Goal: Transaction & Acquisition: Purchase product/service

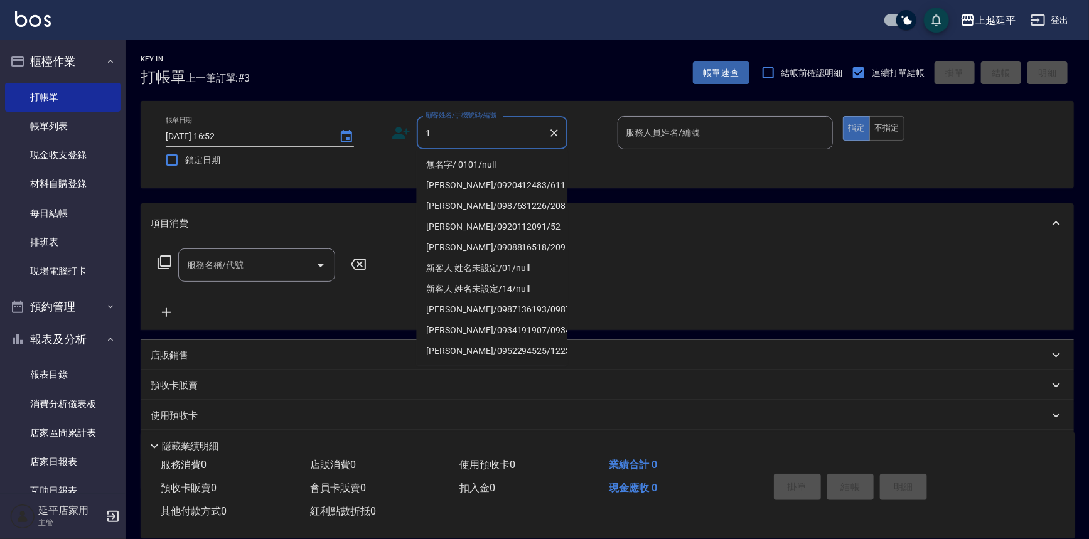
click at [451, 163] on li "無名字/ 0101/null" at bounding box center [492, 164] width 151 height 21
type input "無名字/ 0101/null"
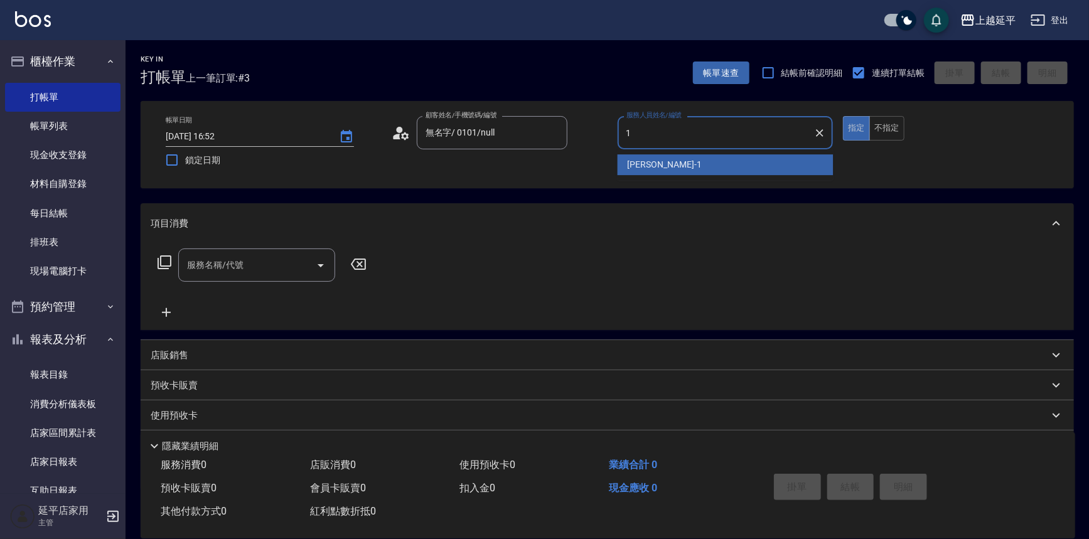
click at [664, 160] on div "[PERSON_NAME]-1" at bounding box center [726, 164] width 216 height 21
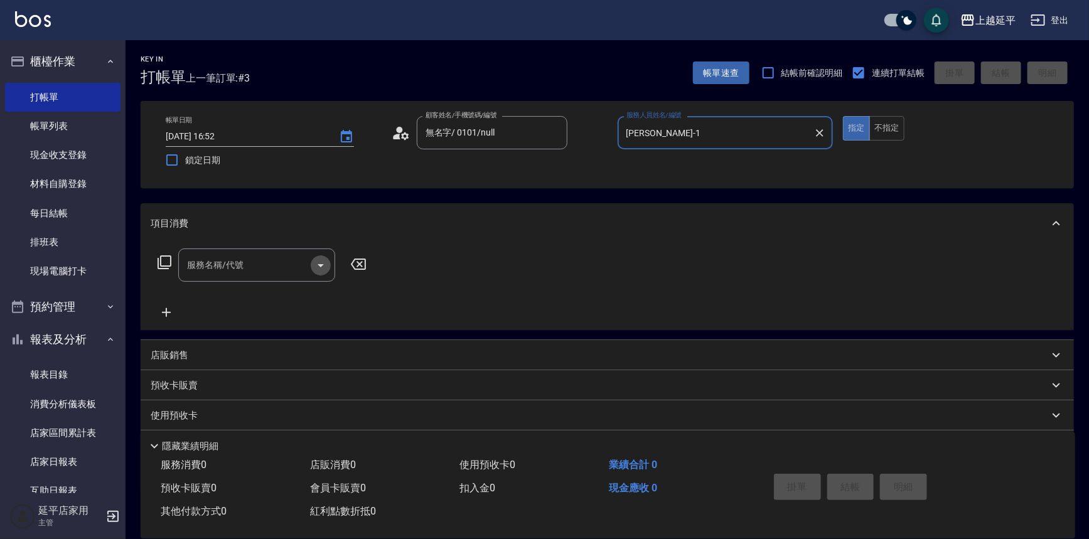
click at [323, 258] on icon "Open" at bounding box center [320, 265] width 15 height 15
type input "[PERSON_NAME]-1"
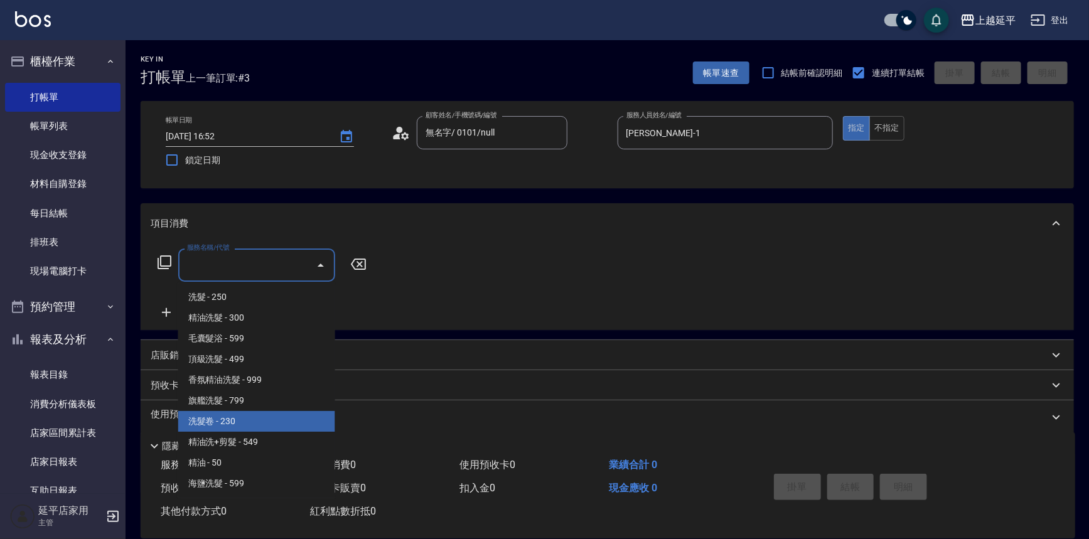
scroll to position [228, 0]
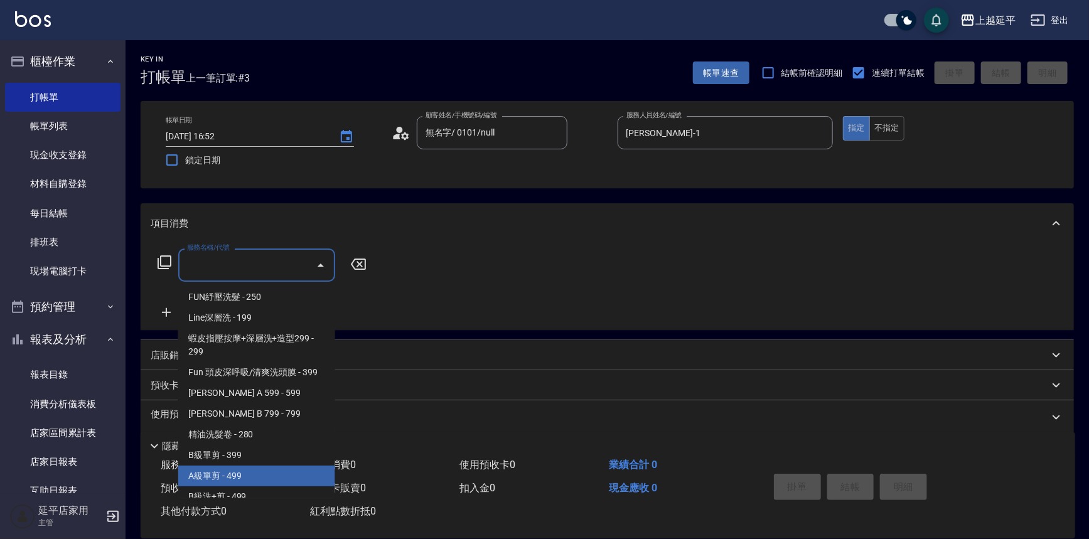
click at [250, 478] on span "A級單剪 - 499" at bounding box center [256, 476] width 157 height 21
type input "A級單剪(202)"
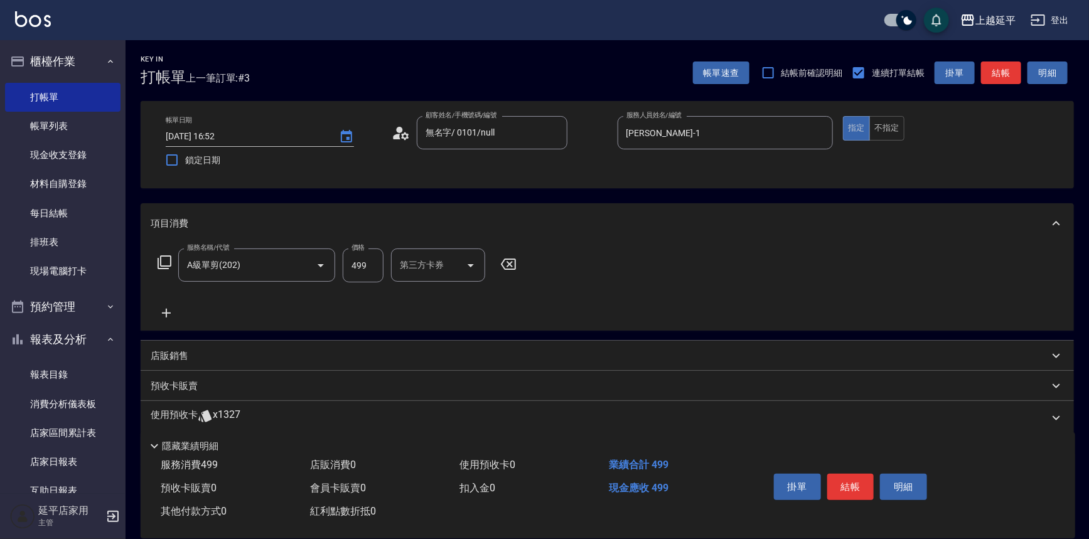
click at [164, 313] on icon at bounding box center [166, 313] width 9 height 9
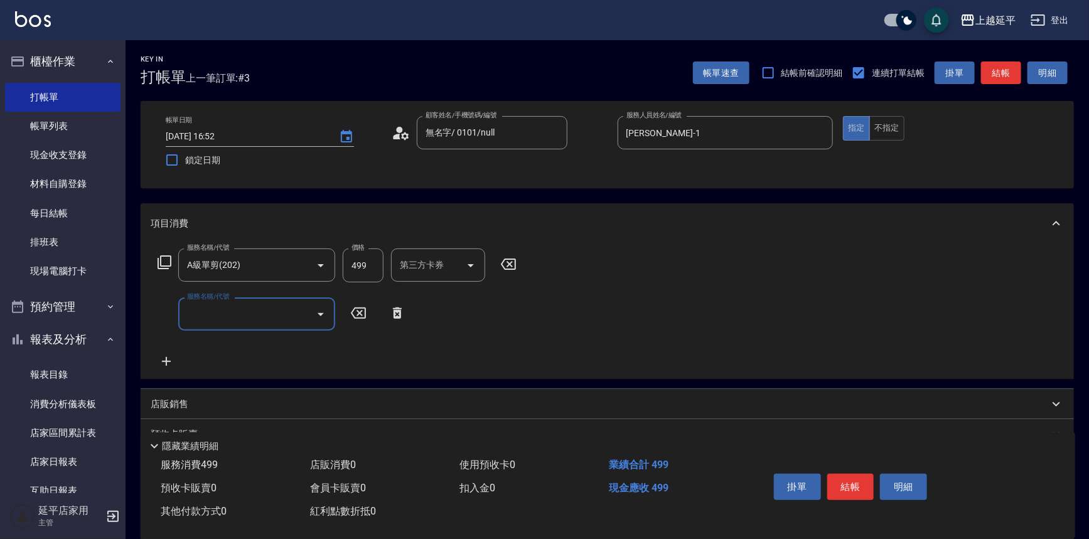
click at [165, 261] on icon at bounding box center [164, 262] width 15 height 15
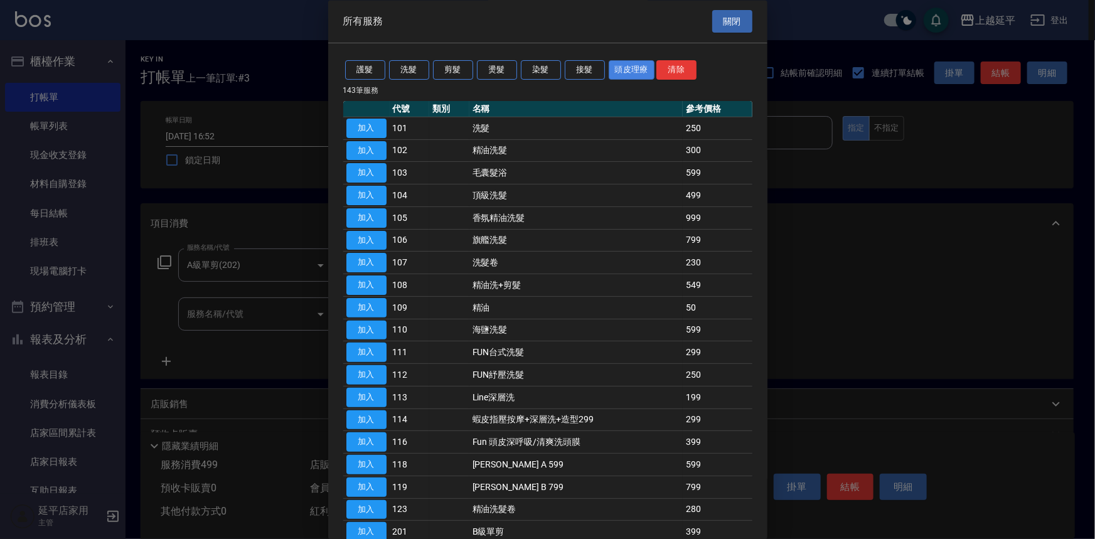
click at [628, 64] on button "頭皮理療" at bounding box center [632, 70] width 46 height 19
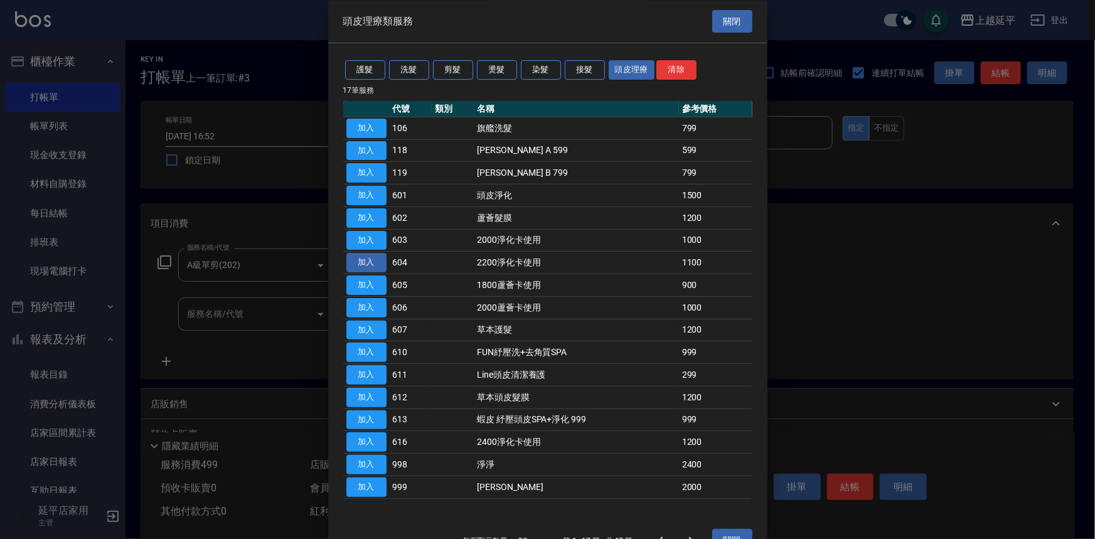
click at [364, 265] on button "加入" at bounding box center [366, 263] width 40 height 19
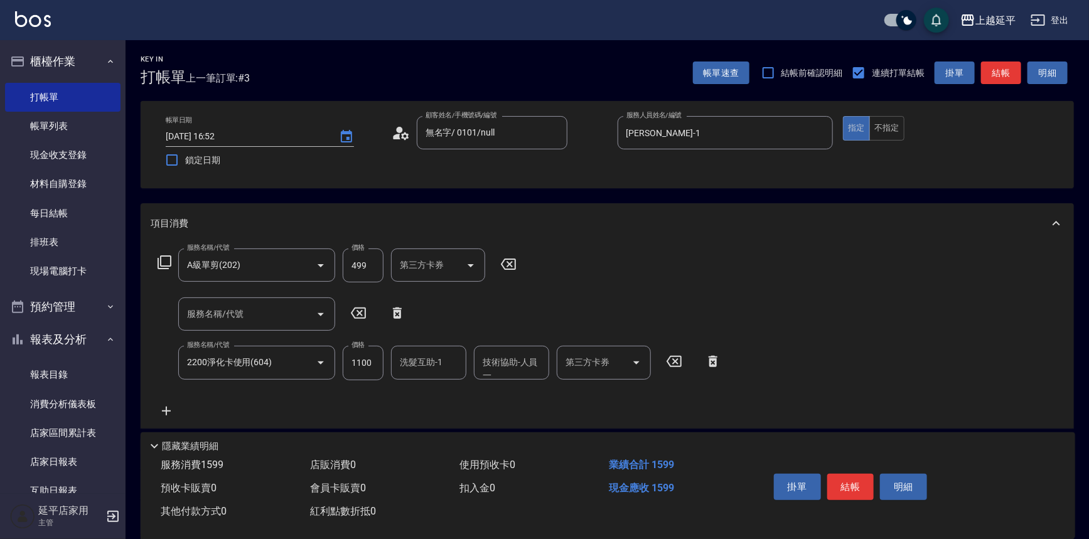
click at [437, 357] on input "洗髮互助-1" at bounding box center [429, 362] width 64 height 22
drag, startPoint x: 429, startPoint y: 393, endPoint x: 501, endPoint y: 355, distance: 81.4
click at [434, 390] on span "[PERSON_NAME] -12" at bounding box center [440, 394] width 79 height 13
type input "[PERSON_NAME]-12"
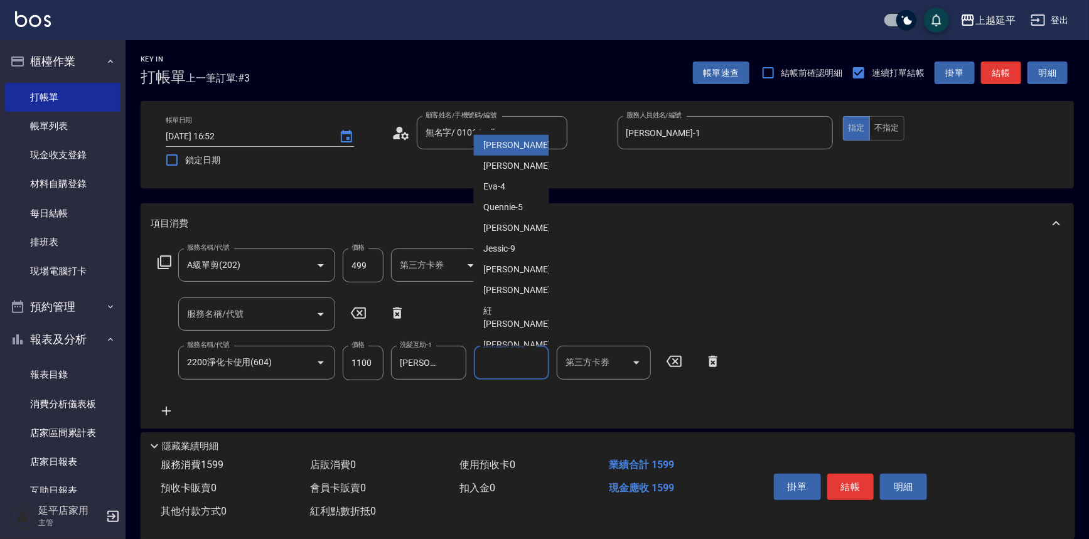
click at [502, 354] on input "技術協助-人員一" at bounding box center [511, 362] width 64 height 22
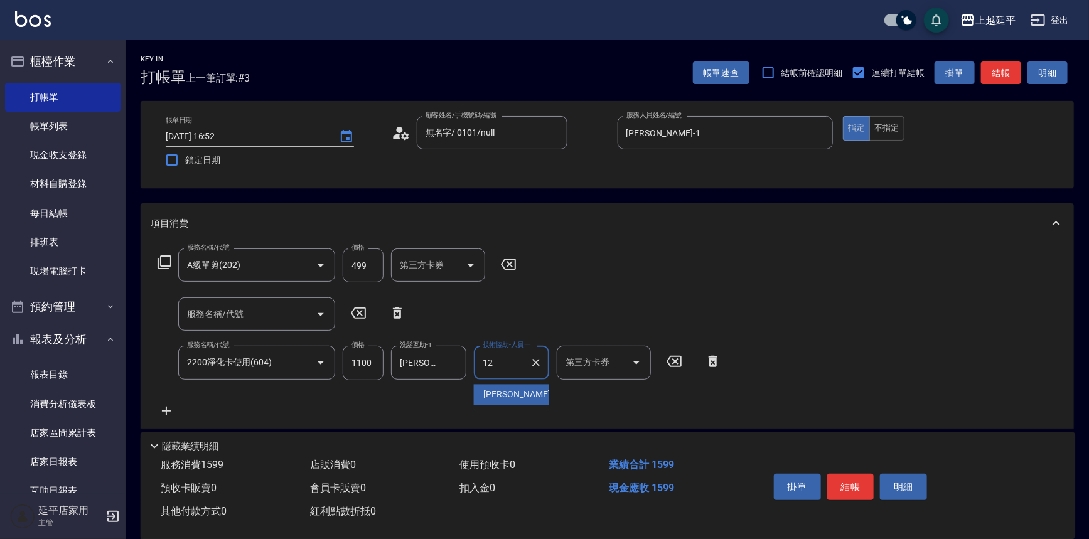
click at [512, 390] on span "[PERSON_NAME] -12" at bounding box center [523, 394] width 79 height 13
type input "[PERSON_NAME]-12"
click at [570, 369] on input "第三方卡券" at bounding box center [594, 362] width 64 height 22
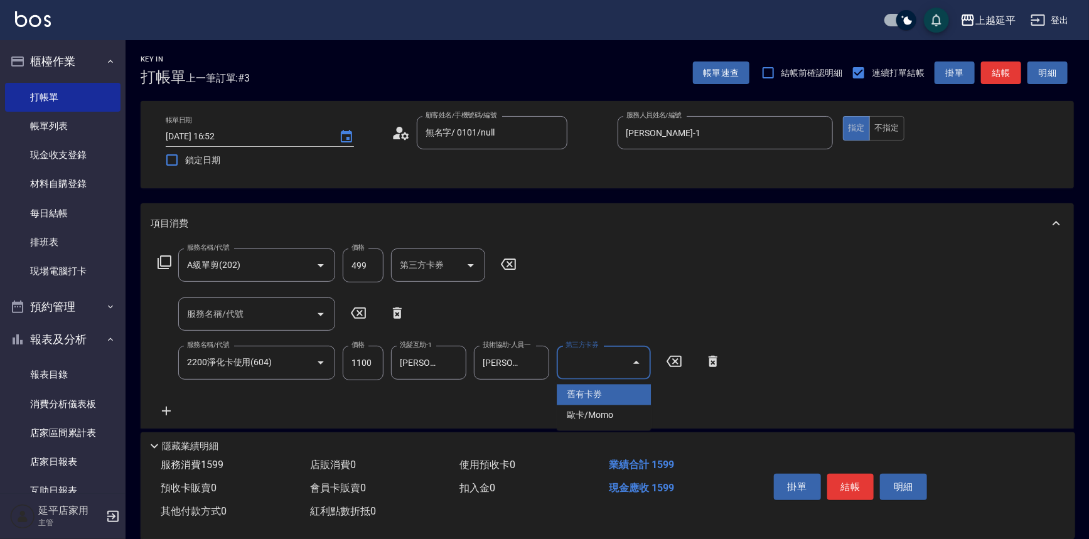
click at [575, 395] on span "舊有卡券" at bounding box center [604, 395] width 94 height 21
type input "舊有卡券"
click at [857, 490] on button "結帳" at bounding box center [850, 487] width 47 height 26
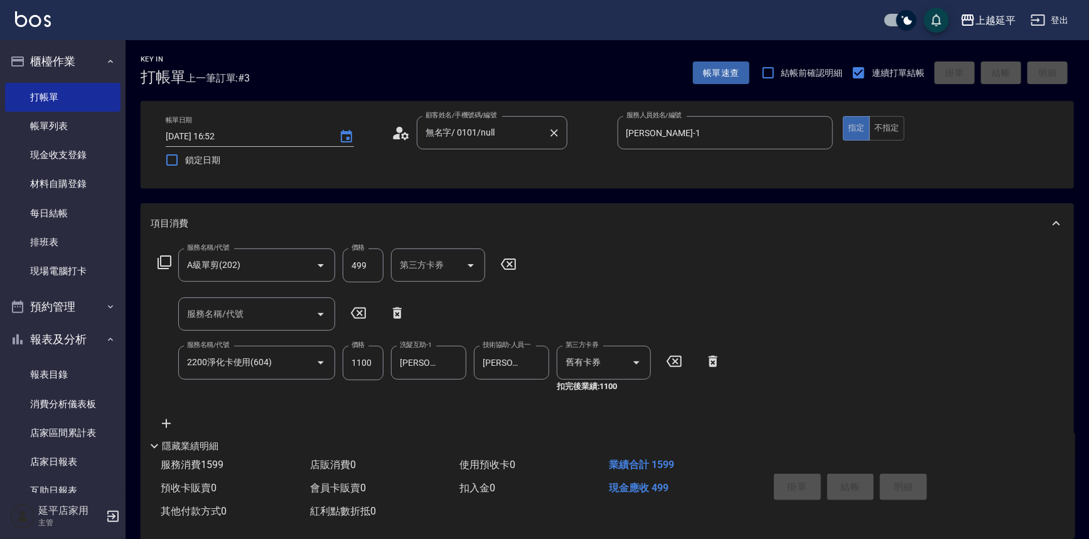
type input "[DATE] 17:42"
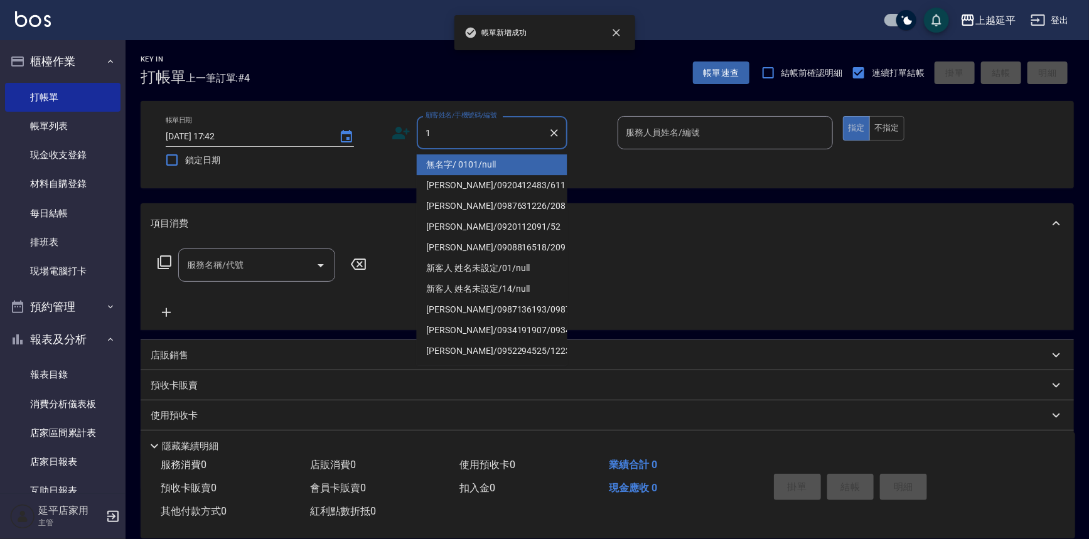
click at [448, 162] on li "無名字/ 0101/null" at bounding box center [492, 164] width 151 height 21
type input "無名字/ 0101/null"
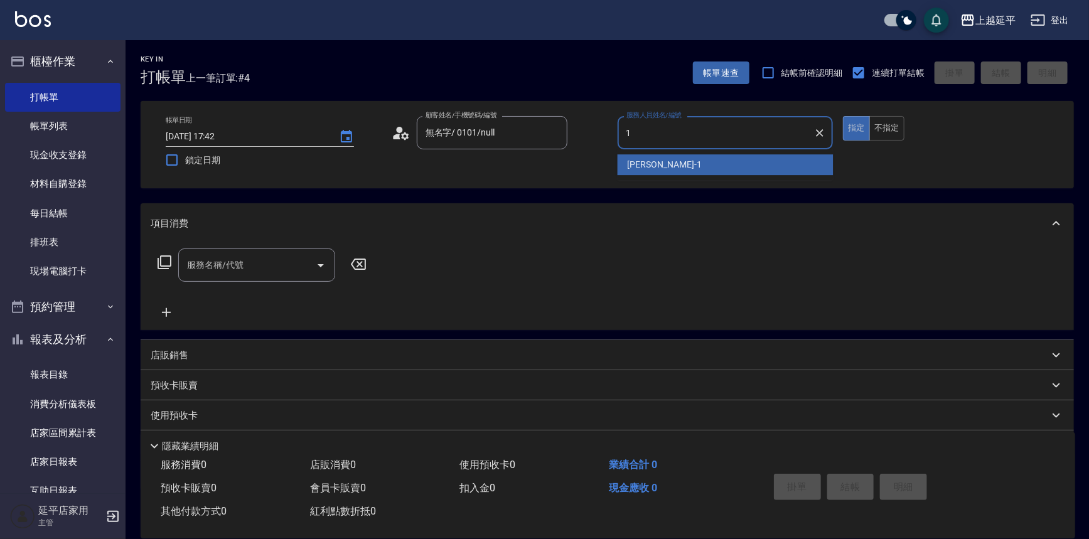
click at [634, 163] on span "[PERSON_NAME]-1" at bounding box center [665, 164] width 74 height 13
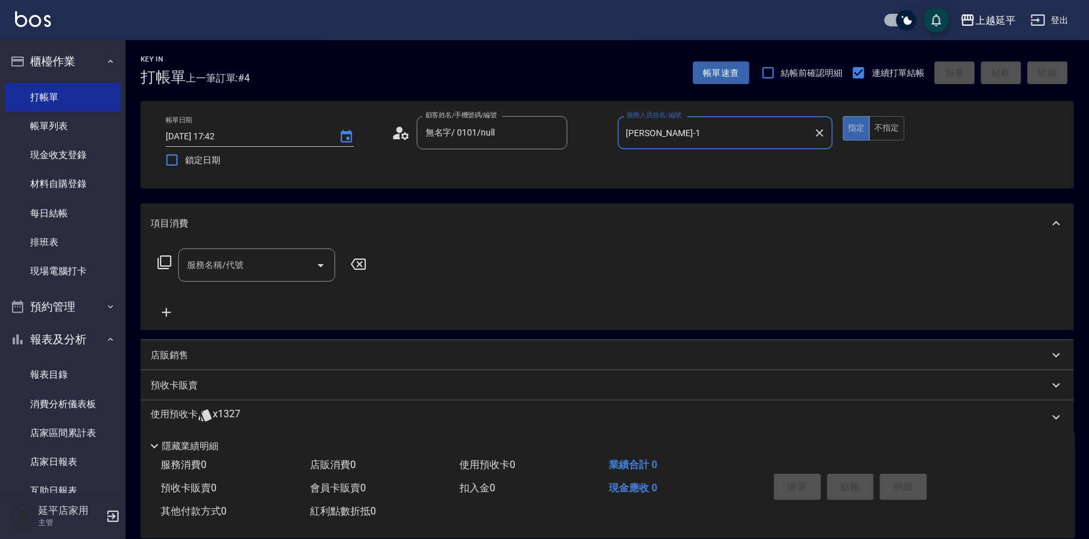
type input "[PERSON_NAME]-1"
click at [163, 262] on icon at bounding box center [164, 262] width 15 height 15
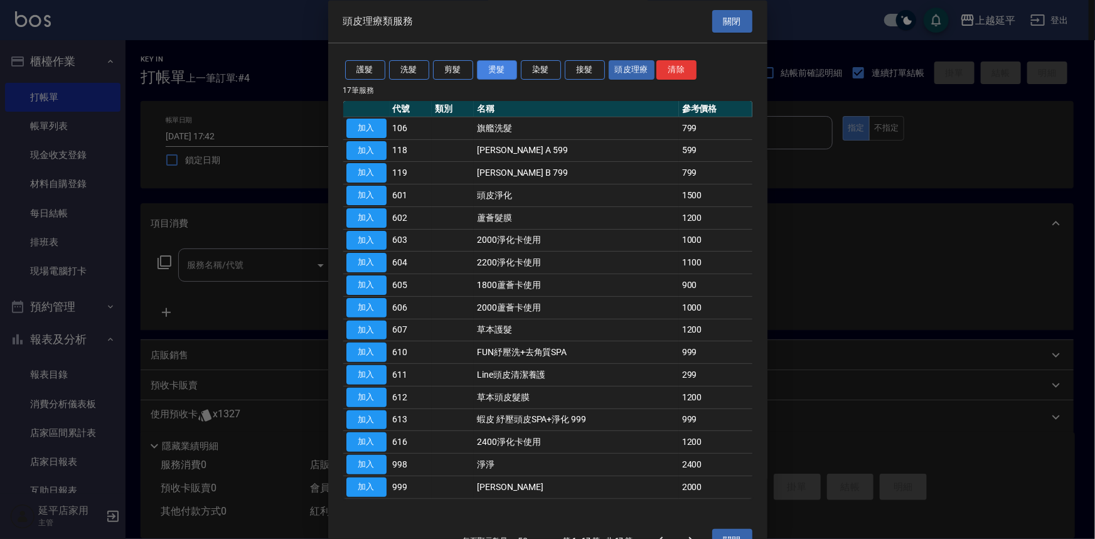
click at [503, 76] on button "燙髮" at bounding box center [497, 70] width 40 height 19
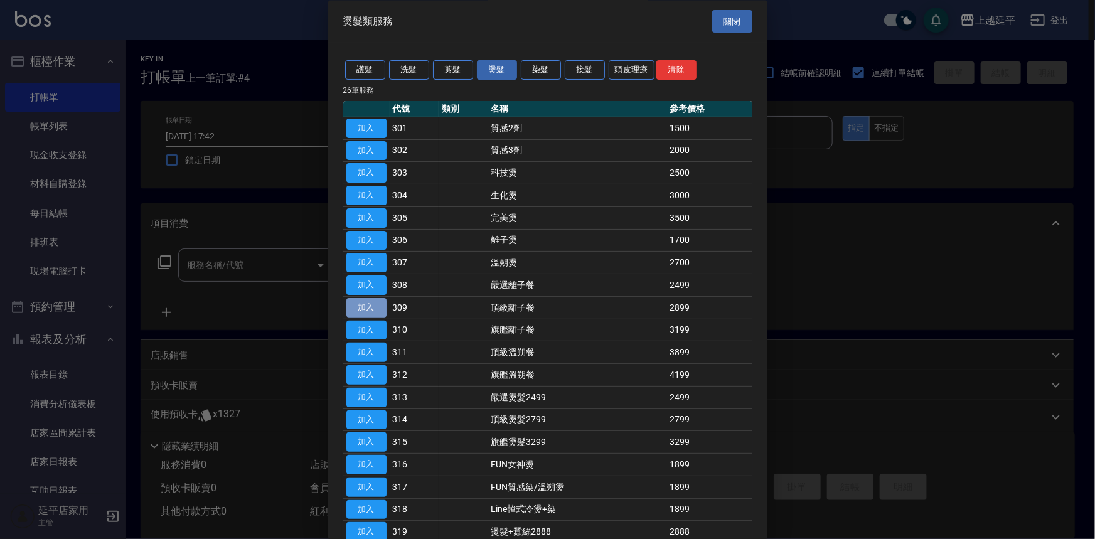
click at [370, 310] on button "加入" at bounding box center [366, 307] width 40 height 19
type input "頂級離子餐(309)"
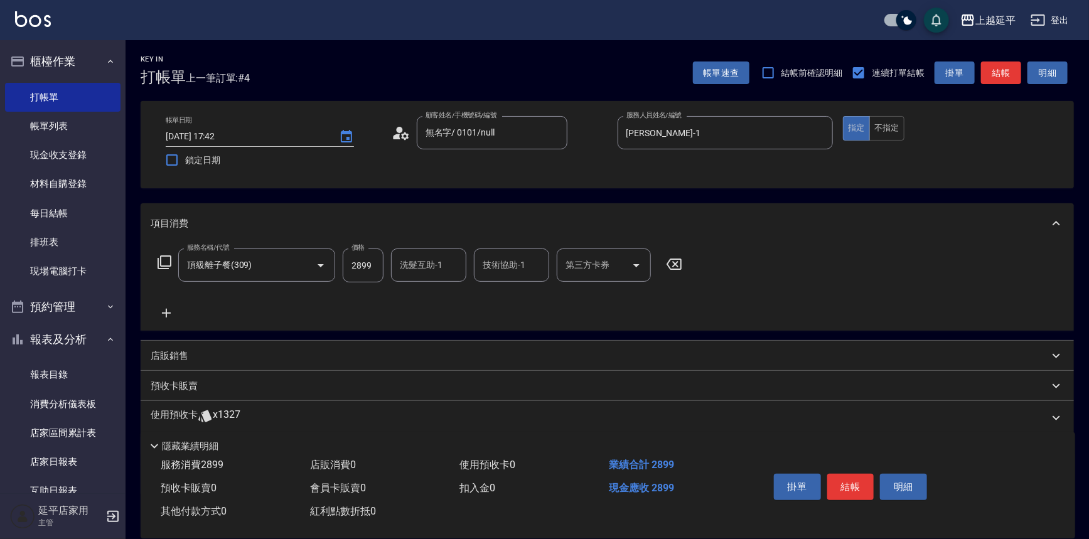
click at [163, 313] on icon at bounding box center [166, 313] width 9 height 9
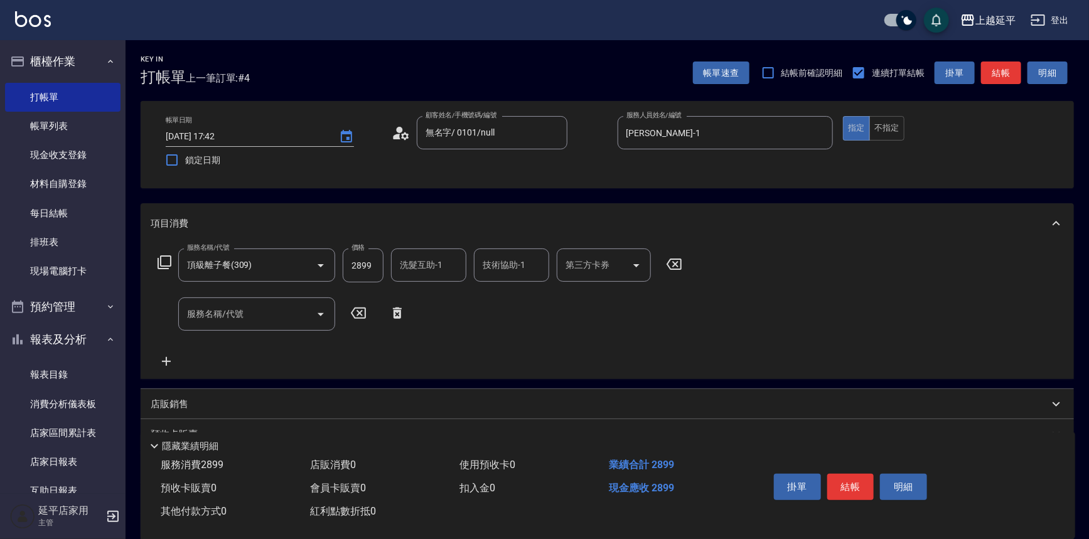
click at [165, 257] on icon at bounding box center [164, 262] width 15 height 15
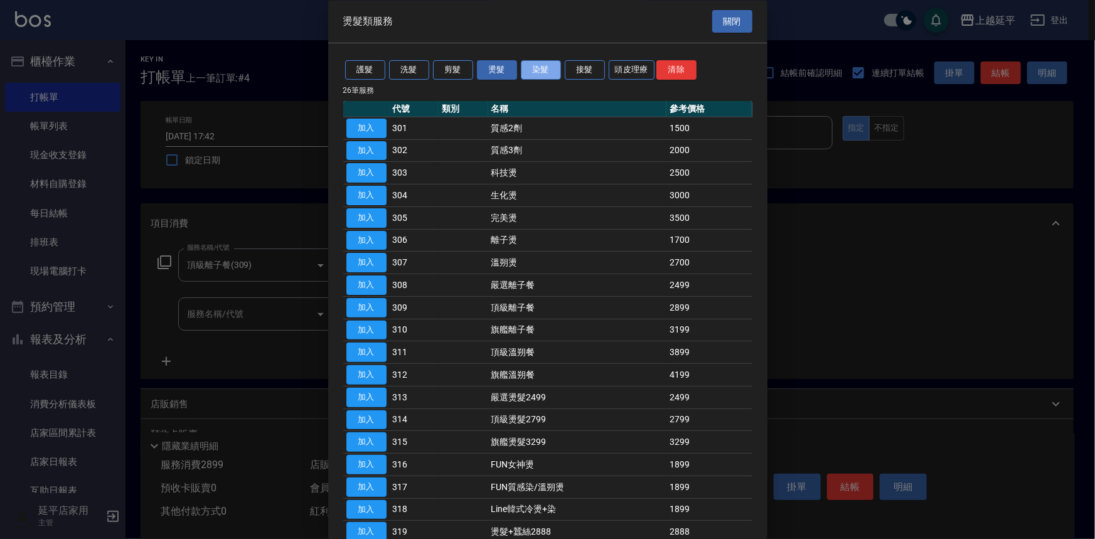
click at [538, 76] on button "染髮" at bounding box center [541, 70] width 40 height 19
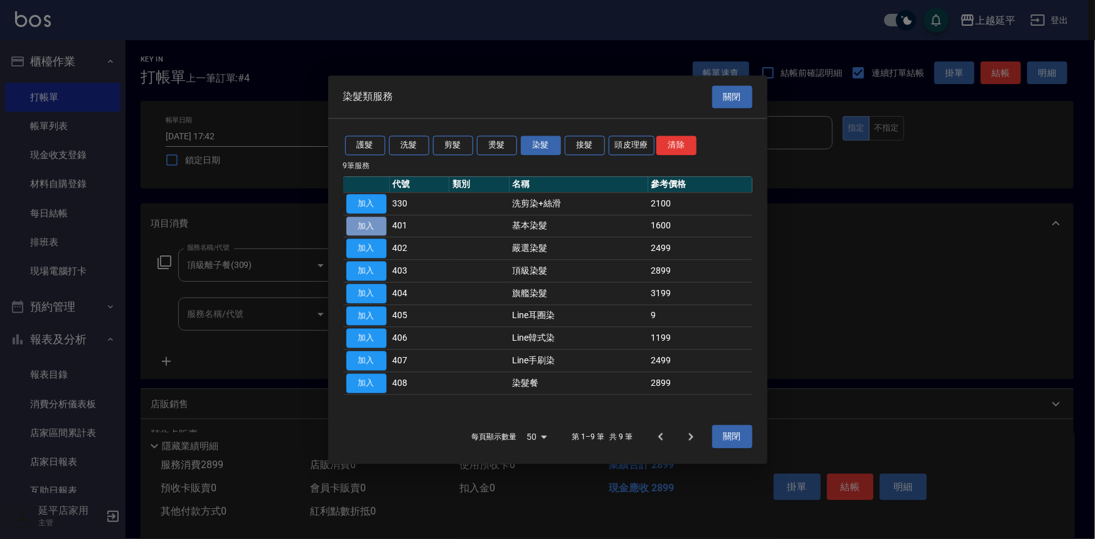
click at [378, 228] on button "加入" at bounding box center [366, 226] width 40 height 19
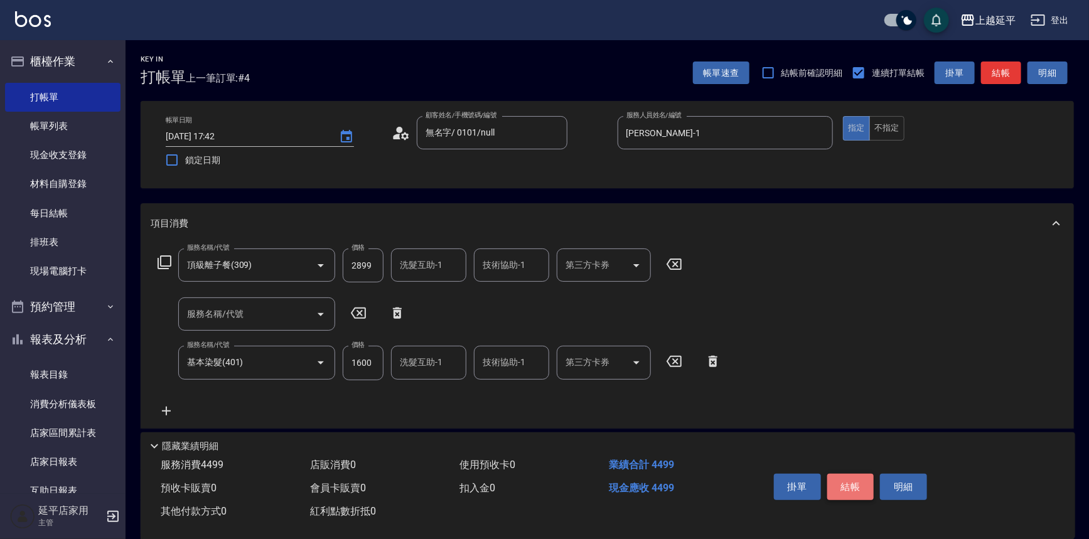
click at [840, 484] on button "結帳" at bounding box center [850, 487] width 47 height 26
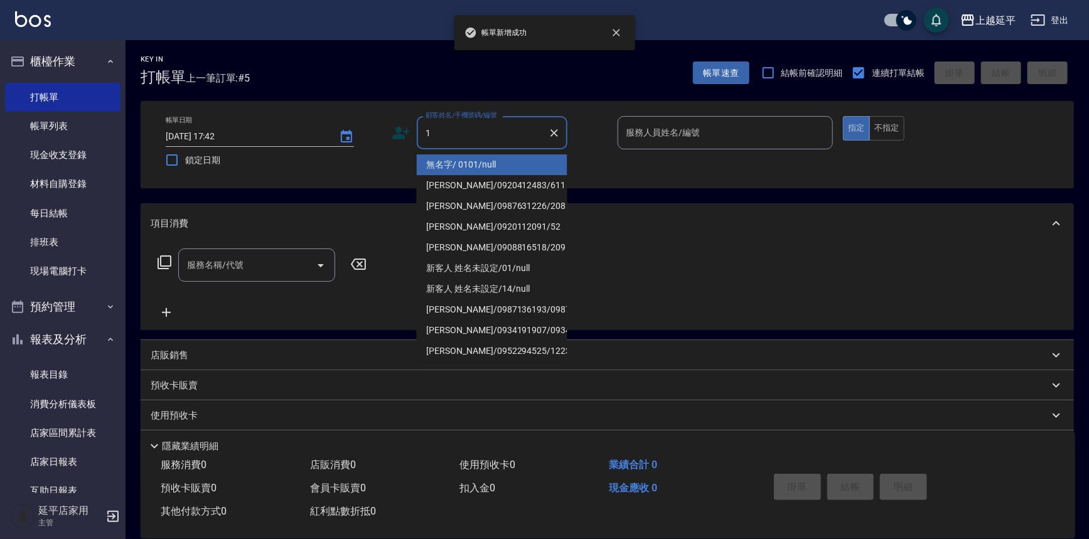
click at [456, 173] on li "無名字/ 0101/null" at bounding box center [492, 164] width 151 height 21
type input "無名字/ 0101/null"
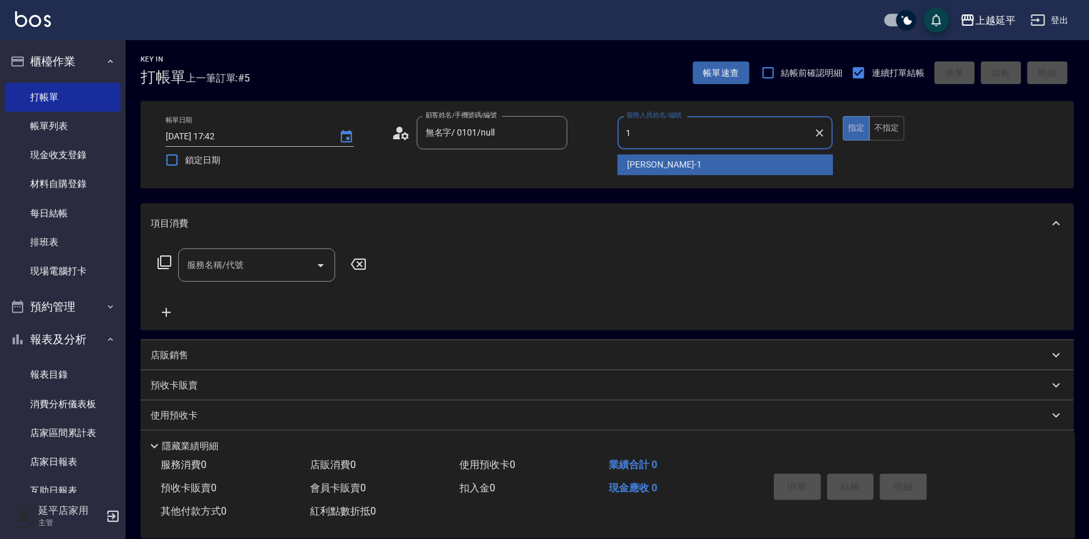
click at [628, 163] on span "[PERSON_NAME]-1" at bounding box center [665, 164] width 74 height 13
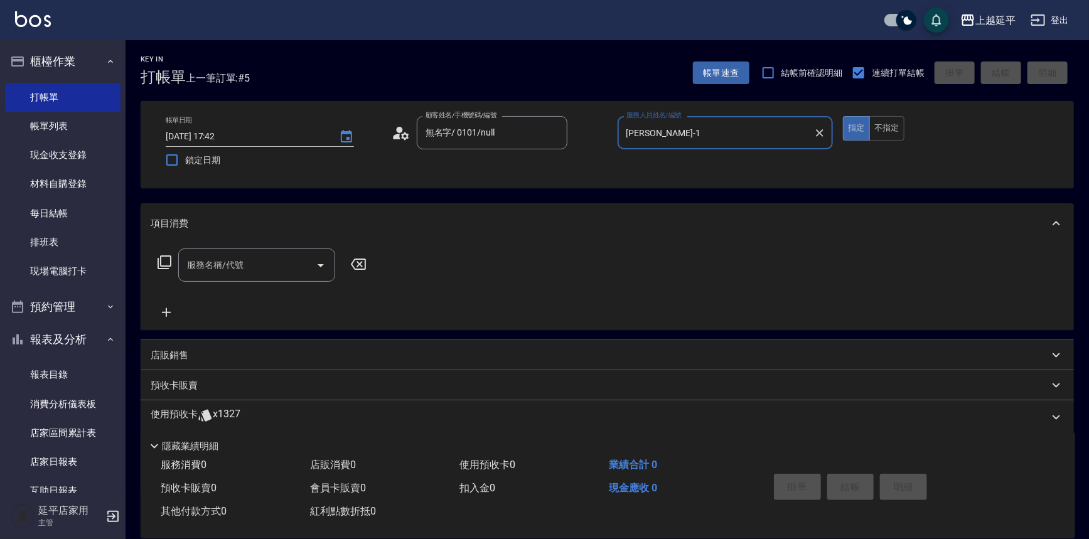
click at [324, 262] on icon "Open" at bounding box center [320, 265] width 15 height 15
type input "[PERSON_NAME]-1"
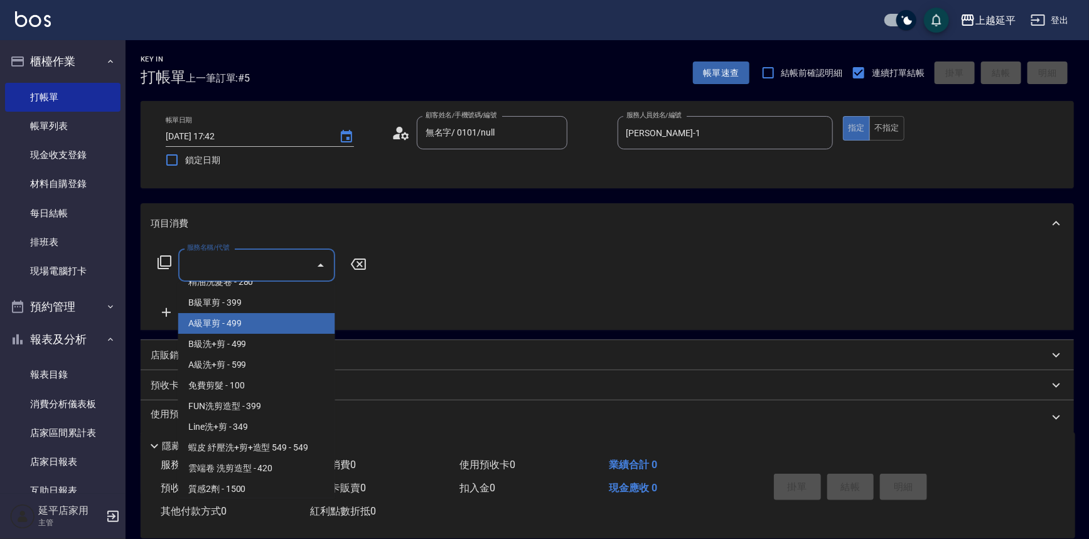
scroll to position [456, 0]
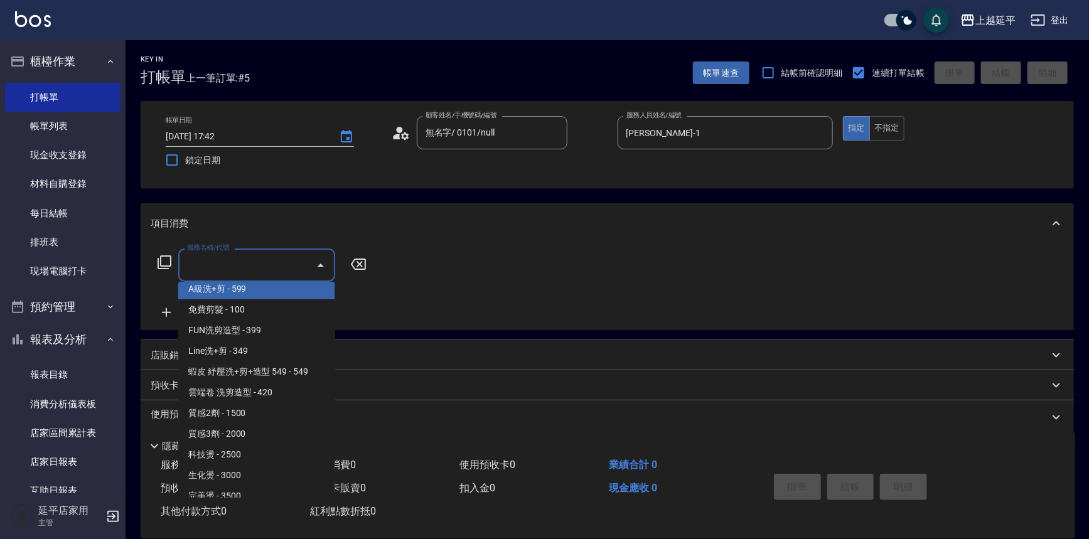
click at [222, 287] on span "A級洗+剪 - 599" at bounding box center [256, 289] width 157 height 21
type input "A級洗+剪(204)"
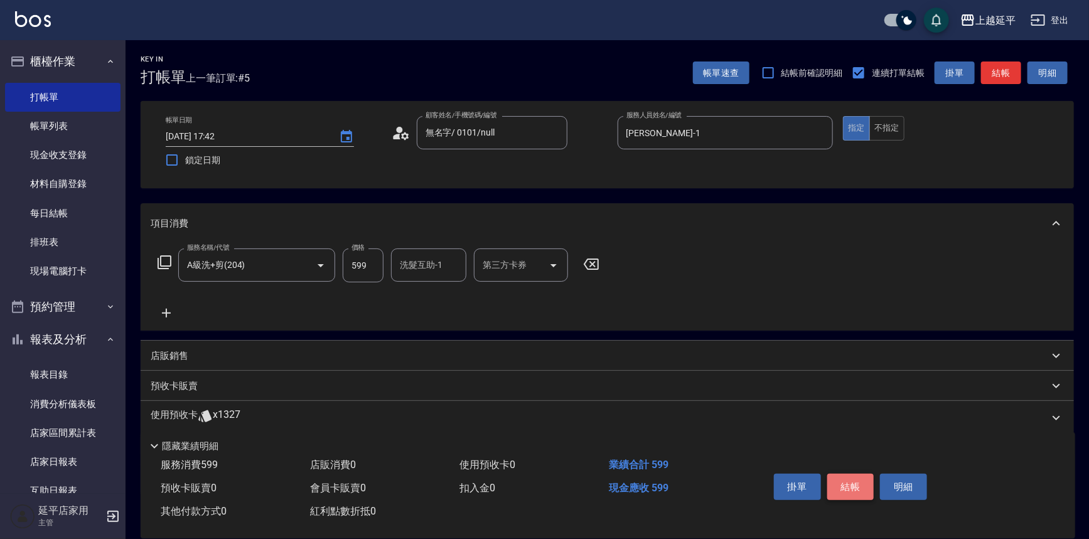
click at [852, 478] on button "結帳" at bounding box center [850, 487] width 47 height 26
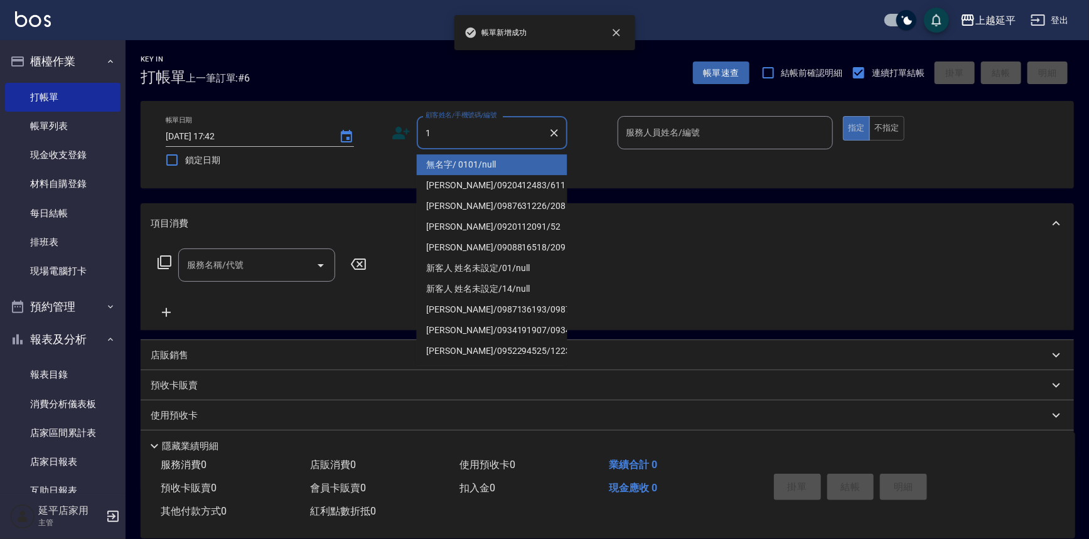
click at [446, 171] on li "無名字/ 0101/null" at bounding box center [492, 164] width 151 height 21
type input "無名字/ 0101/null"
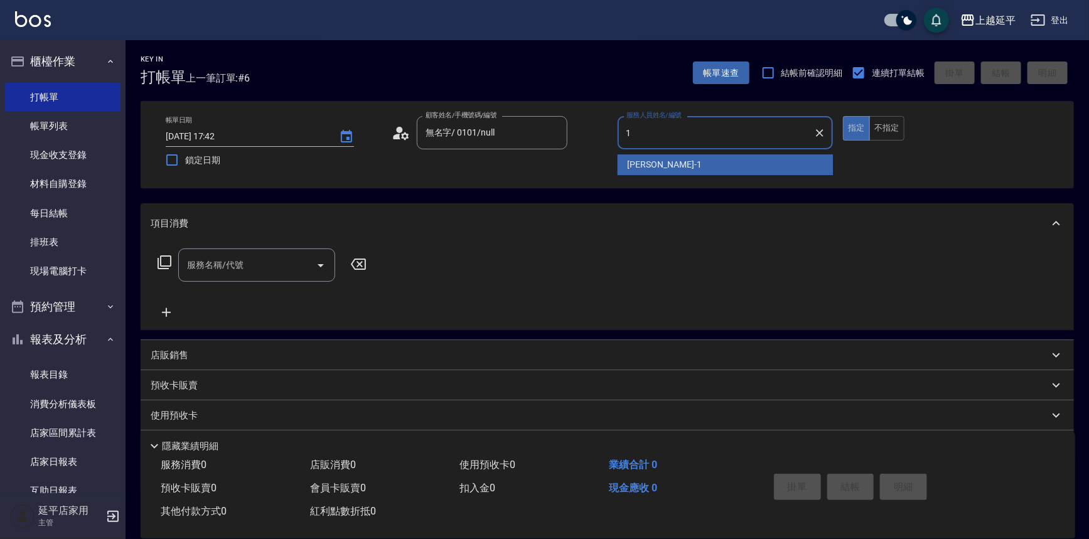
click at [635, 166] on span "[PERSON_NAME]-1" at bounding box center [665, 164] width 74 height 13
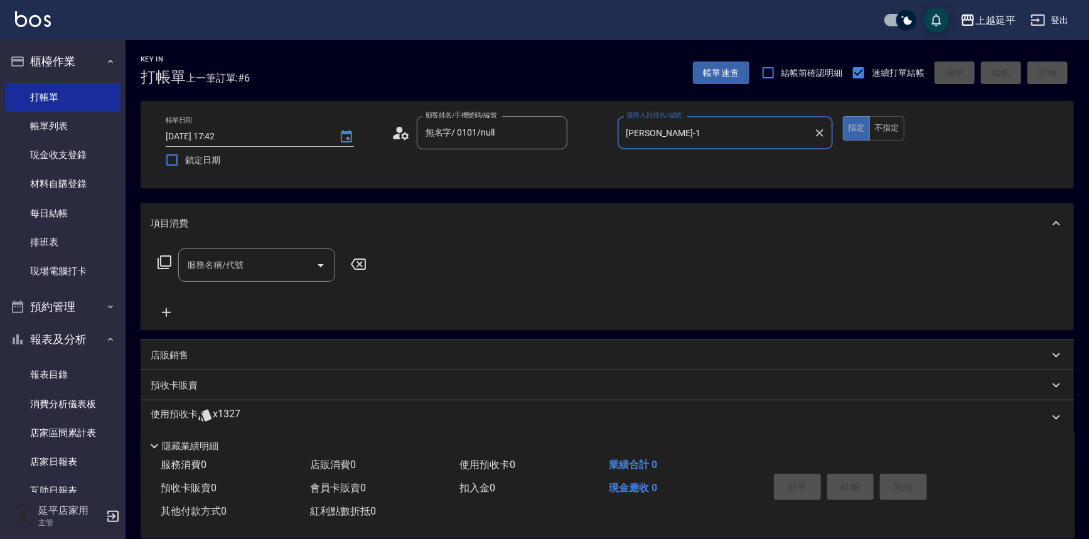
click at [316, 260] on icon "Open" at bounding box center [320, 265] width 15 height 15
type input "[PERSON_NAME]-1"
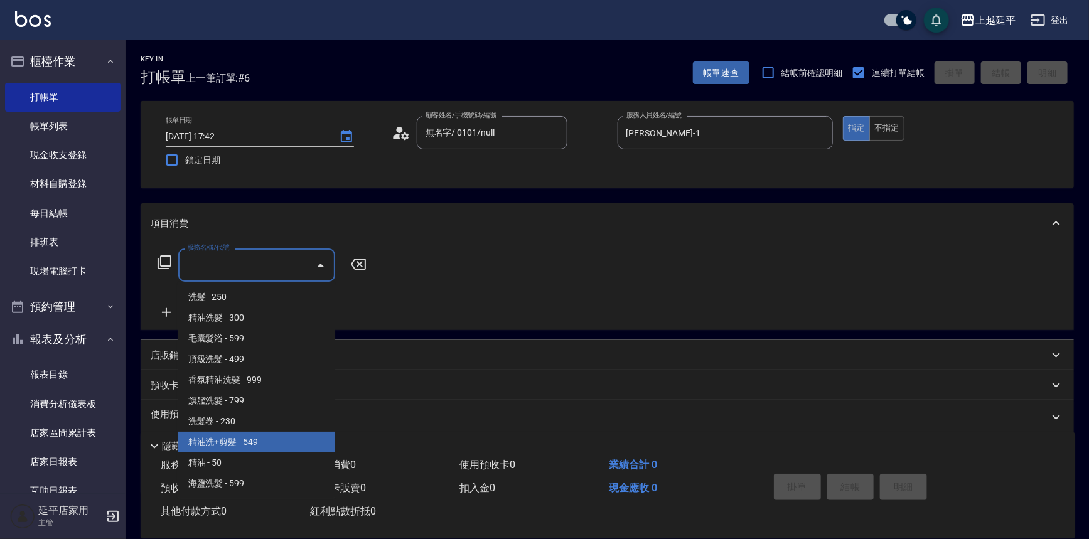
click at [257, 436] on span "精油洗+剪髮 - 549" at bounding box center [256, 442] width 157 height 21
type input "精油洗+剪髮(108)"
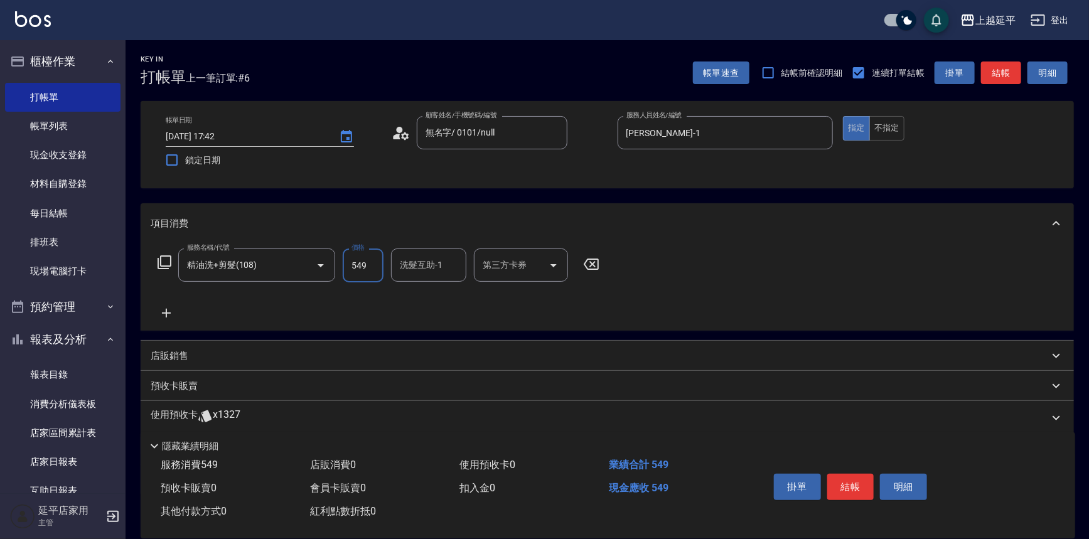
click at [361, 268] on input "549" at bounding box center [363, 266] width 41 height 34
type input "649"
click at [854, 477] on button "結帳" at bounding box center [850, 487] width 47 height 26
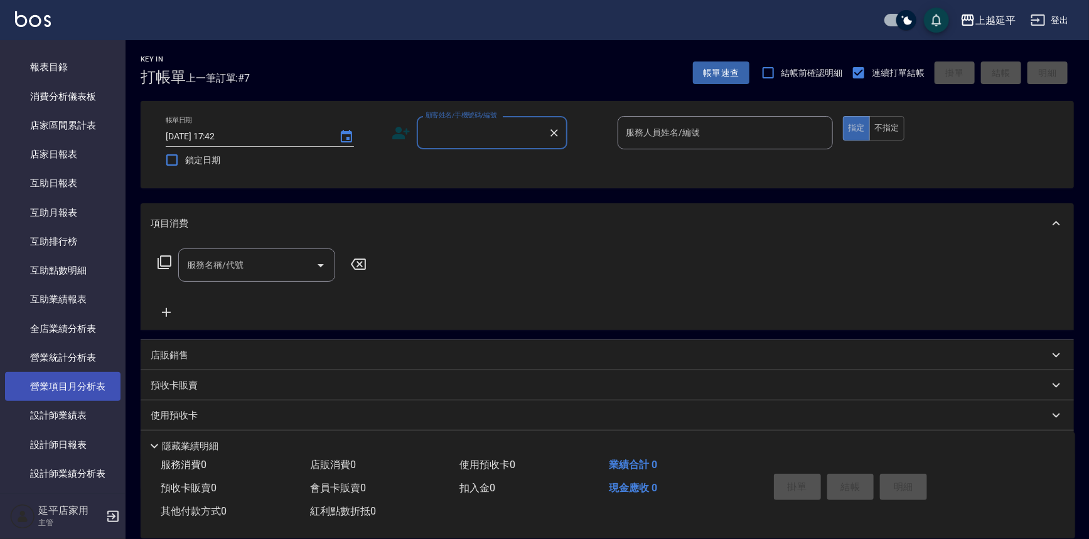
scroll to position [342, 0]
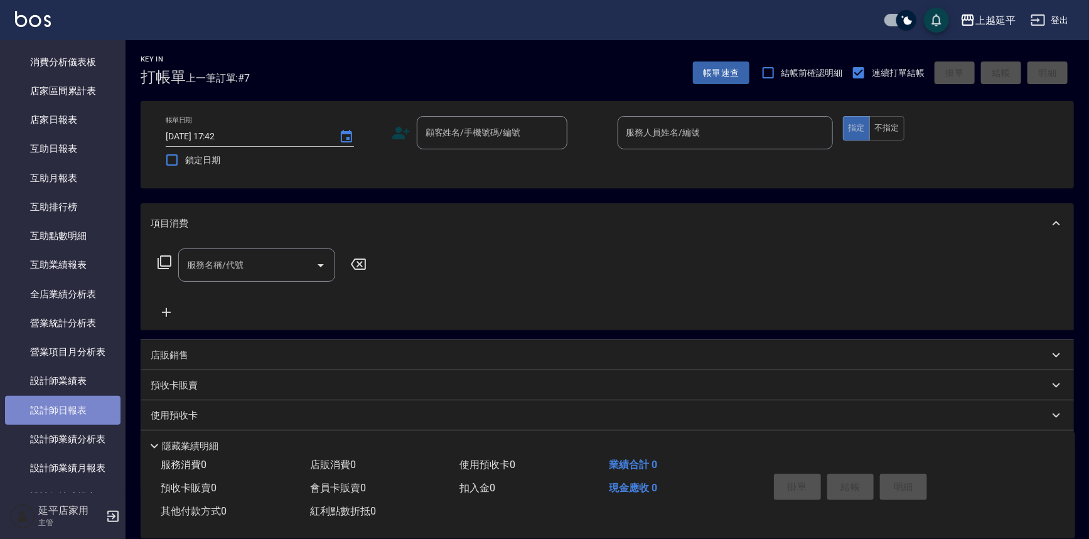
click at [67, 402] on link "設計師日報表" at bounding box center [62, 410] width 115 height 29
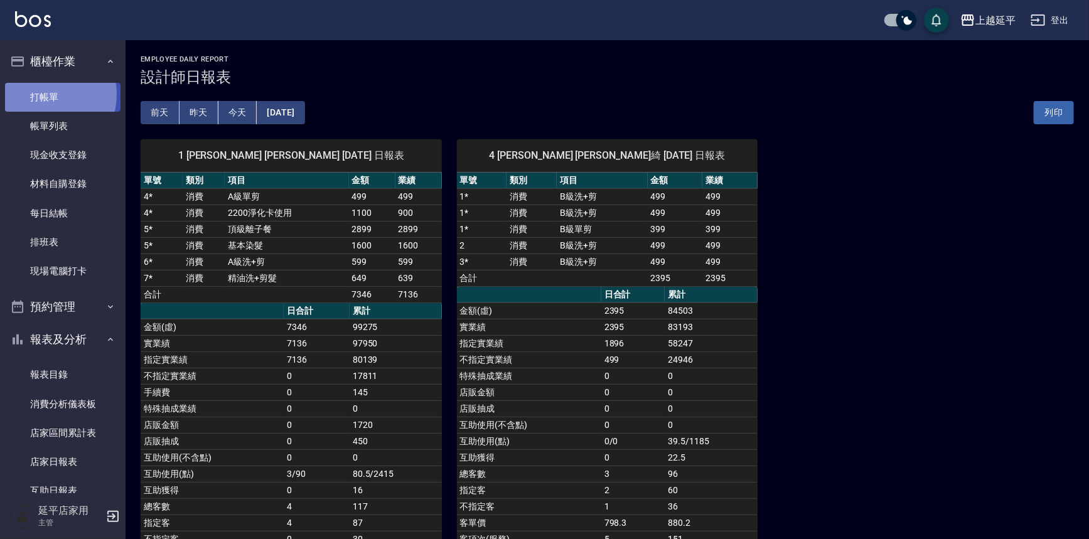
click at [45, 94] on link "打帳單" at bounding box center [62, 97] width 115 height 29
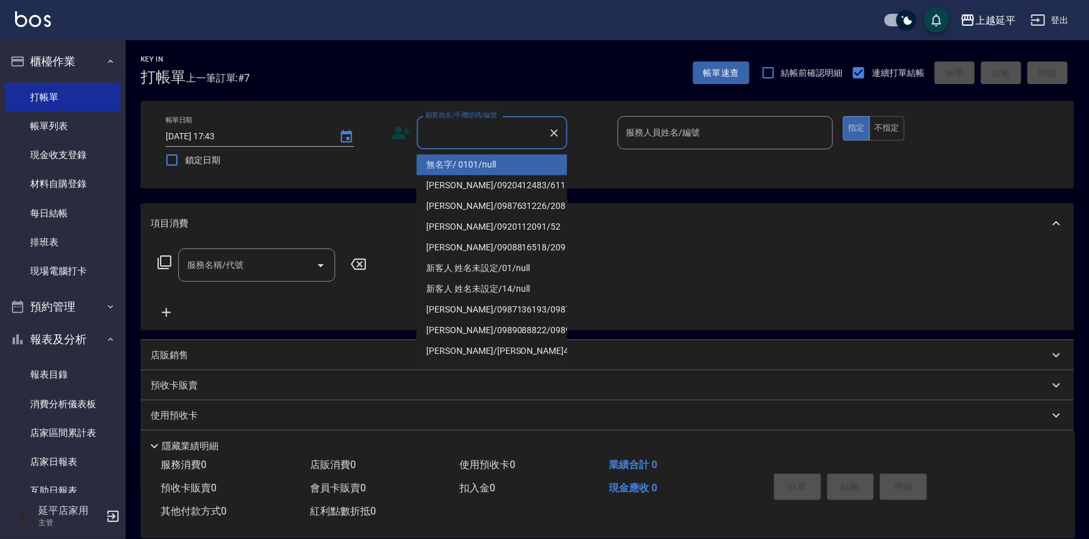
click at [458, 137] on input "顧客姓名/手機號碼/編號" at bounding box center [482, 133] width 120 height 22
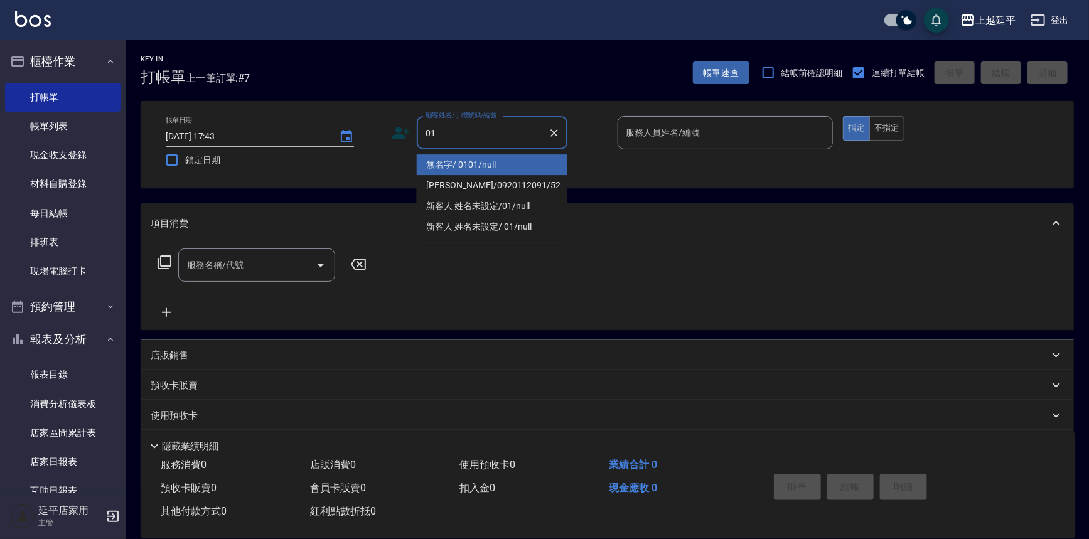
click at [493, 164] on li "無名字/ 0101/null" at bounding box center [492, 164] width 151 height 21
type input "無名字/ 0101/null"
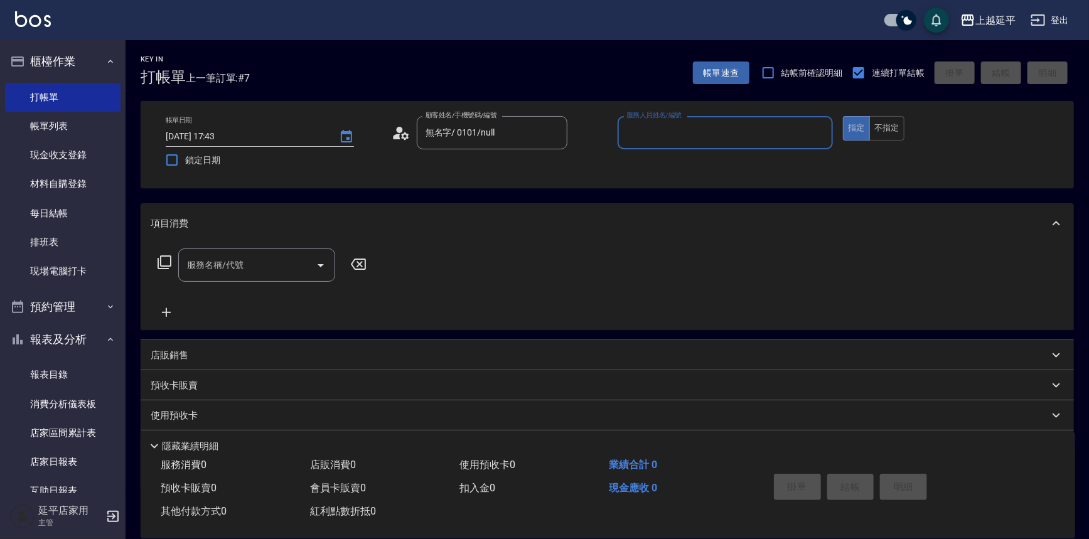
click at [660, 128] on div "服務人員姓名/編號 服務人員姓名/編號" at bounding box center [726, 132] width 216 height 33
click at [651, 163] on div "[PERSON_NAME] -4" at bounding box center [726, 164] width 216 height 21
type input "[PERSON_NAME]-4"
click at [236, 276] on input "服務名稱/代號" at bounding box center [247, 265] width 127 height 22
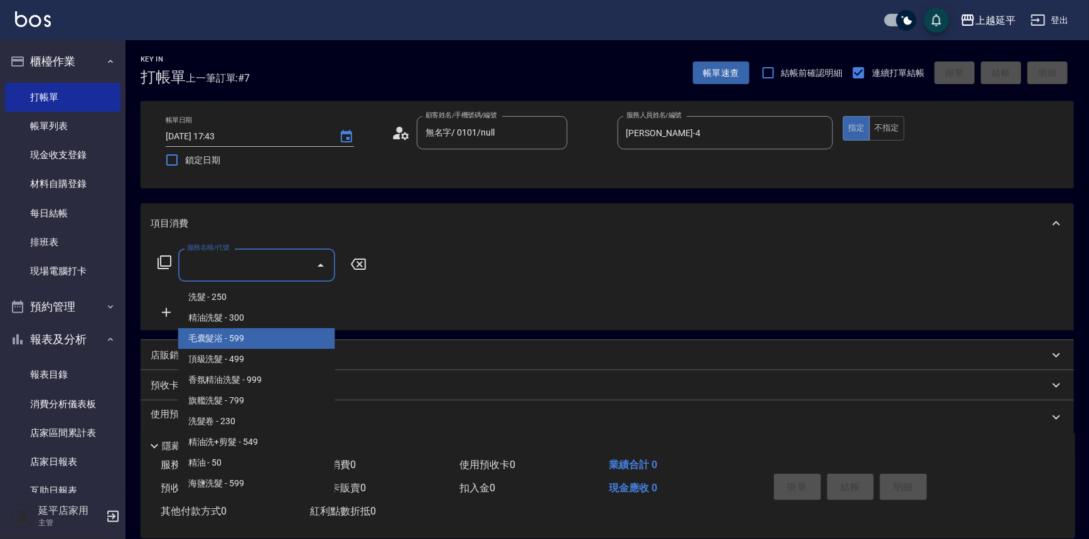
click at [257, 345] on span "毛囊髮浴 - 599" at bounding box center [256, 338] width 157 height 21
type input "毛囊髮浴(103)"
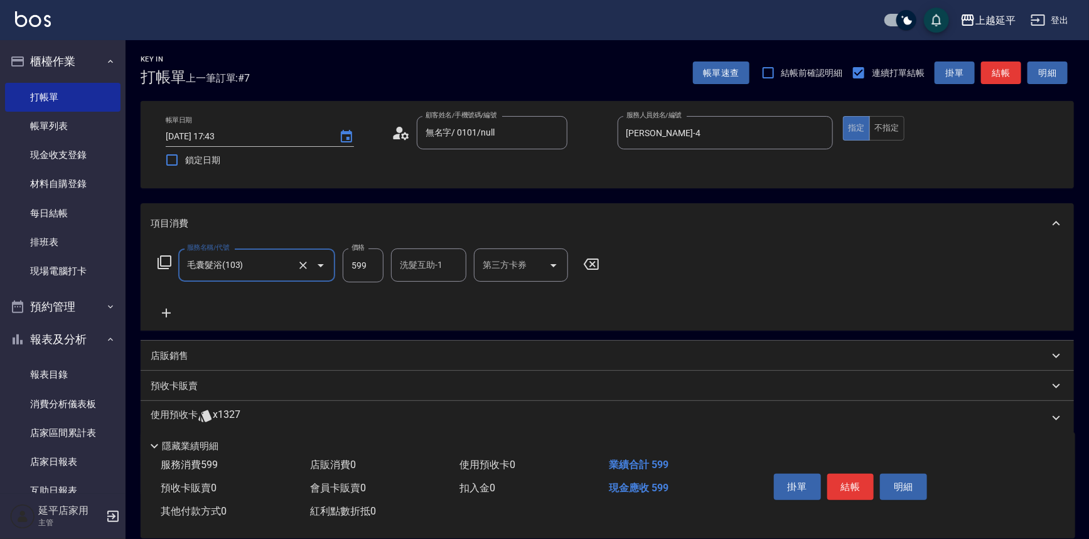
click at [168, 315] on icon at bounding box center [166, 313] width 31 height 15
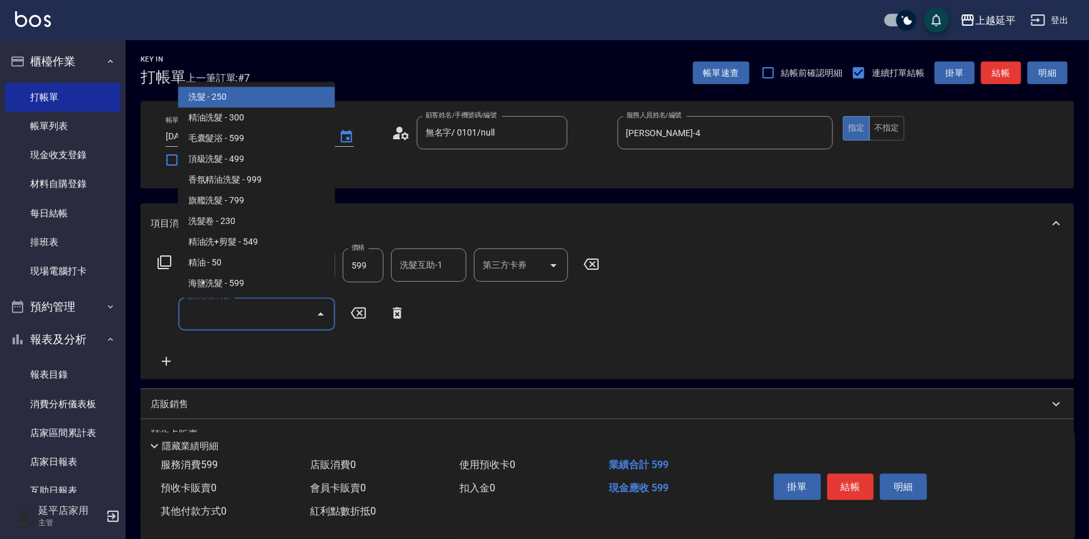
click at [250, 308] on input "服務名稱/代號" at bounding box center [247, 314] width 127 height 22
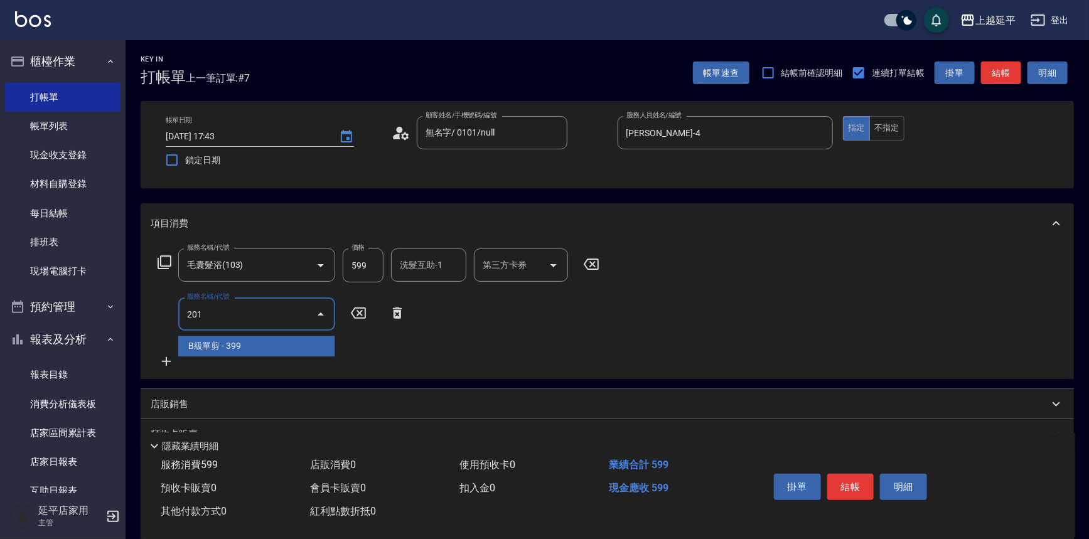
click at [245, 341] on span "B級單剪 - 399" at bounding box center [256, 346] width 157 height 21
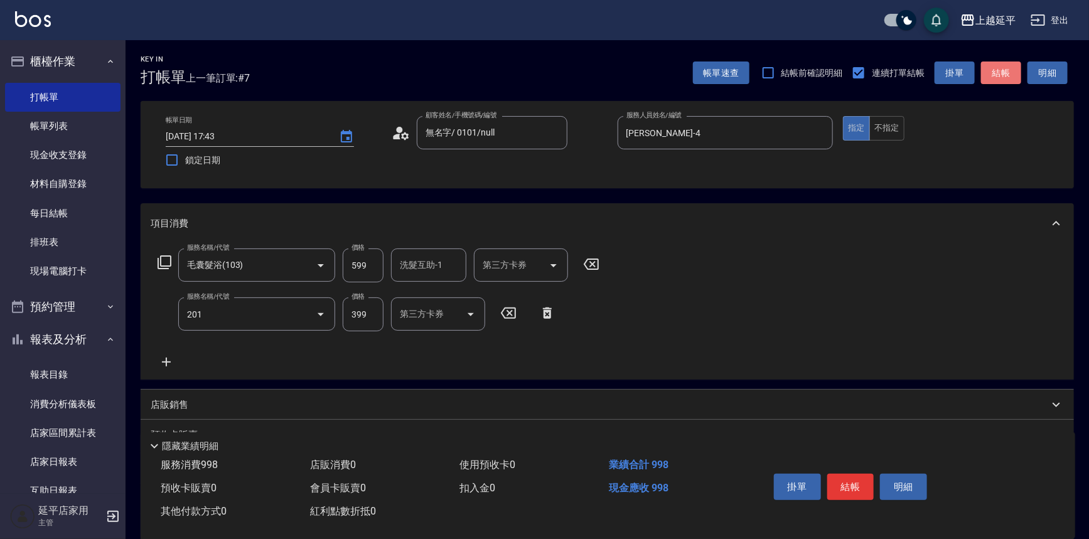
type input "B級單剪(201)"
click at [1000, 77] on button "結帳" at bounding box center [1001, 73] width 40 height 23
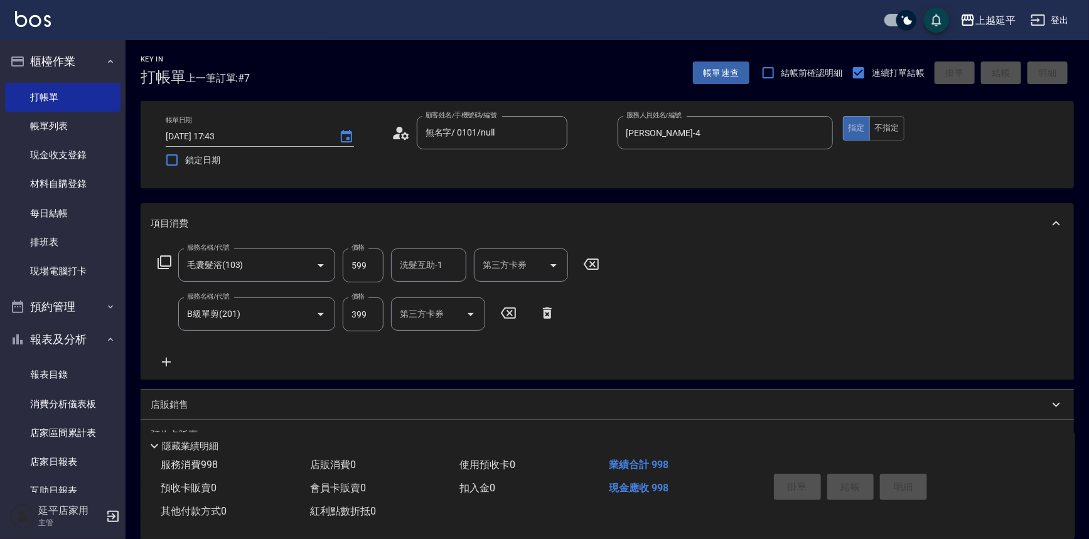
type input "[DATE] 18:09"
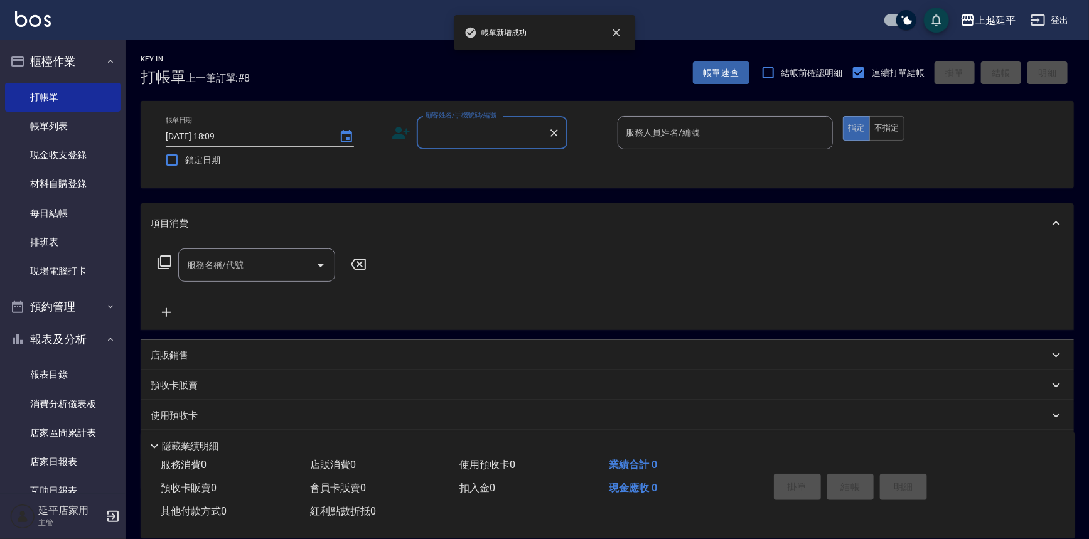
click at [477, 136] on input "顧客姓名/手機號碼/編號" at bounding box center [482, 133] width 120 height 22
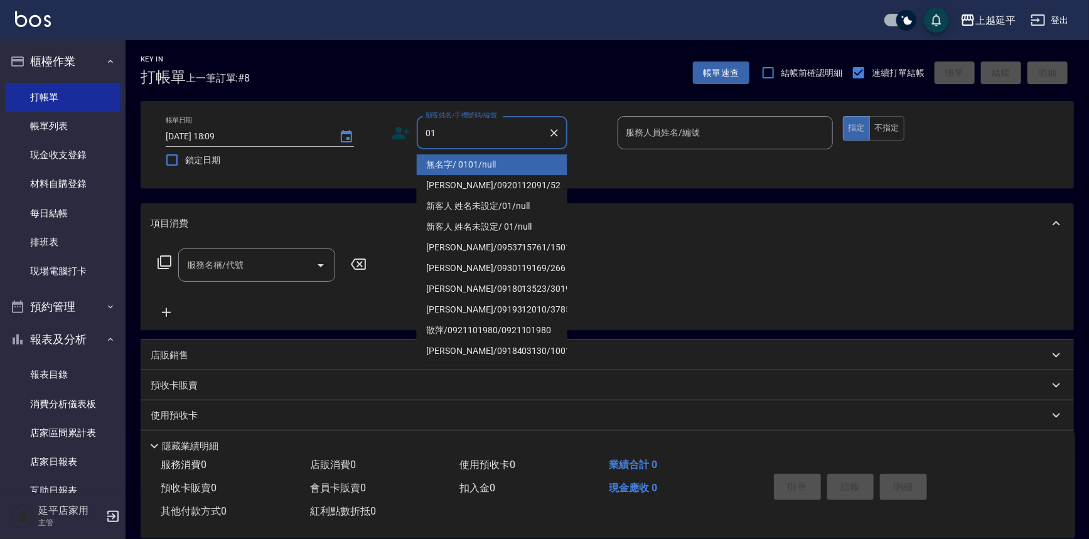
click at [491, 159] on li "無名字/ 0101/null" at bounding box center [492, 164] width 151 height 21
type input "無名字/ 0101/null"
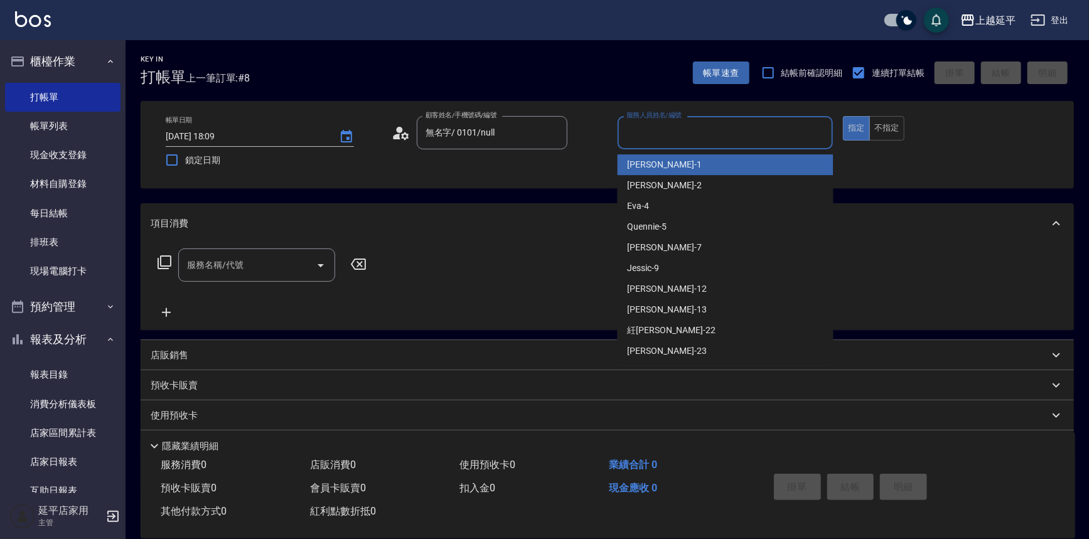
click at [640, 126] on input "服務人員姓名/編號" at bounding box center [725, 133] width 205 height 22
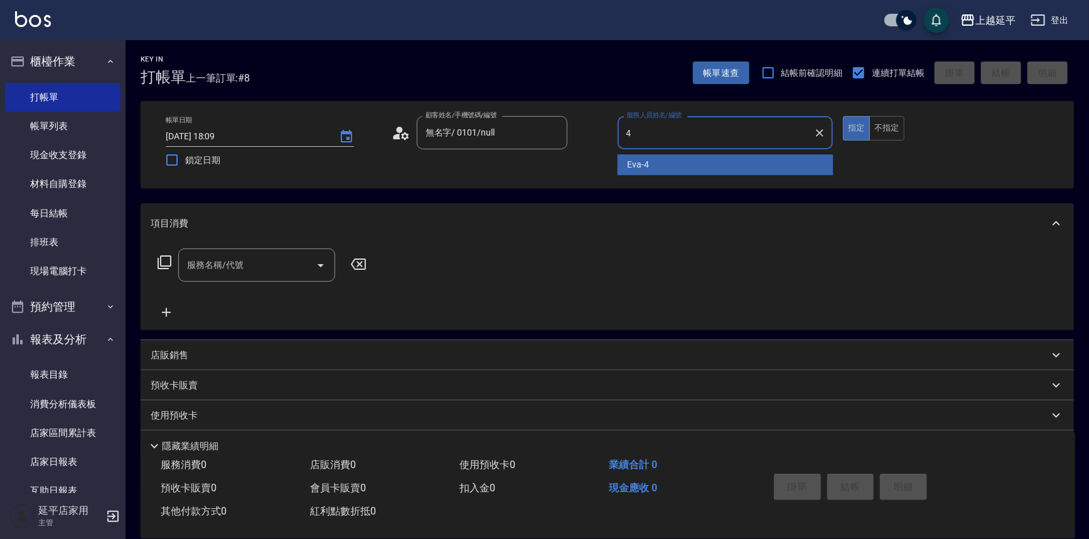
click at [641, 164] on span "[PERSON_NAME] -4" at bounding box center [639, 164] width 22 height 13
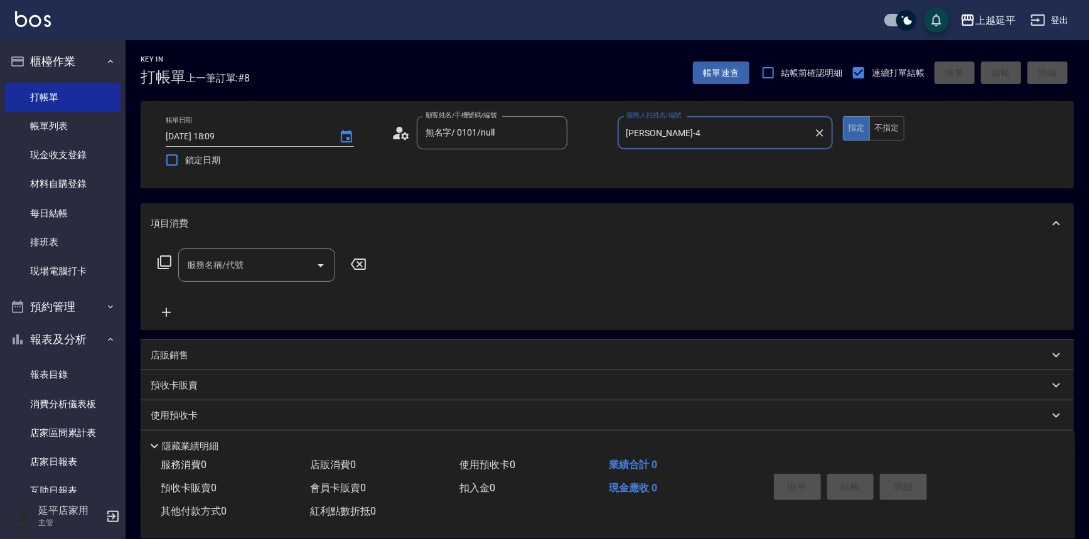
type input "[PERSON_NAME]-4"
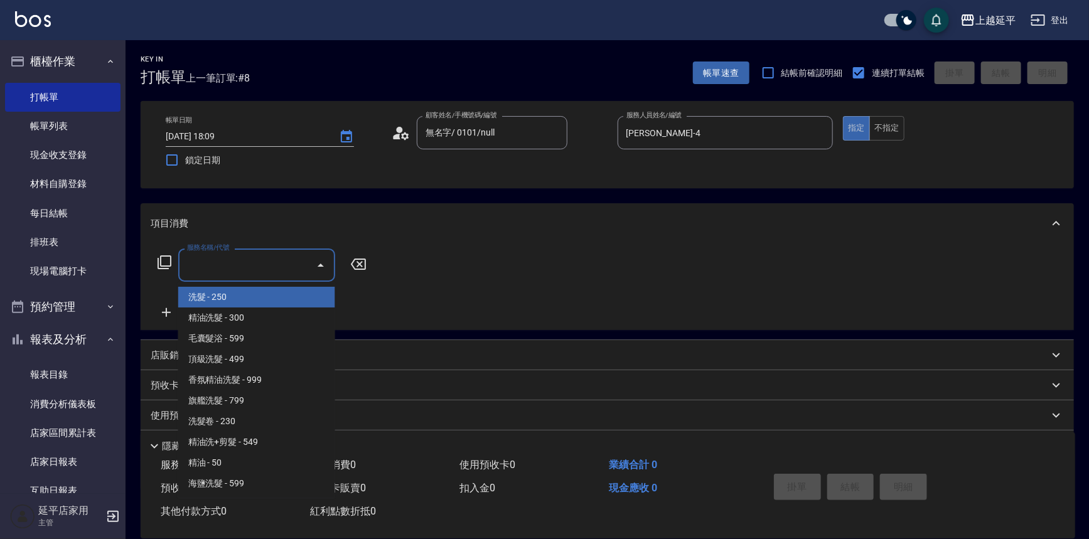
click at [281, 257] on input "服務名稱/代號" at bounding box center [247, 265] width 127 height 22
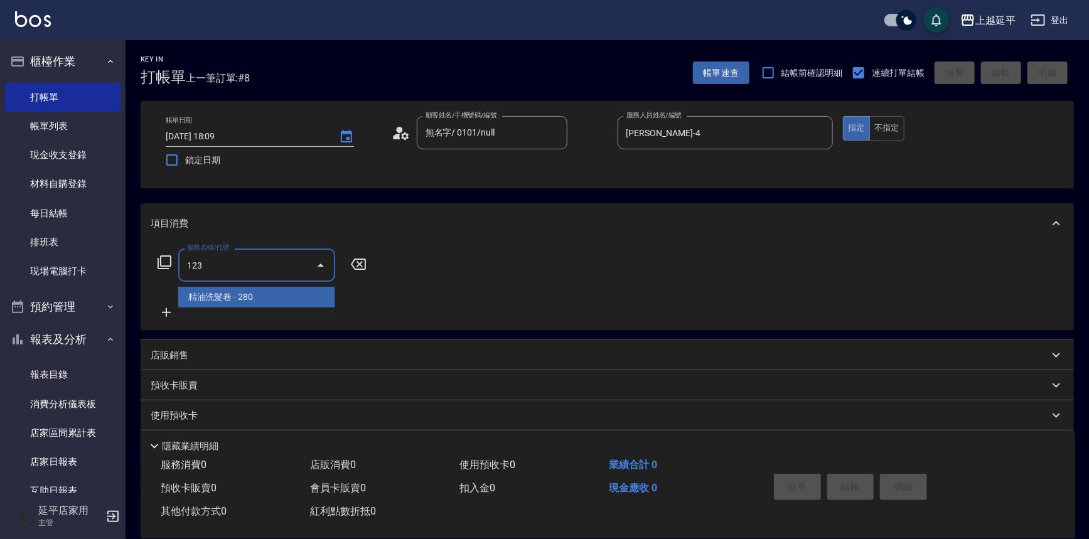
click at [254, 294] on span "精油洗髮卷 - 280" at bounding box center [256, 297] width 157 height 21
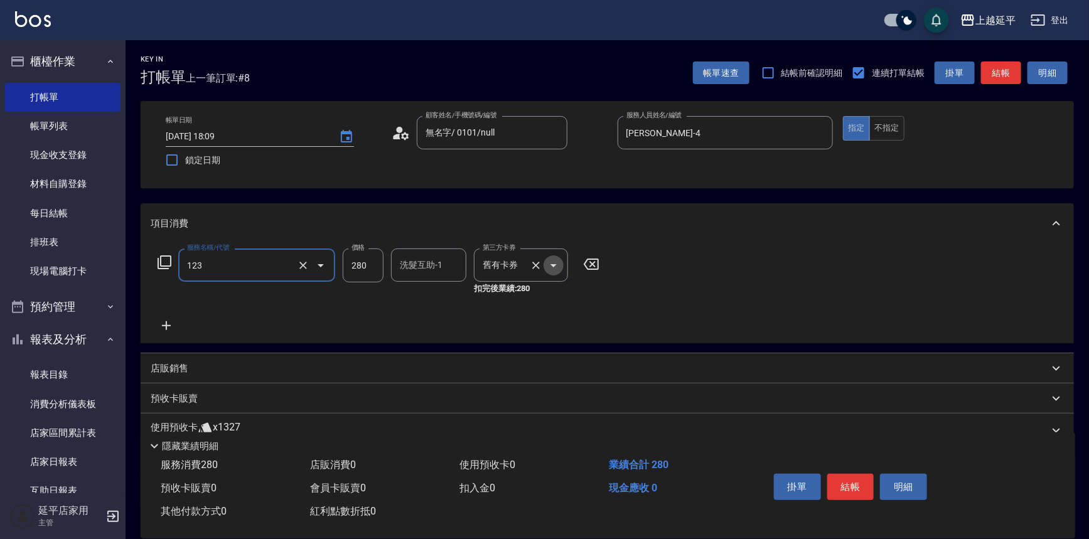
click at [557, 264] on icon "Open" at bounding box center [553, 265] width 15 height 15
type input "精油洗髮卷(123)"
click at [538, 294] on span "舊有卡券" at bounding box center [521, 297] width 94 height 21
click at [885, 133] on button "不指定" at bounding box center [886, 128] width 35 height 24
click at [989, 75] on button "結帳" at bounding box center [1001, 73] width 40 height 23
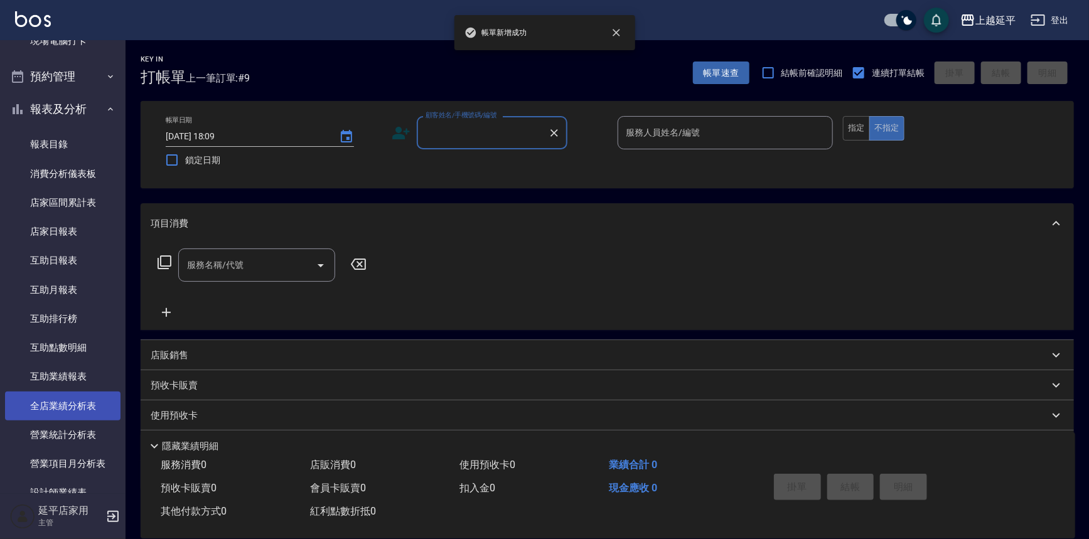
scroll to position [285, 0]
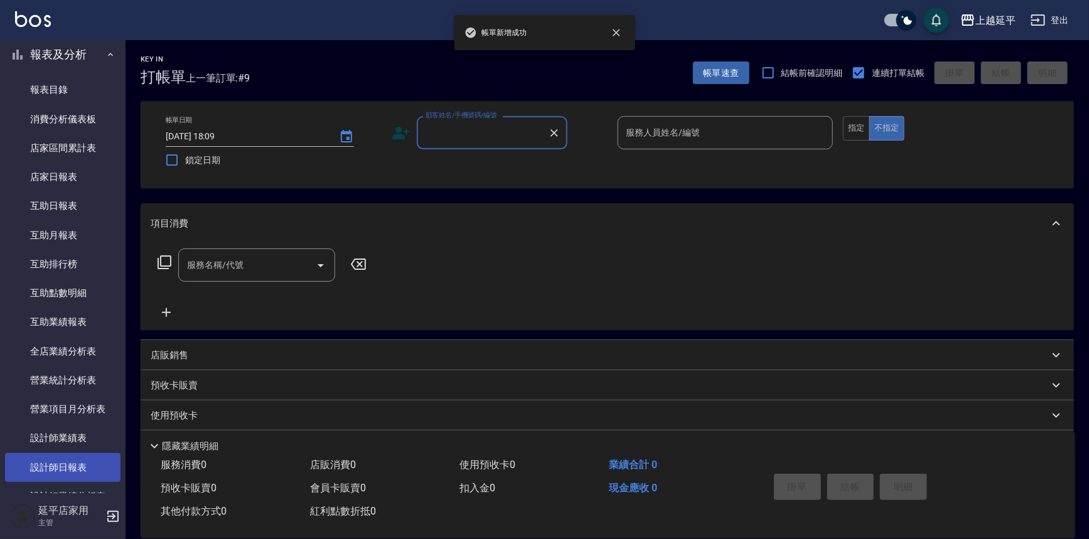
click at [76, 464] on link "設計師日報表" at bounding box center [62, 467] width 115 height 29
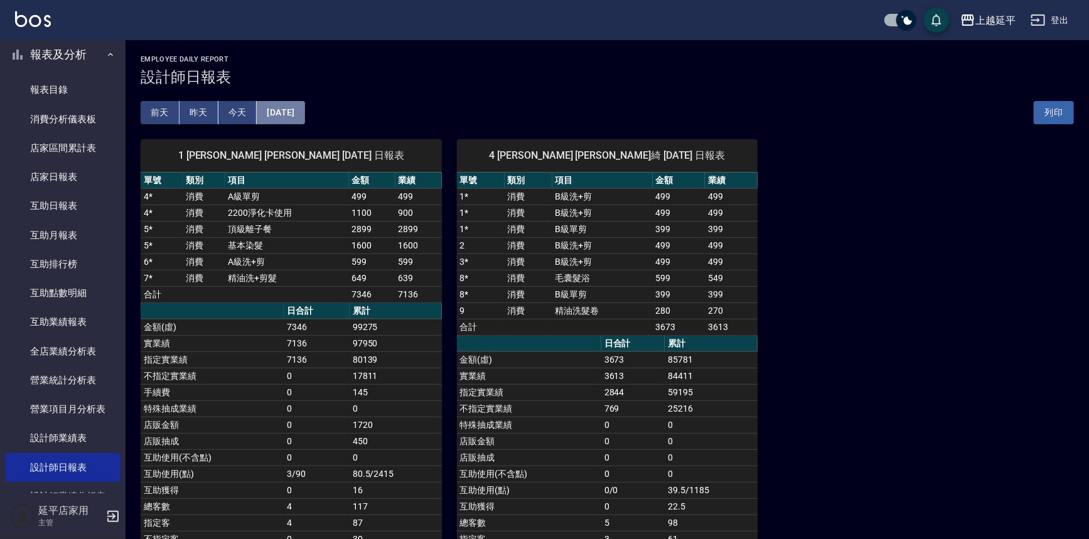
click at [300, 121] on button "[DATE]" at bounding box center [281, 112] width 48 height 23
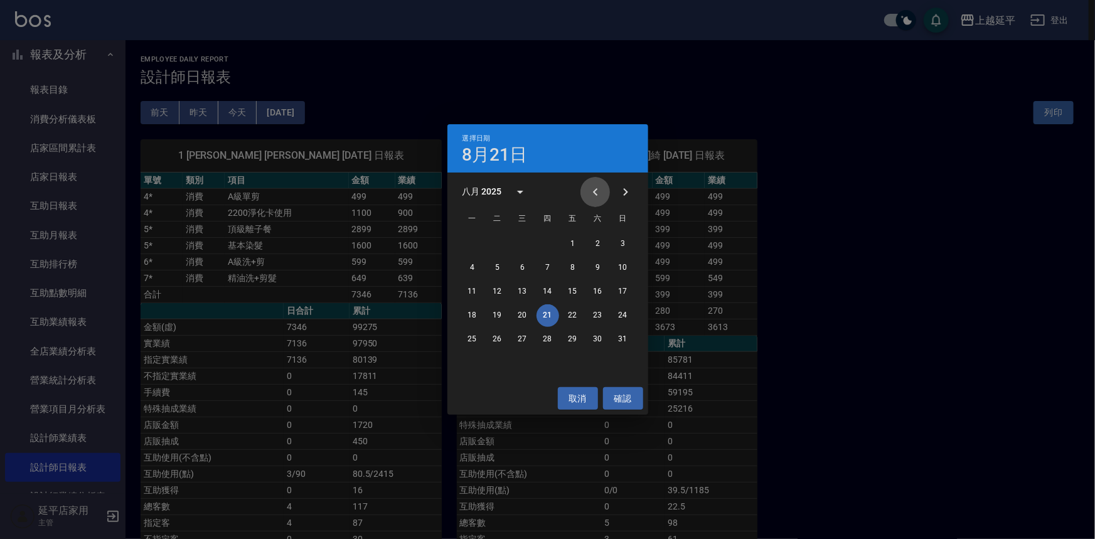
click at [599, 187] on icon "Previous month" at bounding box center [595, 192] width 15 height 15
click at [462, 313] on button "21" at bounding box center [472, 315] width 23 height 23
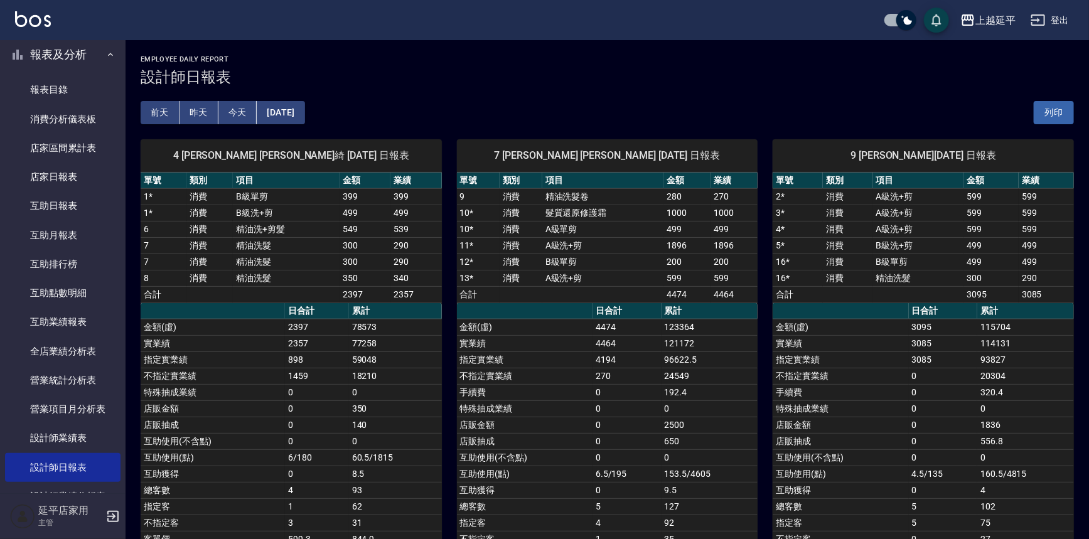
click at [304, 109] on button "[DATE]" at bounding box center [281, 112] width 48 height 23
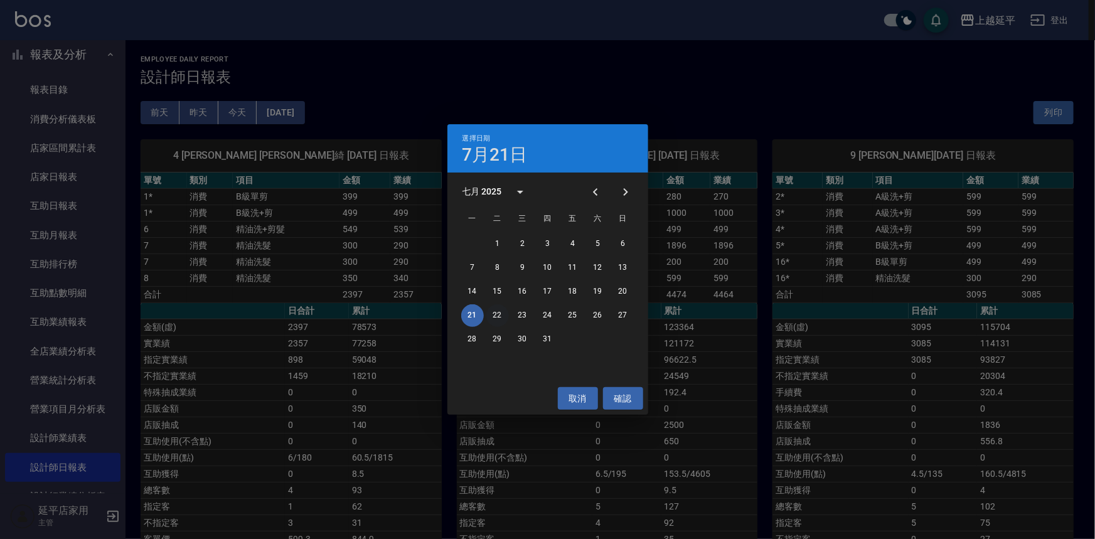
click at [498, 309] on button "22" at bounding box center [497, 315] width 23 height 23
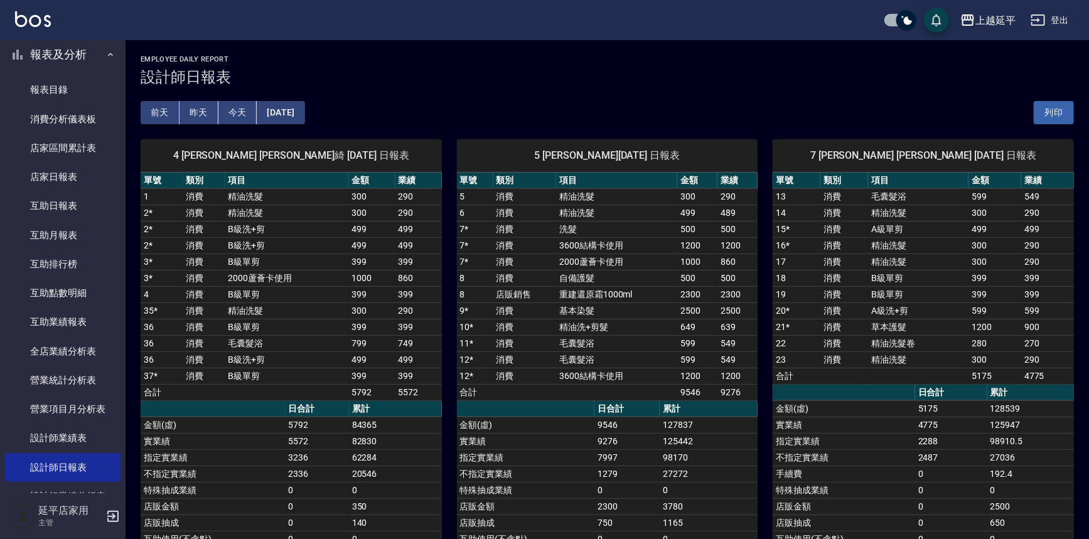
click at [304, 108] on button "[DATE]" at bounding box center [281, 112] width 48 height 23
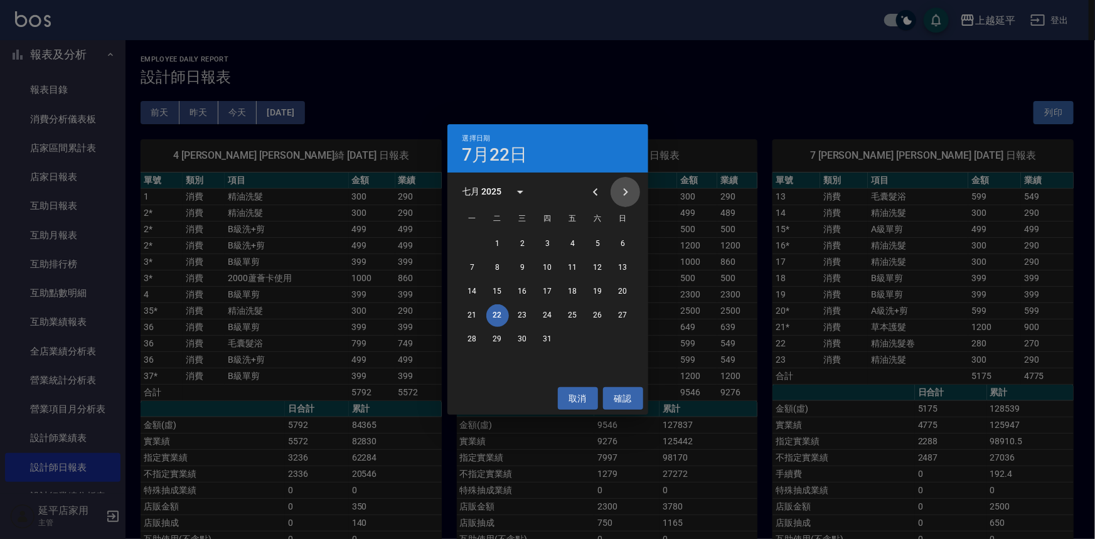
click at [627, 192] on icon "Next month" at bounding box center [625, 192] width 4 height 8
click at [552, 316] on button "21" at bounding box center [548, 315] width 23 height 23
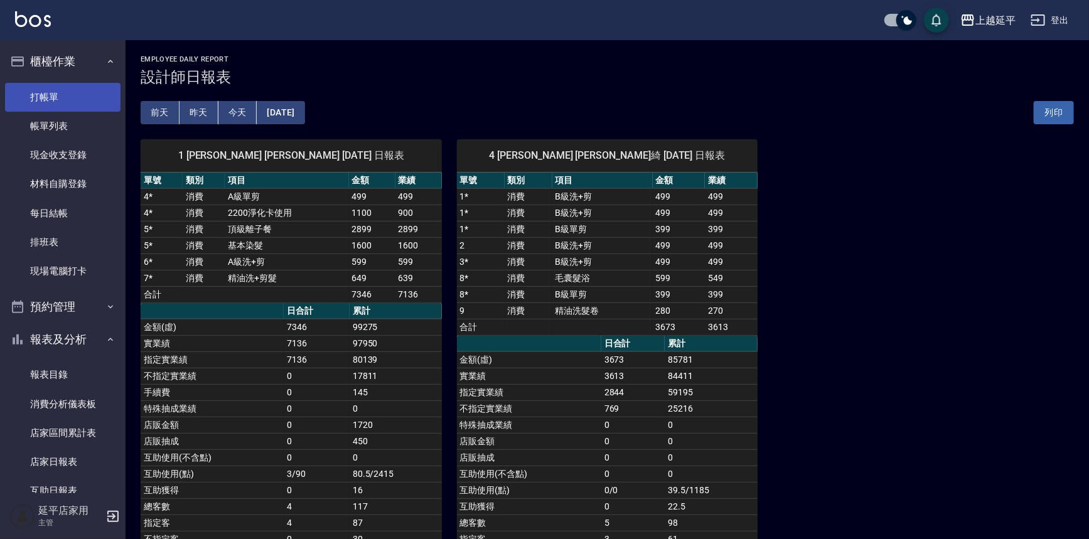
click at [54, 95] on link "打帳單" at bounding box center [62, 97] width 115 height 29
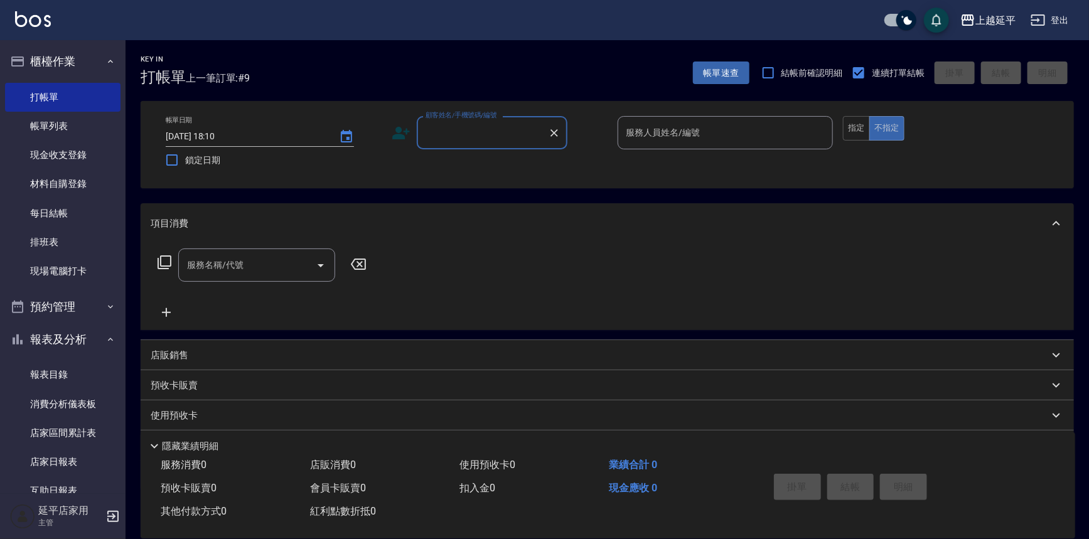
click at [483, 132] on input "顧客姓名/手機號碼/編號" at bounding box center [482, 133] width 120 height 22
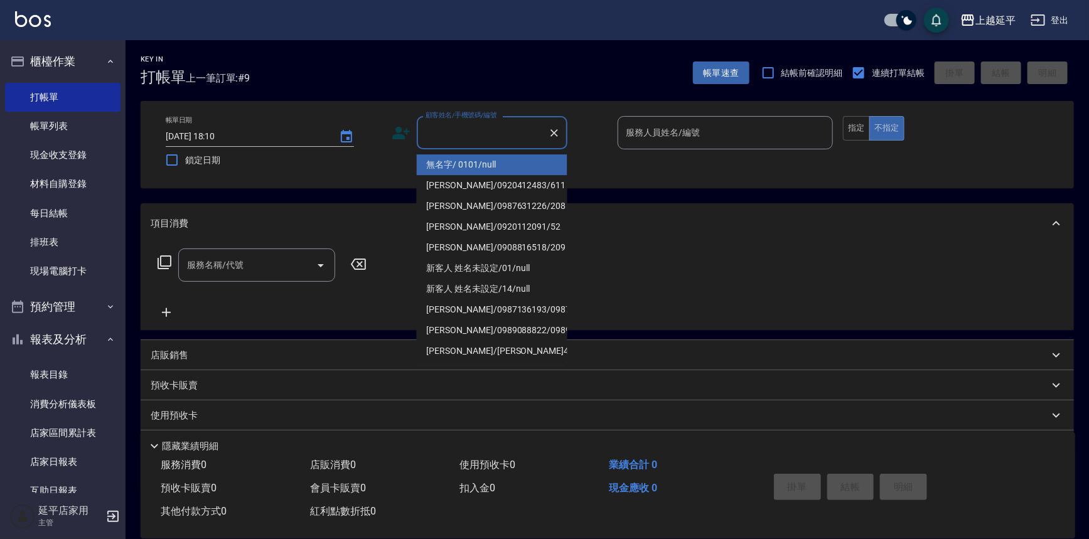
click at [496, 166] on li "無名字/ 0101/null" at bounding box center [492, 164] width 151 height 21
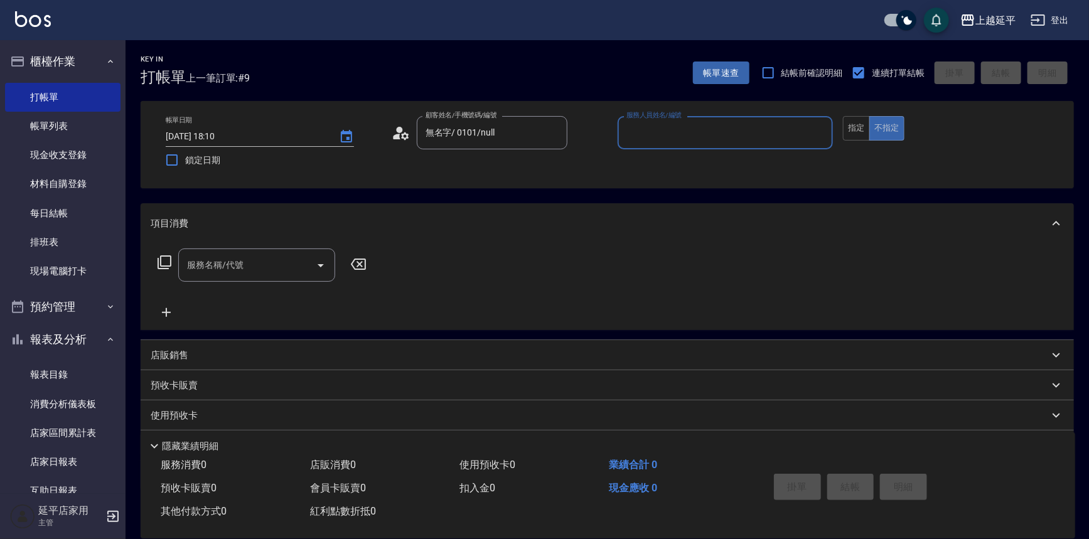
type input "無名字/ 0101/null"
click at [685, 139] on input "服務人員姓名/編號" at bounding box center [725, 133] width 205 height 22
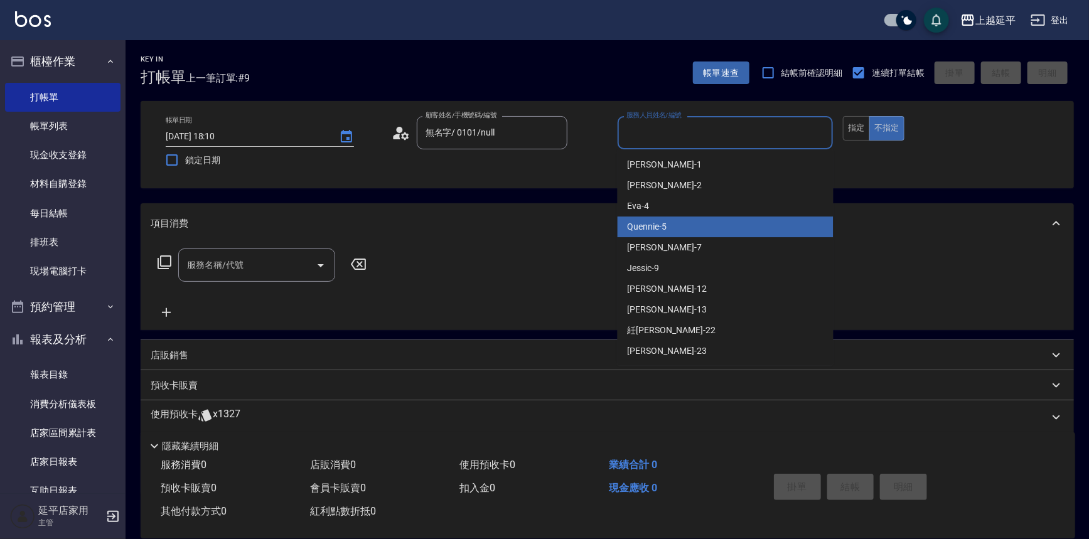
click at [690, 233] on div "Quennie -5" at bounding box center [726, 227] width 216 height 21
type input "Quennie-5"
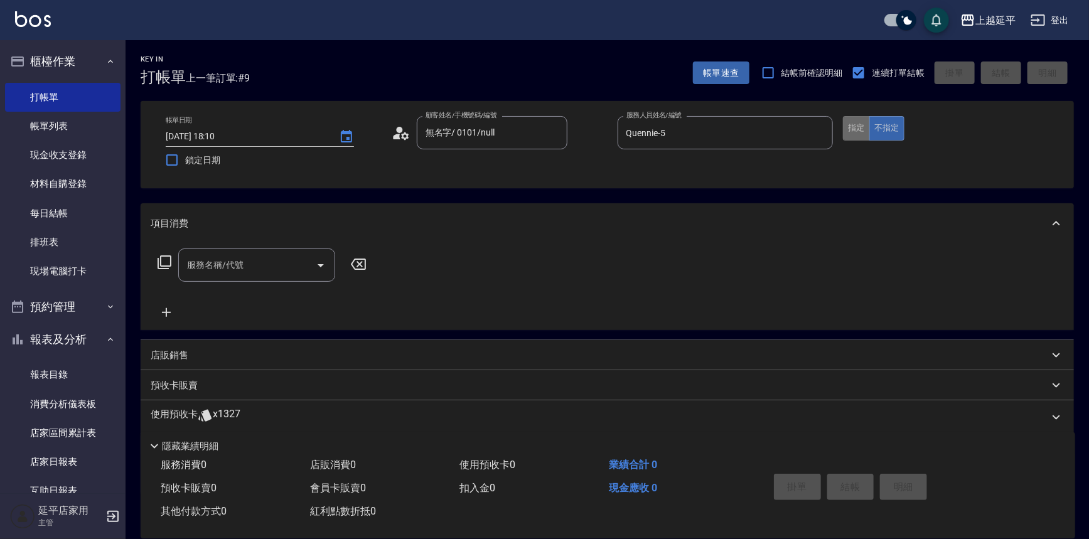
click at [847, 134] on button "指定" at bounding box center [856, 128] width 27 height 24
click at [206, 267] on div "服務名稱/代號 服務名稱/代號" at bounding box center [256, 265] width 157 height 33
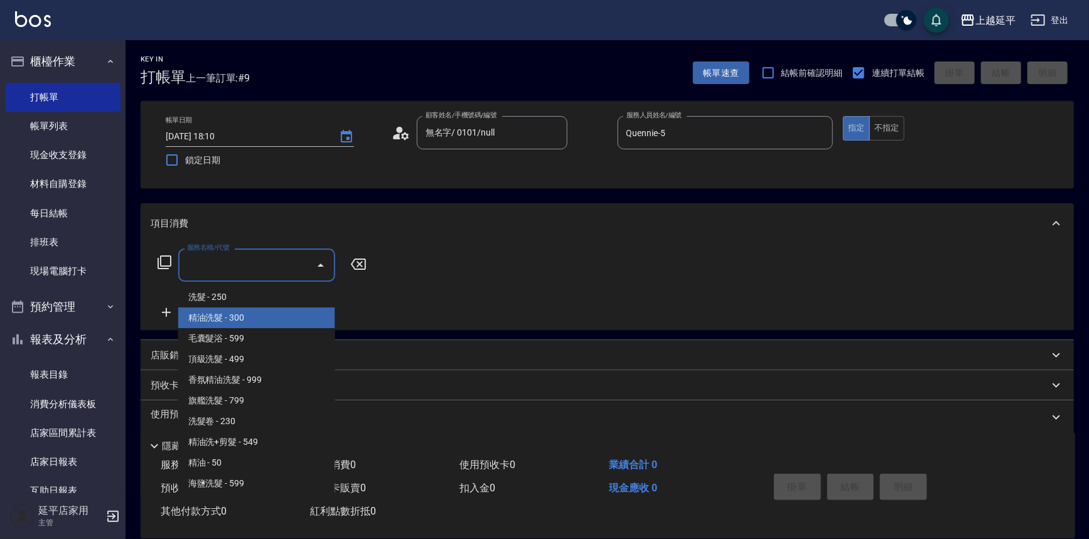
click at [234, 318] on span "精油洗髮 - 300" at bounding box center [256, 318] width 157 height 21
type input "精油洗髮(102)"
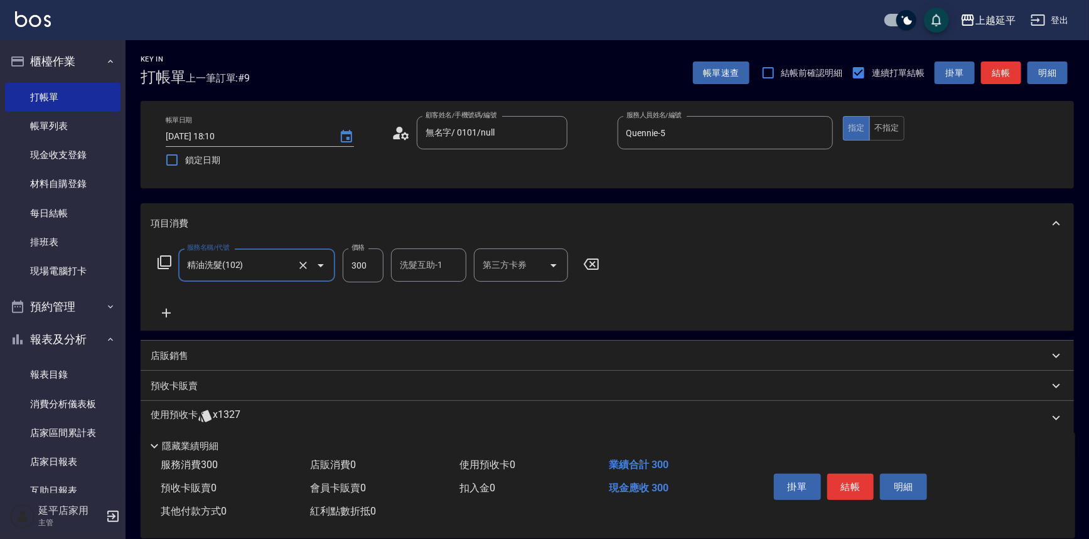
click at [400, 265] on div "洗髮互助-1 洗髮互助-1" at bounding box center [428, 265] width 75 height 33
type input "丞宗-29"
click at [854, 478] on button "結帳" at bounding box center [850, 487] width 47 height 26
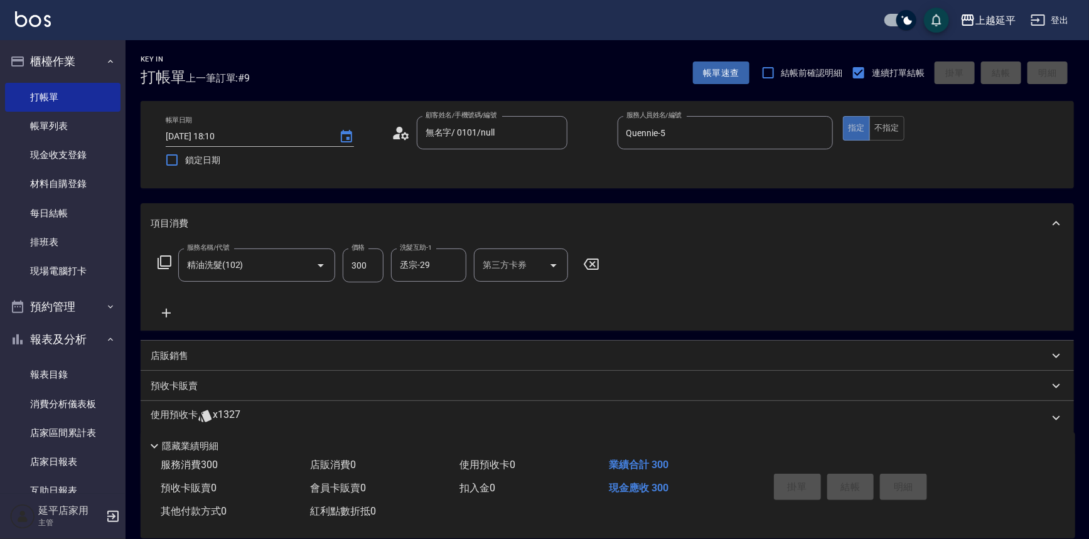
type input "[DATE] 18:19"
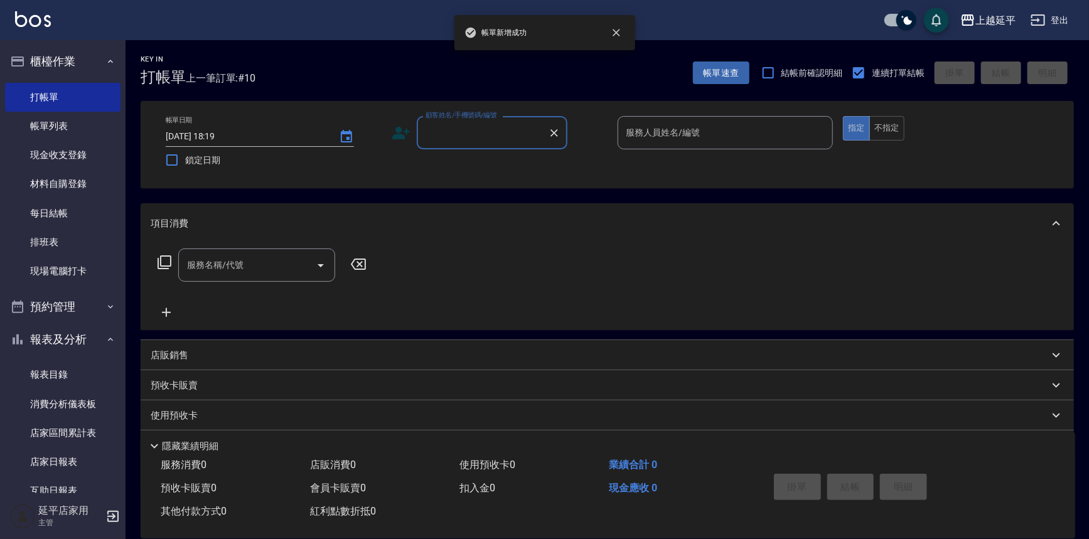
click at [476, 137] on input "顧客姓名/手機號碼/編號" at bounding box center [482, 133] width 120 height 22
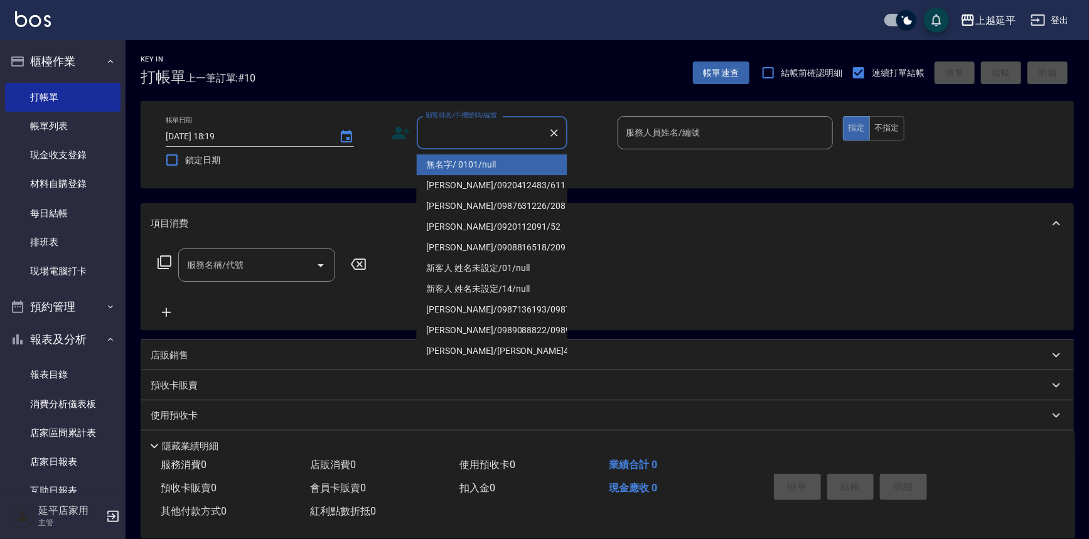
click at [481, 170] on li "無名字/ 0101/null" at bounding box center [492, 164] width 151 height 21
type input "無名字/ 0101/null"
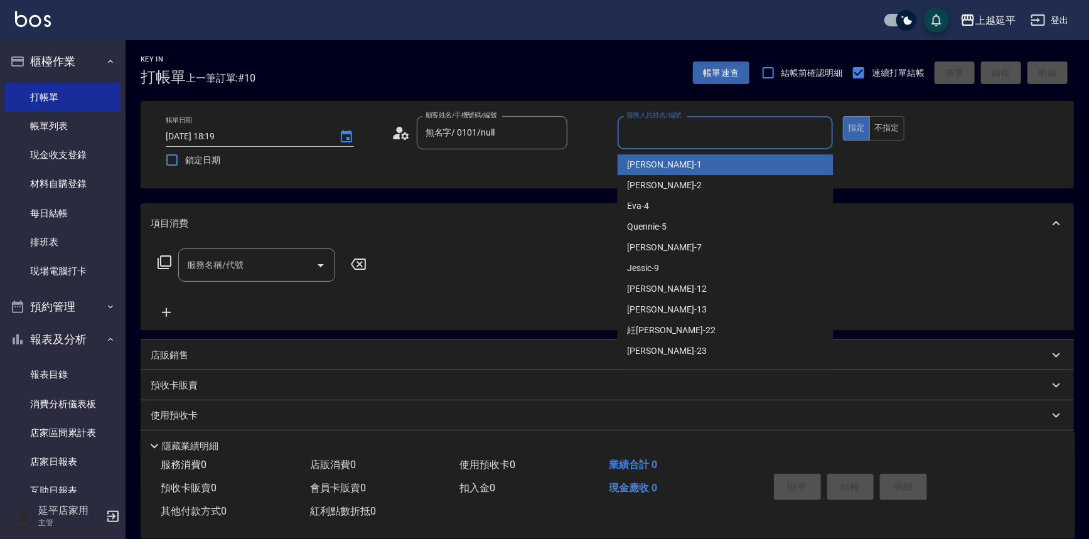
click at [677, 133] on input "服務人員姓名/編號" at bounding box center [725, 133] width 205 height 22
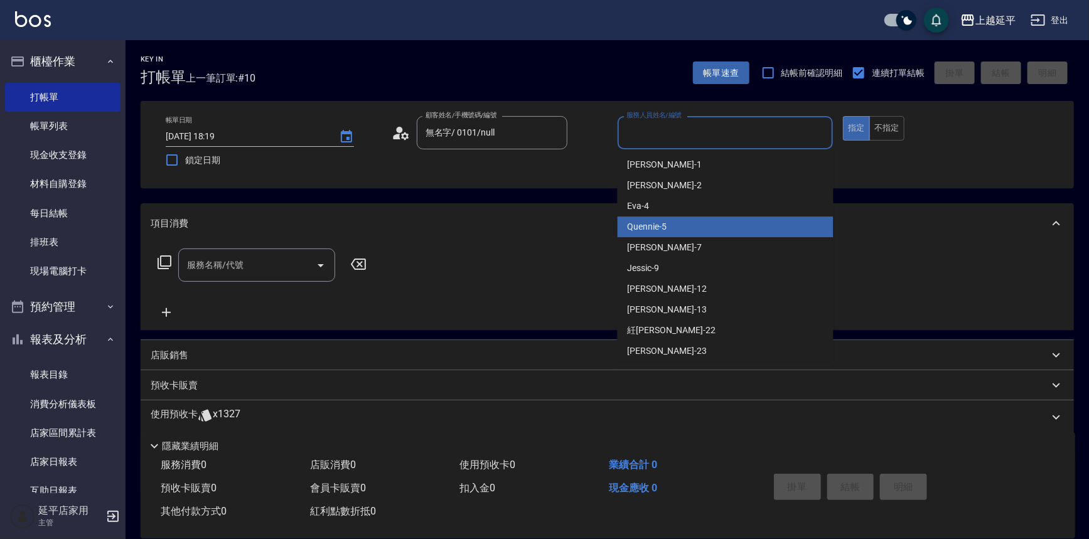
click at [690, 219] on div "Quennie -5" at bounding box center [726, 227] width 216 height 21
type input "Quennie-5"
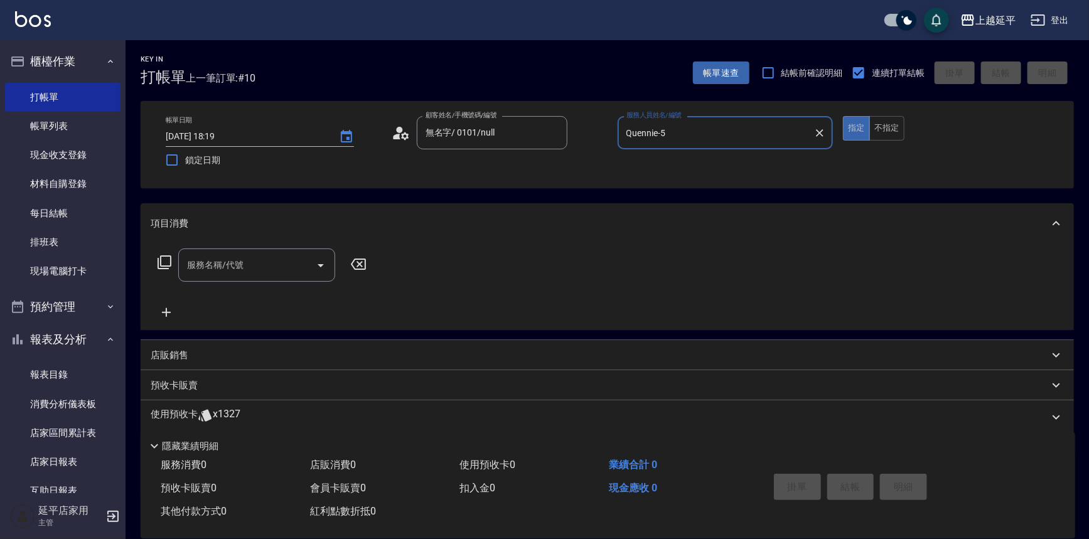
click at [165, 260] on icon at bounding box center [164, 262] width 15 height 15
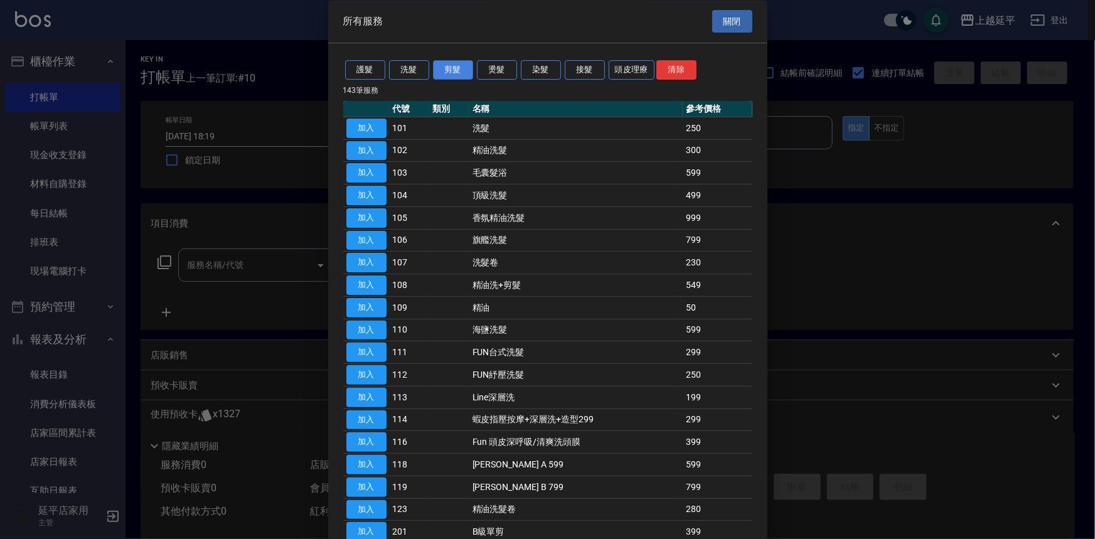
click at [447, 71] on button "剪髮" at bounding box center [453, 70] width 40 height 19
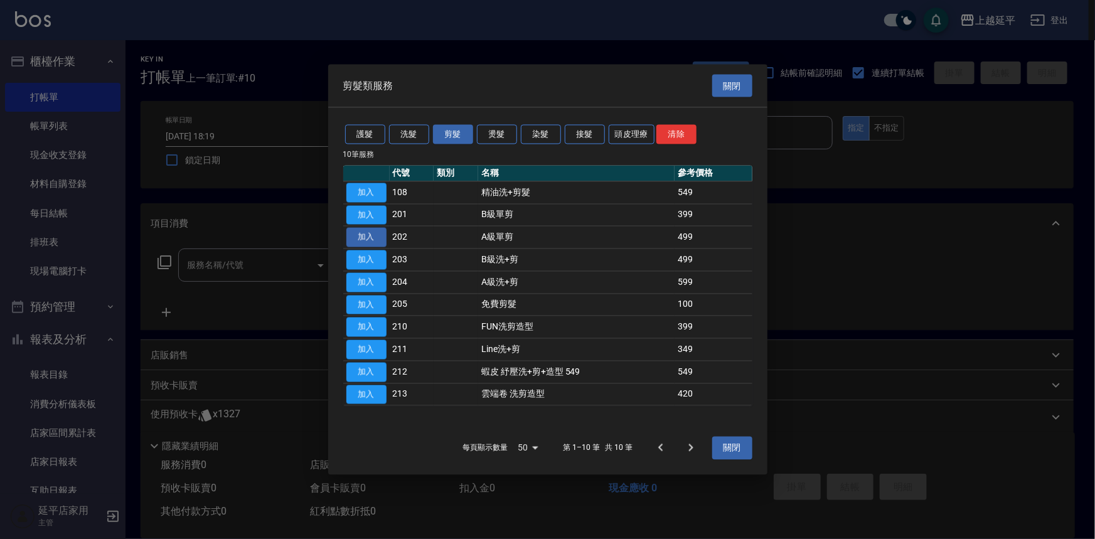
click at [368, 235] on button "加入" at bounding box center [366, 237] width 40 height 19
type input "A級單剪(202)"
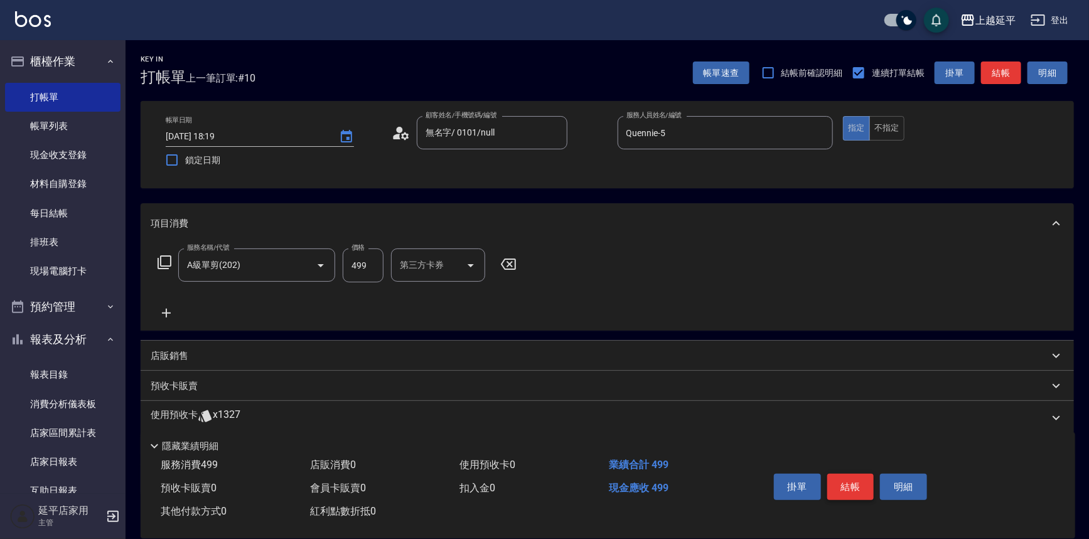
click at [856, 479] on button "結帳" at bounding box center [850, 487] width 47 height 26
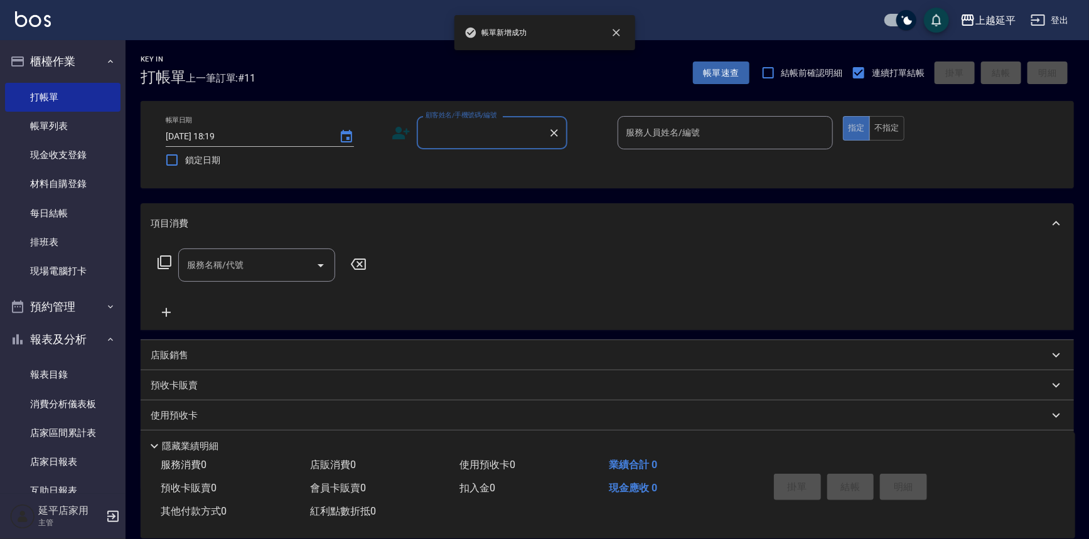
click at [464, 136] on input "顧客姓名/手機號碼/編號" at bounding box center [482, 133] width 120 height 22
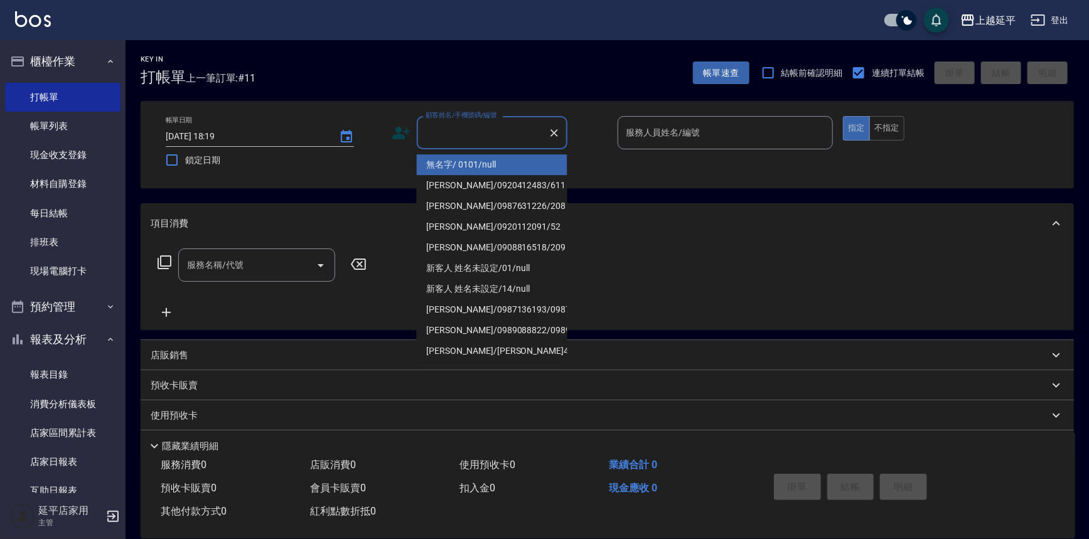
click at [475, 166] on li "無名字/ 0101/null" at bounding box center [492, 164] width 151 height 21
type input "無名字/ 0101/null"
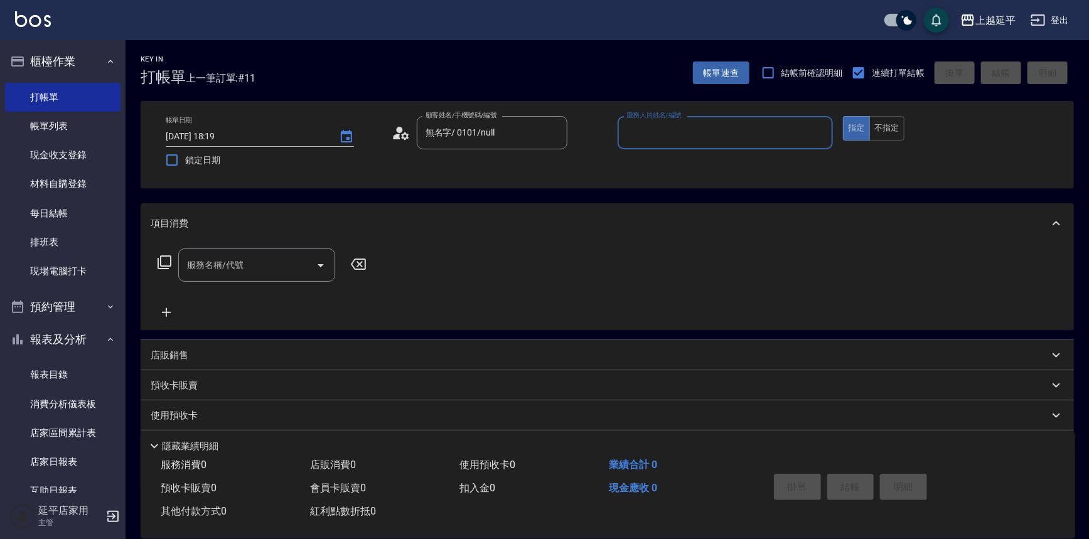
click at [697, 137] on input "服務人員姓名/編號" at bounding box center [725, 133] width 205 height 22
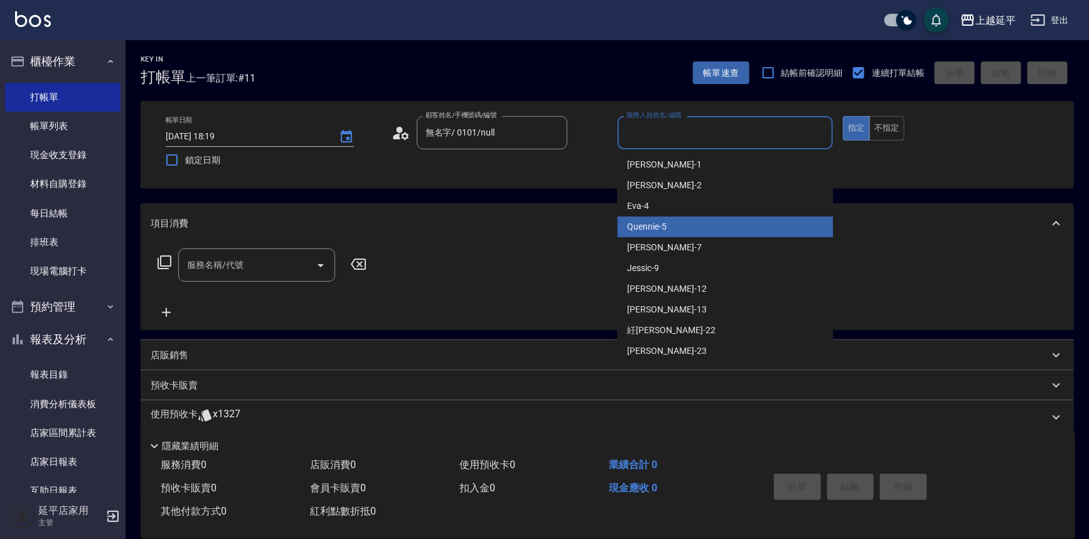
click at [692, 227] on div "Quennie -5" at bounding box center [726, 227] width 216 height 21
type input "Quennie-5"
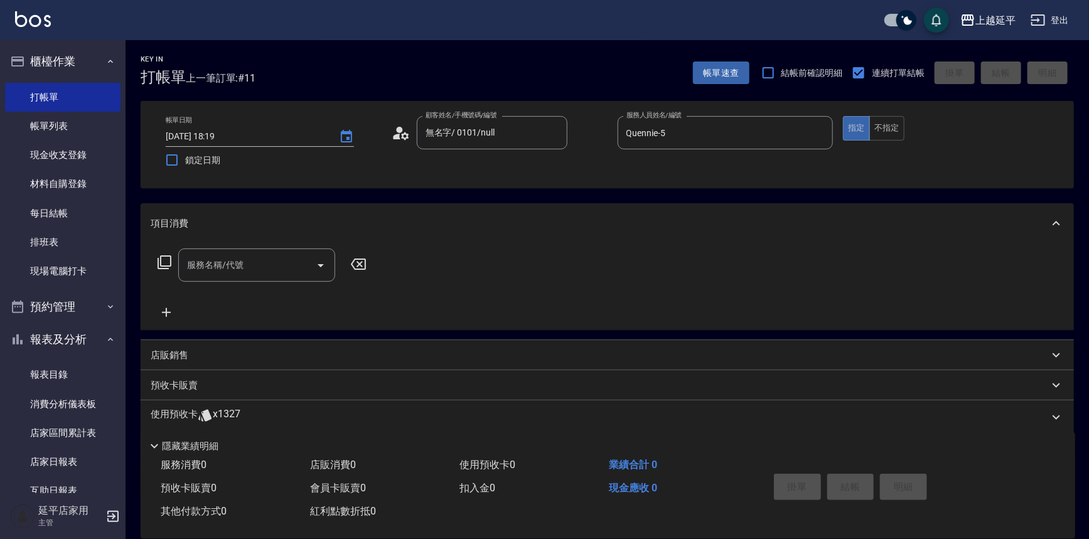
click at [168, 265] on icon at bounding box center [164, 262] width 15 height 15
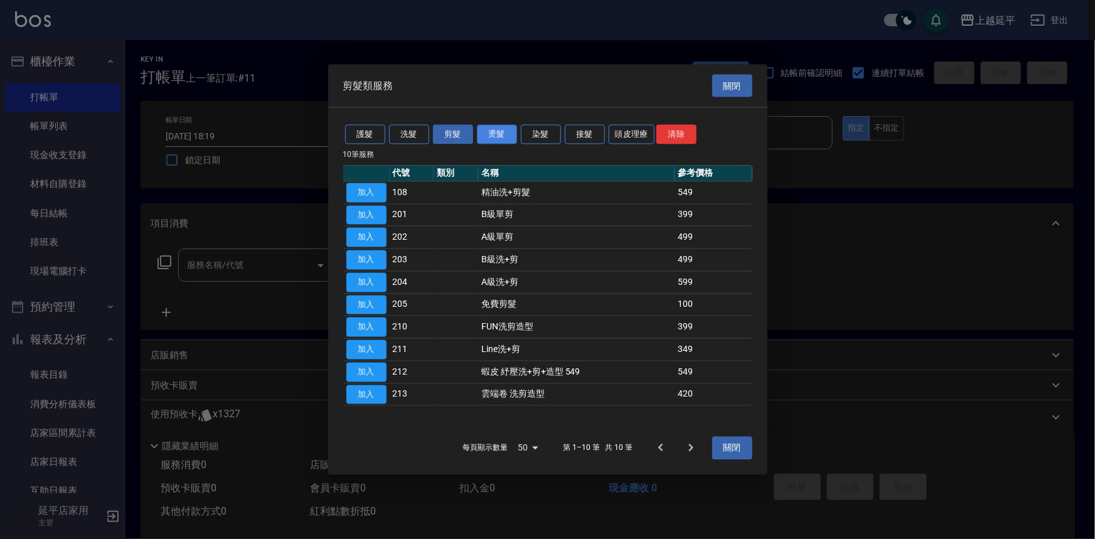
click at [506, 134] on button "燙髮" at bounding box center [497, 134] width 40 height 19
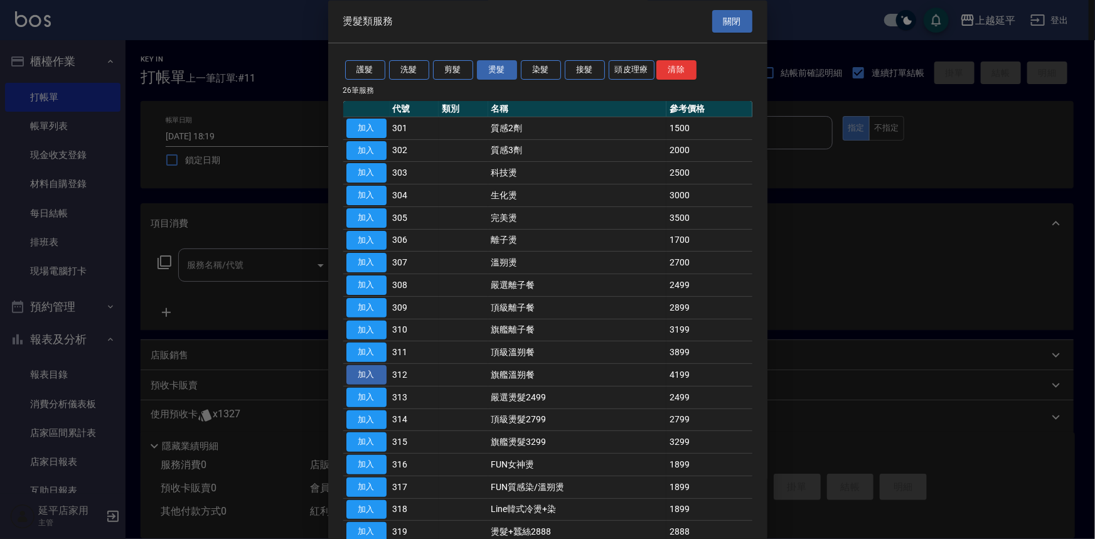
click at [375, 375] on button "加入" at bounding box center [366, 375] width 40 height 19
type input "旗艦溫朔餐(312)"
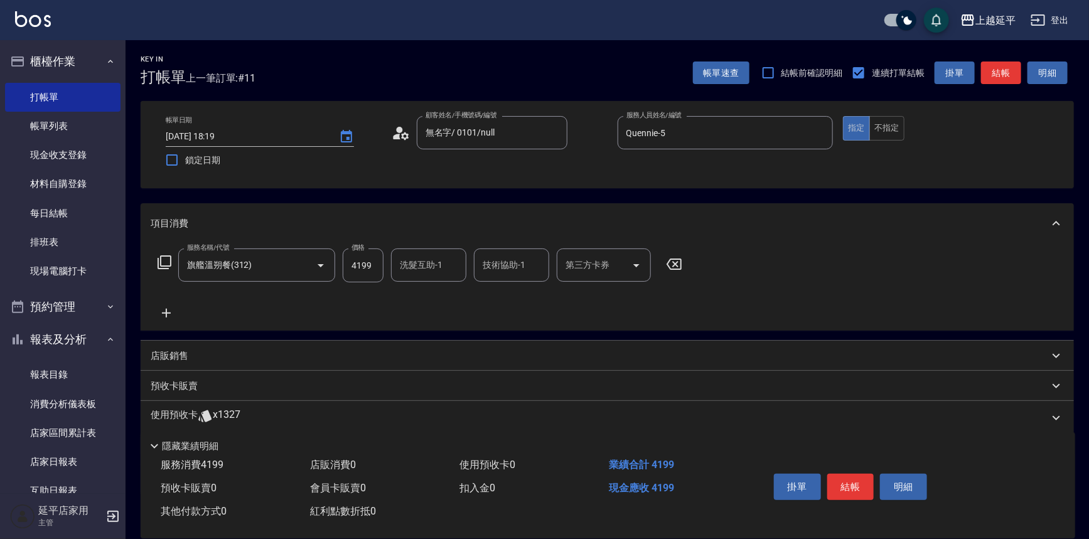
click at [435, 267] on div "洗髮互助-1 洗髮互助-1" at bounding box center [428, 265] width 75 height 33
type input "丞宗-29"
click at [861, 485] on button "結帳" at bounding box center [850, 487] width 47 height 26
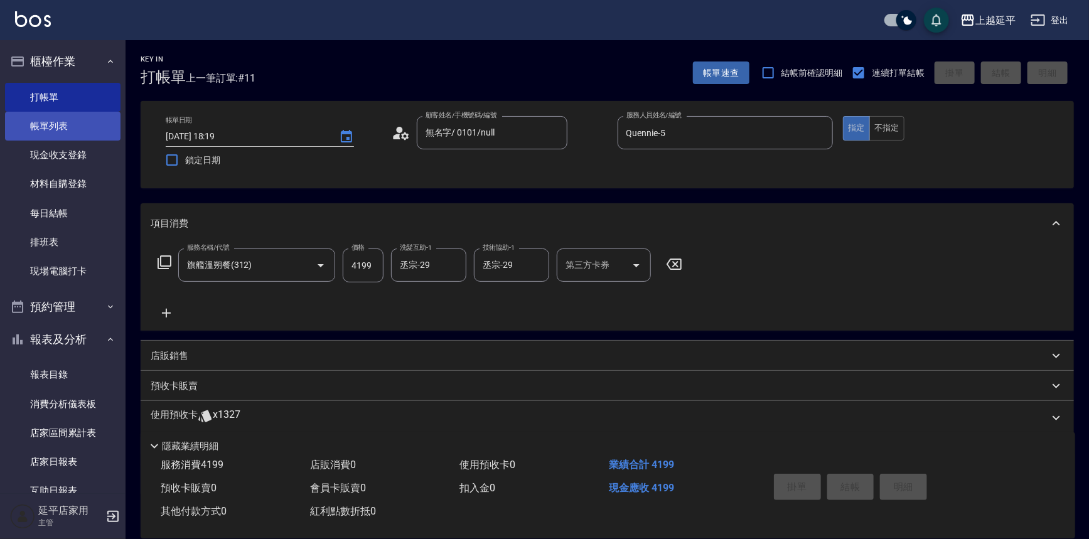
type input "[DATE] 18:20"
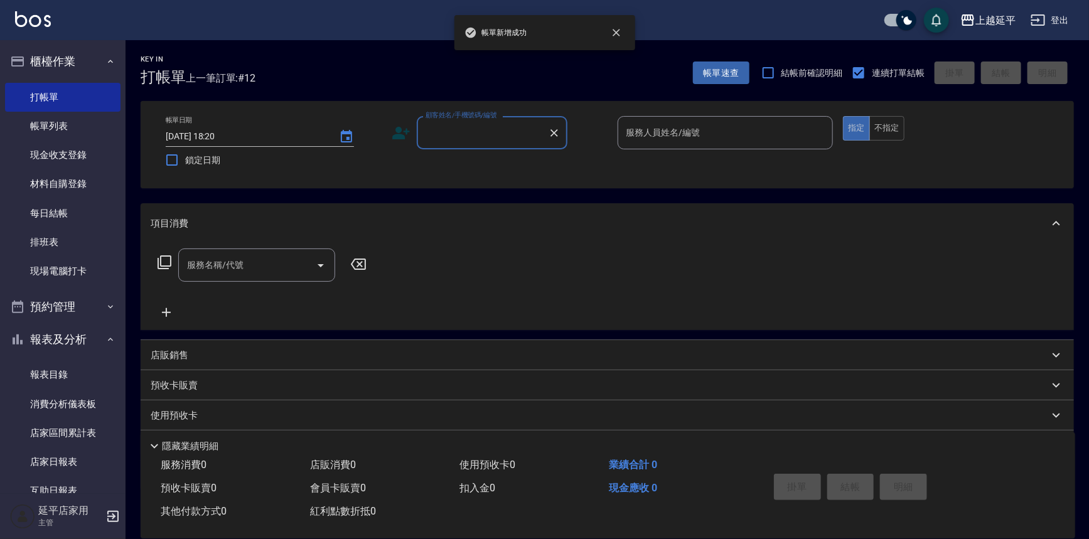
click at [444, 147] on div "顧客姓名/手機號碼/編號" at bounding box center [492, 132] width 151 height 33
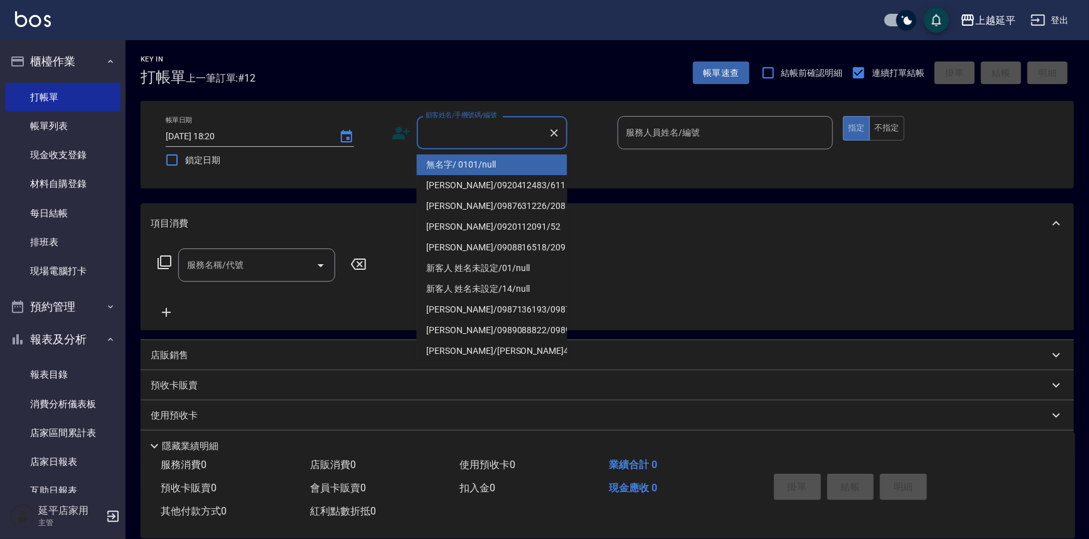
click at [463, 166] on li "無名字/ 0101/null" at bounding box center [492, 164] width 151 height 21
type input "無名字/ 0101/null"
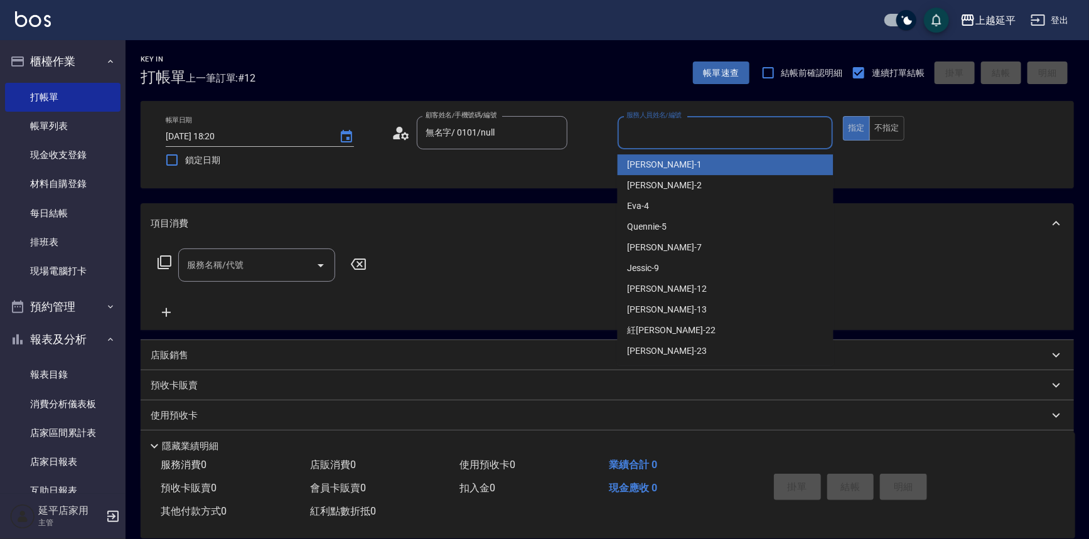
click at [702, 126] on input "服務人員姓名/編號" at bounding box center [725, 133] width 205 height 22
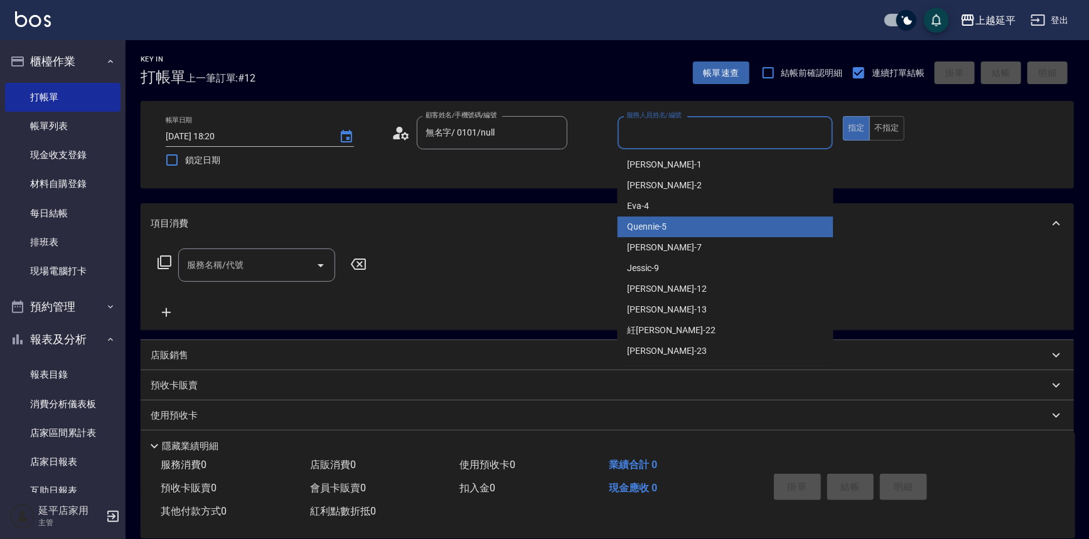
click at [698, 220] on div "Quennie -5" at bounding box center [726, 227] width 216 height 21
type input "Quennie-5"
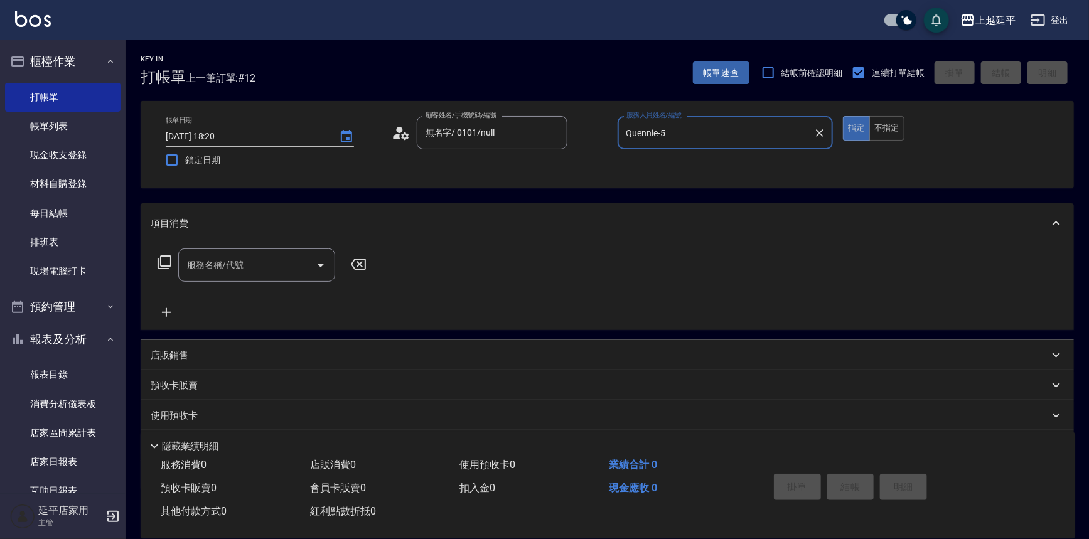
click at [164, 267] on icon at bounding box center [164, 262] width 15 height 15
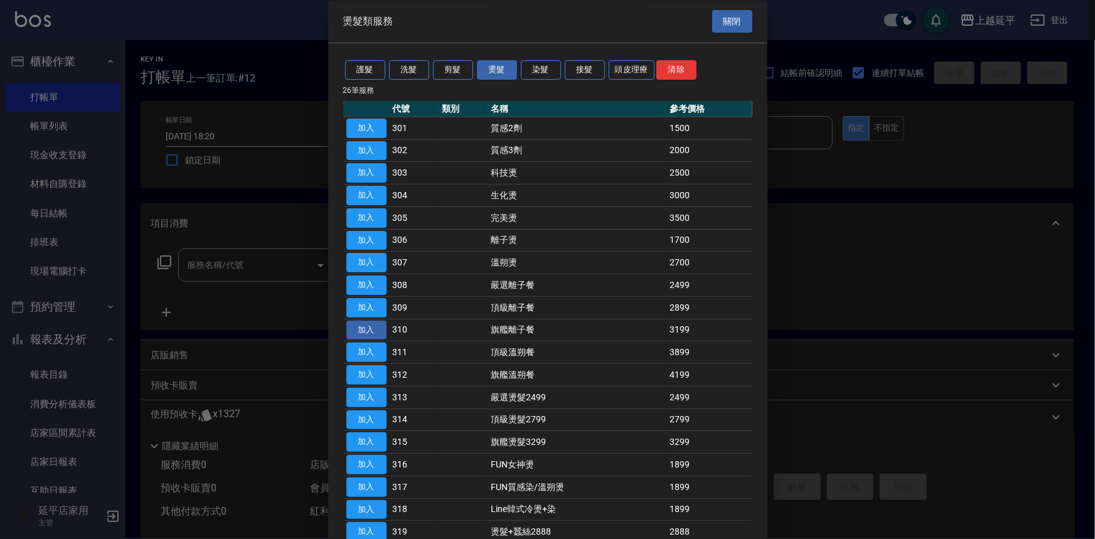
click at [376, 329] on button "加入" at bounding box center [366, 330] width 40 height 19
type input "旗艦離子餐(310)"
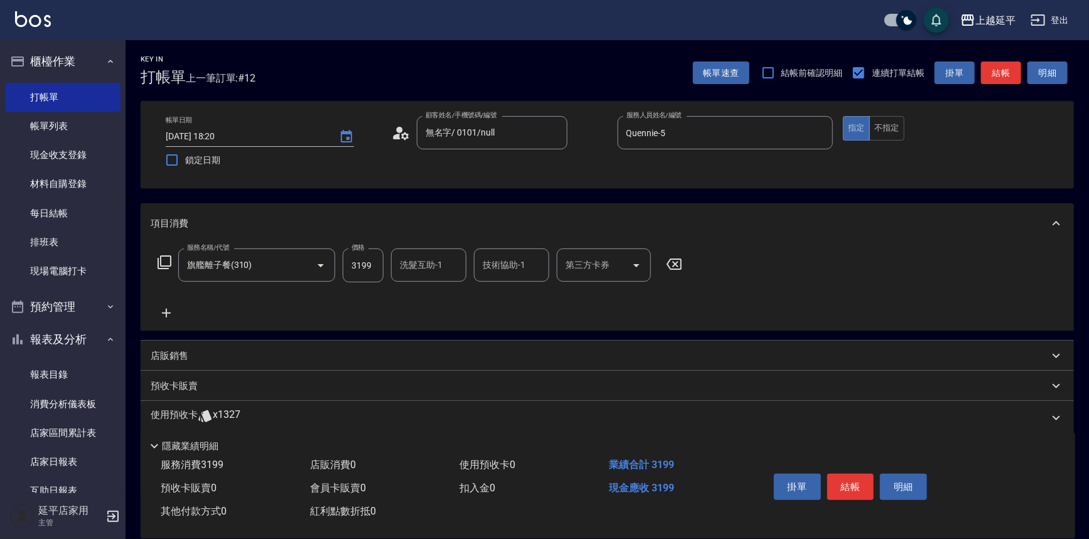
click at [359, 267] on input "3199" at bounding box center [363, 266] width 41 height 34
type input "4000"
type input "丞宗-29"
click at [165, 308] on icon at bounding box center [166, 313] width 31 height 15
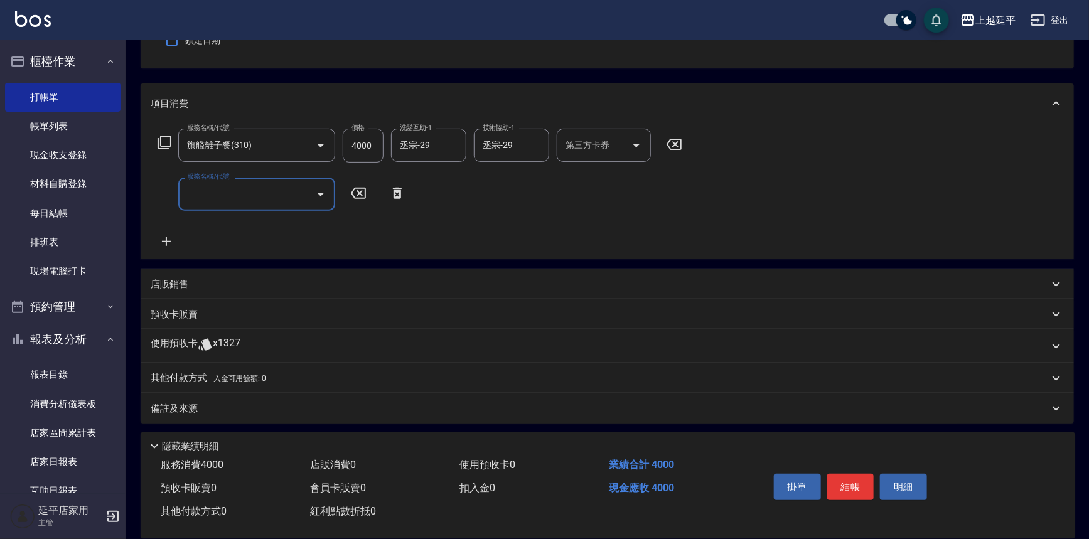
scroll to position [122, 0]
click at [208, 372] on p "其他付款方式 入金可用餘額: 0" at bounding box center [208, 377] width 115 height 14
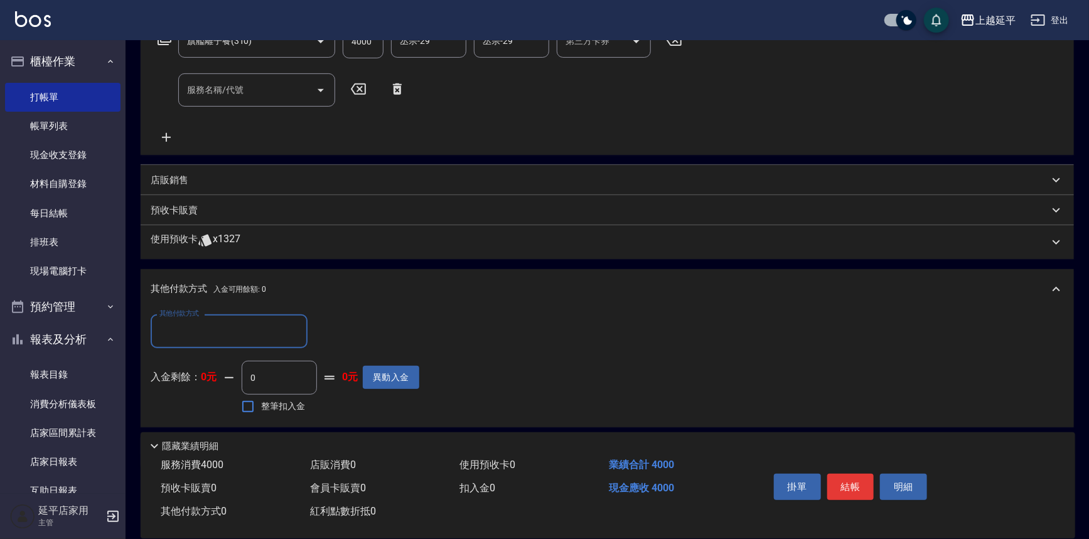
scroll to position [236, 0]
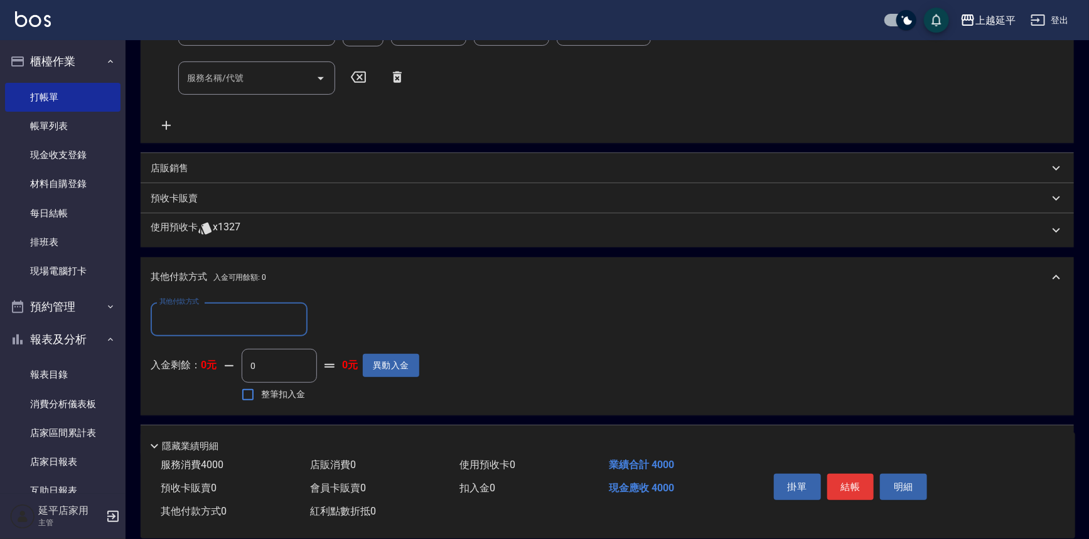
click at [222, 319] on input "其他付款方式" at bounding box center [229, 319] width 146 height 22
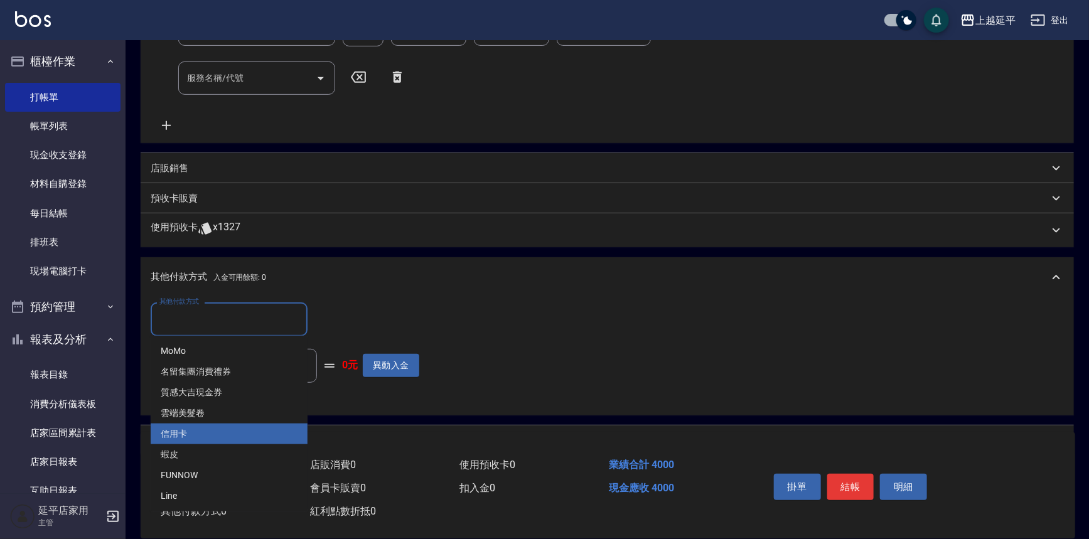
click at [210, 425] on span "信用卡" at bounding box center [229, 434] width 157 height 21
type input "信用卡"
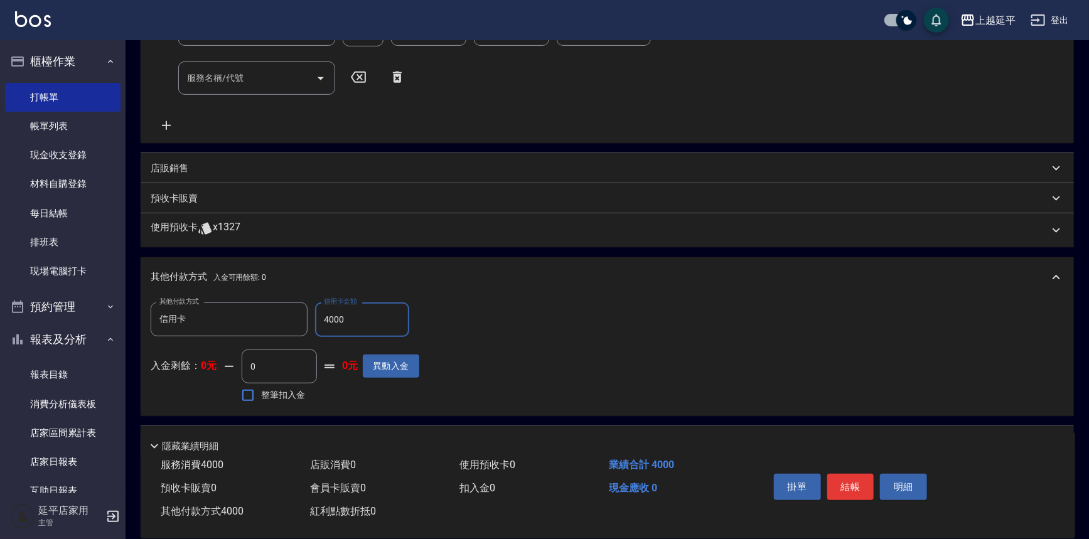
type input "4000"
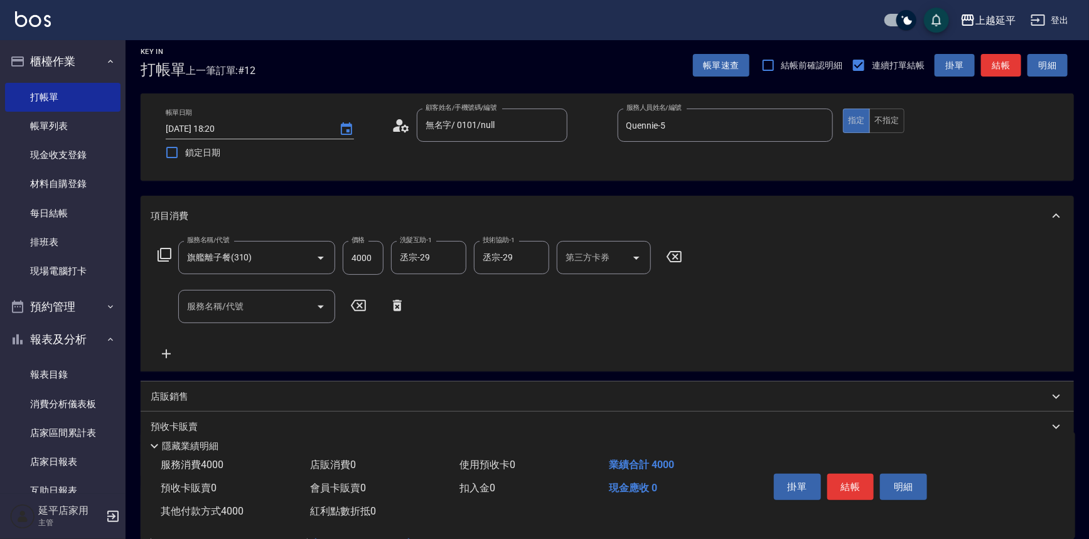
scroll to position [0, 0]
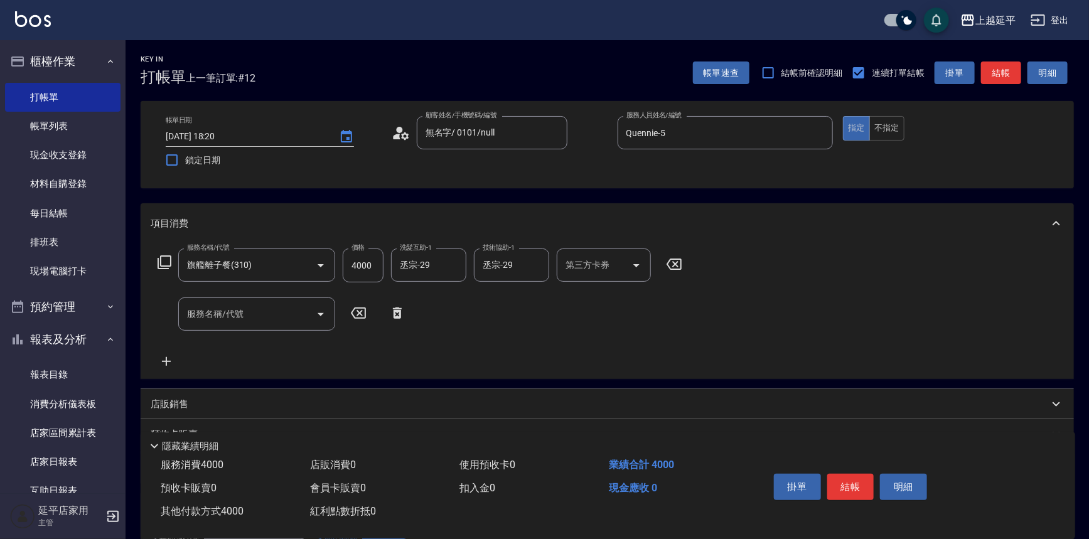
click at [840, 478] on button "結帳" at bounding box center [850, 487] width 47 height 26
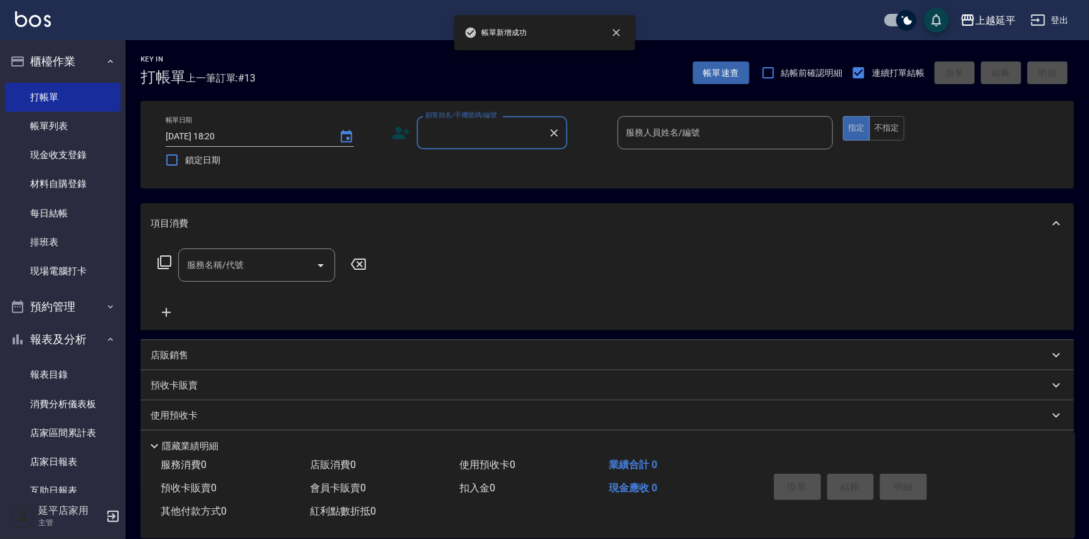
click at [452, 129] on input "顧客姓名/手機號碼/編號" at bounding box center [482, 133] width 120 height 22
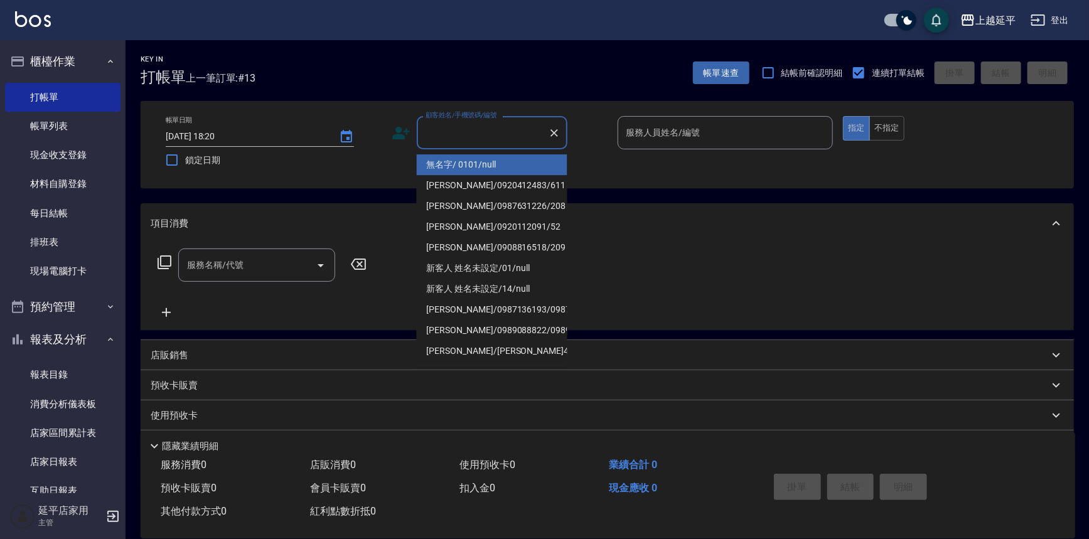
click at [462, 161] on li "無名字/ 0101/null" at bounding box center [492, 164] width 151 height 21
type input "無名字/ 0101/null"
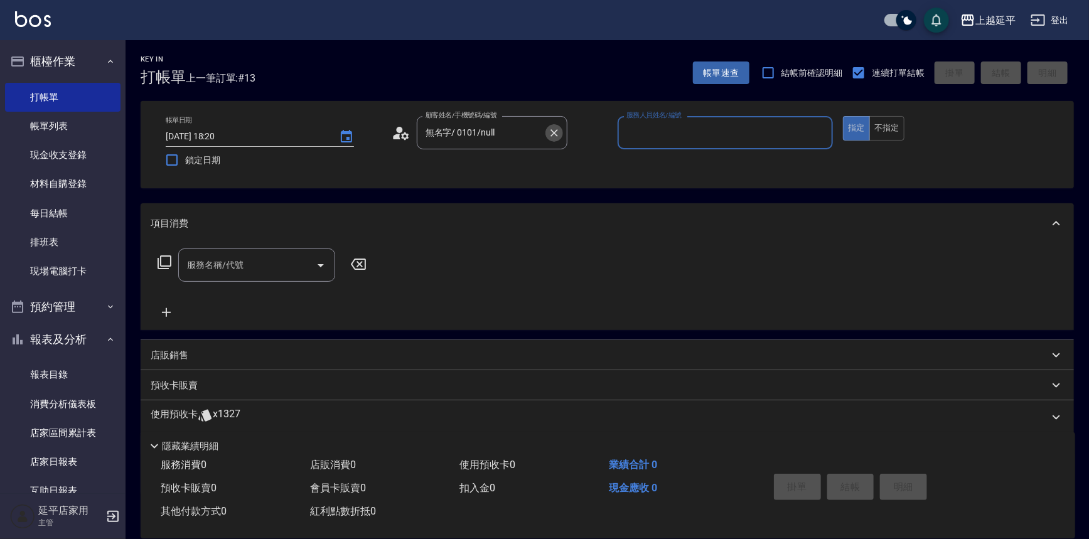
click at [545, 134] on button "Clear" at bounding box center [554, 133] width 18 height 18
click at [478, 146] on div "顧客姓名/手機號碼/編號" at bounding box center [492, 132] width 151 height 33
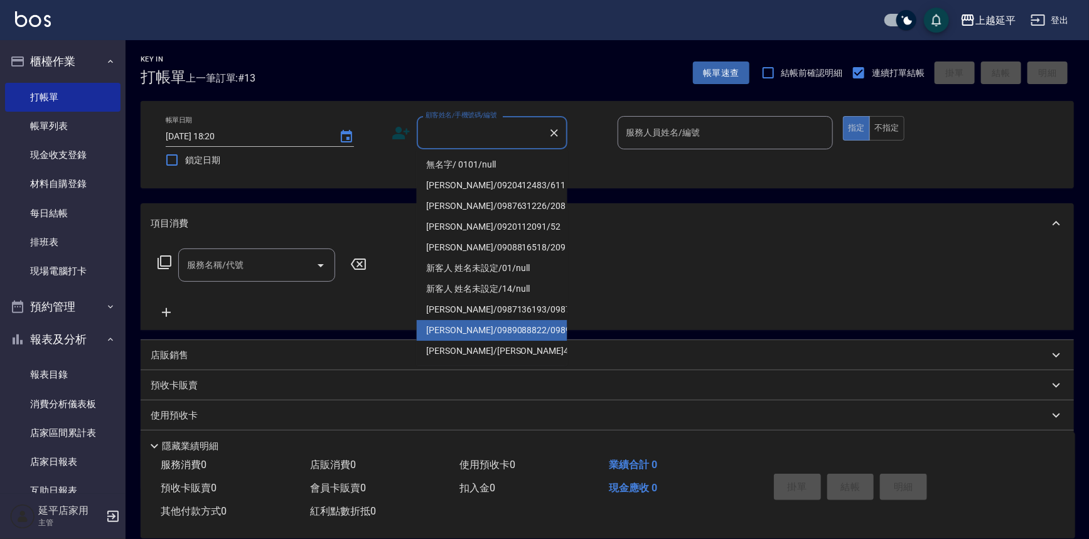
click at [518, 341] on li "[PERSON_NAME]/0989088822/0989088822" at bounding box center [492, 330] width 151 height 21
type input "[PERSON_NAME]/0989088822/0989088822"
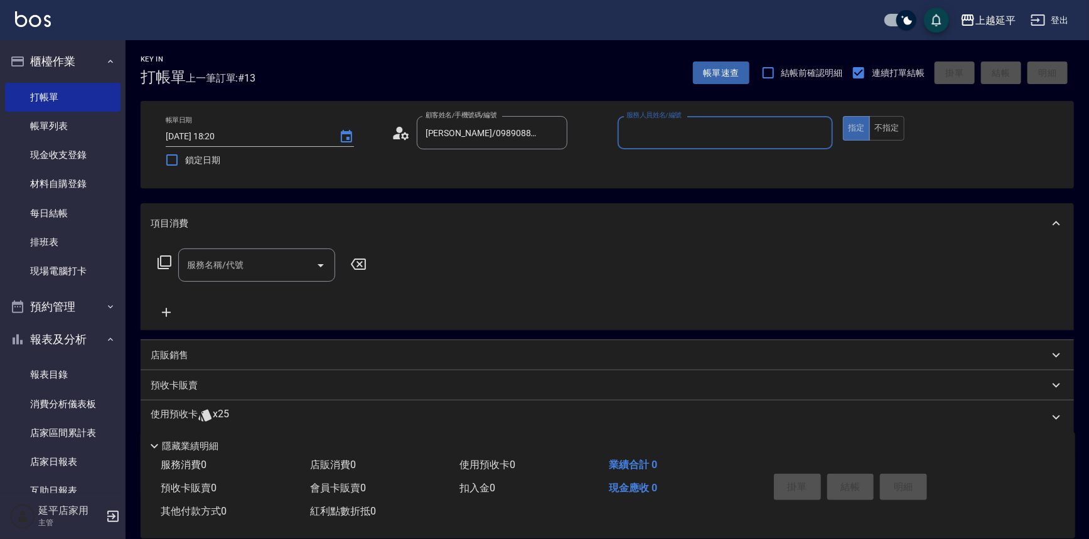
click at [648, 136] on input "服務人員姓名/編號" at bounding box center [725, 133] width 205 height 22
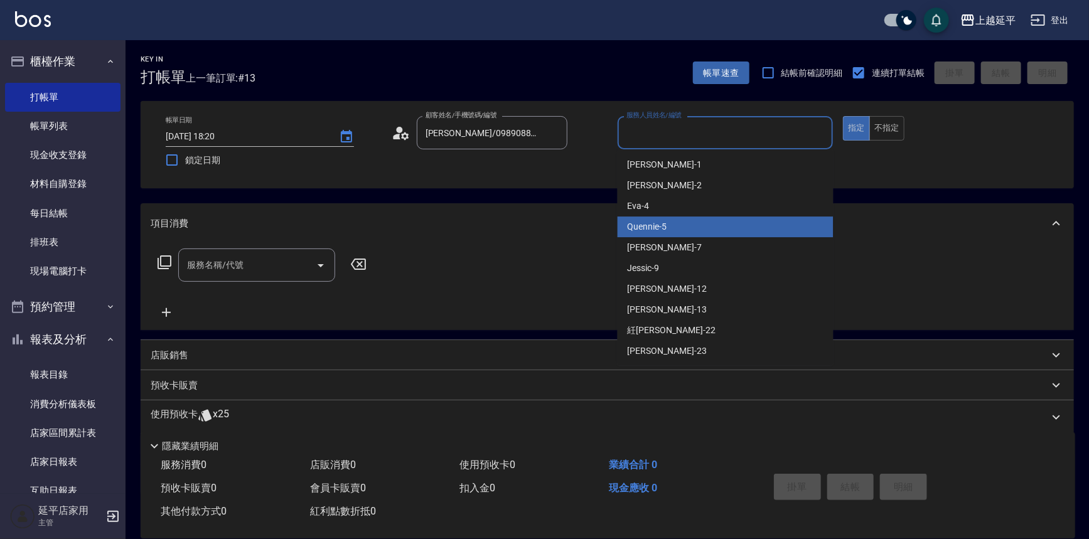
click at [670, 227] on div "Quennie -5" at bounding box center [726, 227] width 216 height 21
type input "Quennie-5"
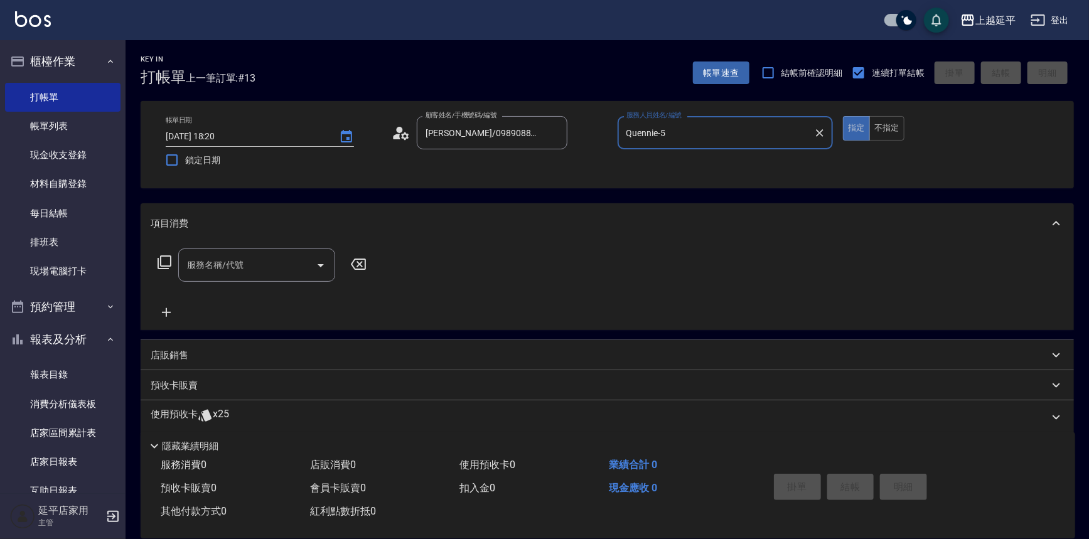
click at [162, 268] on icon at bounding box center [165, 262] width 14 height 14
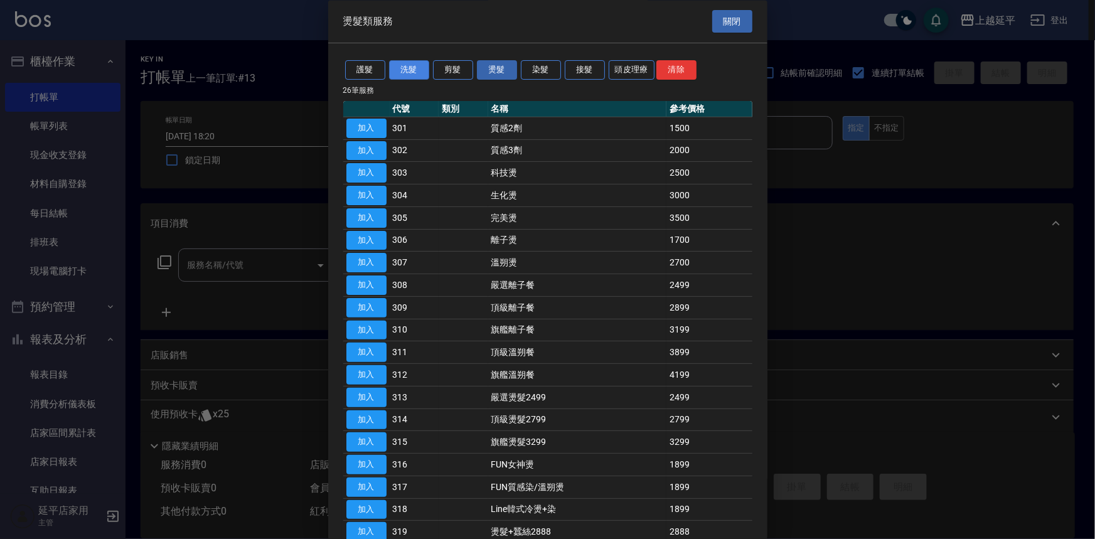
click at [404, 71] on button "洗髮" at bounding box center [409, 70] width 40 height 19
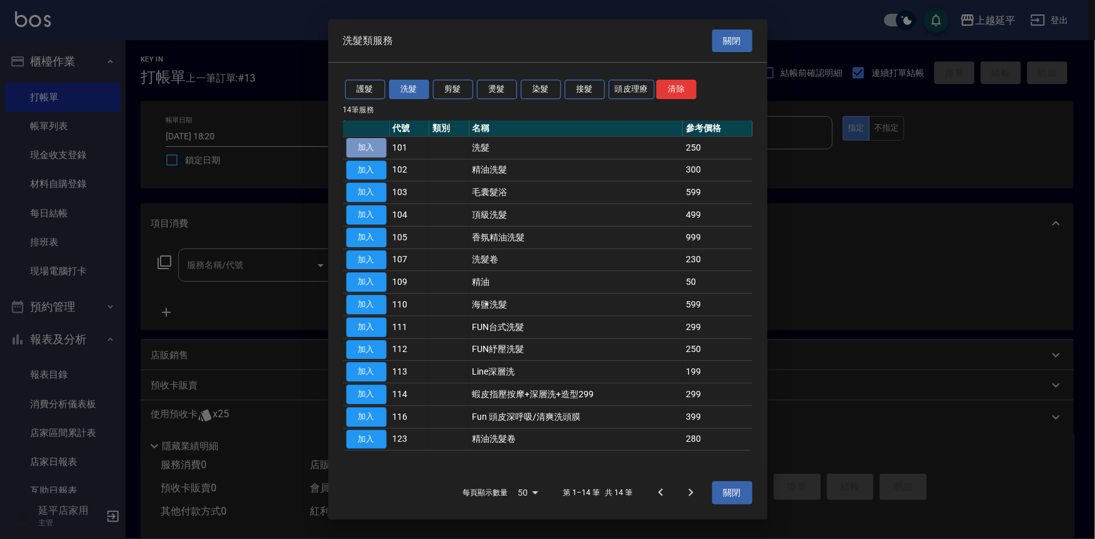
click at [356, 151] on button "加入" at bounding box center [366, 147] width 40 height 19
type input "洗髮(101)"
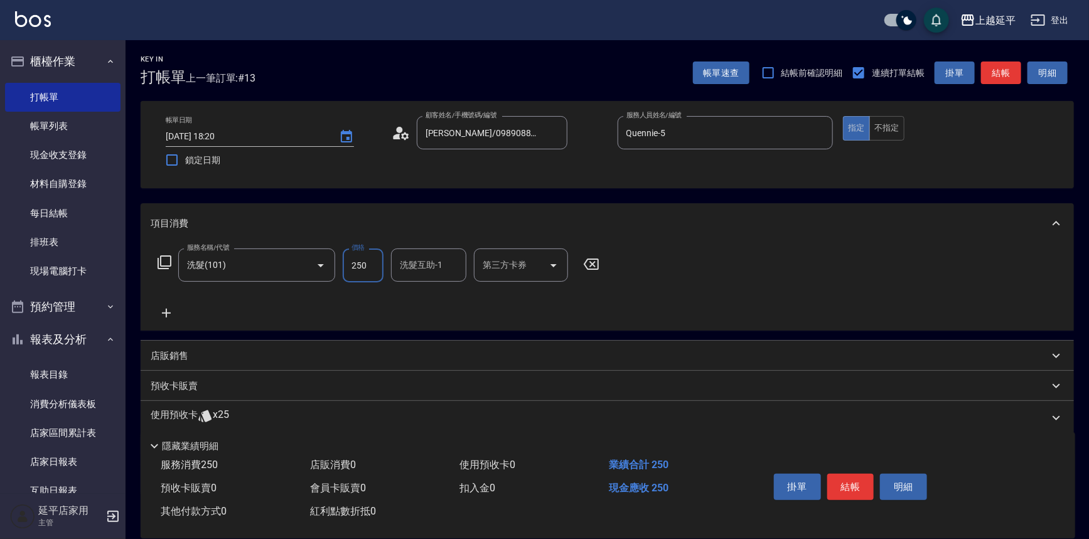
drag, startPoint x: 351, startPoint y: 267, endPoint x: 355, endPoint y: 279, distance: 12.5
click at [351, 267] on input "250" at bounding box center [363, 266] width 41 height 34
type input "500"
click at [166, 268] on icon at bounding box center [165, 262] width 14 height 14
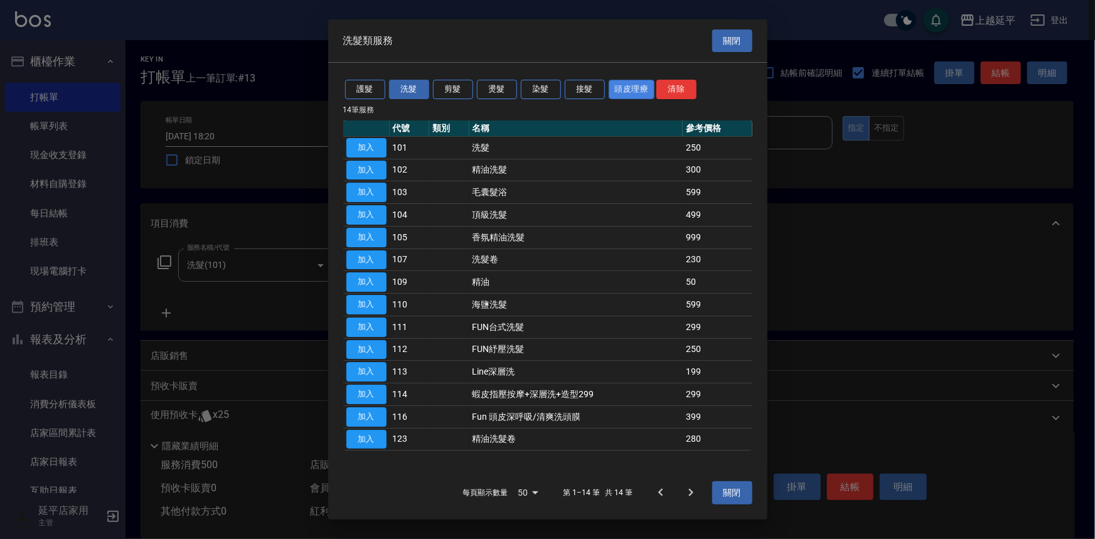
click at [628, 88] on button "頭皮理療" at bounding box center [632, 89] width 46 height 19
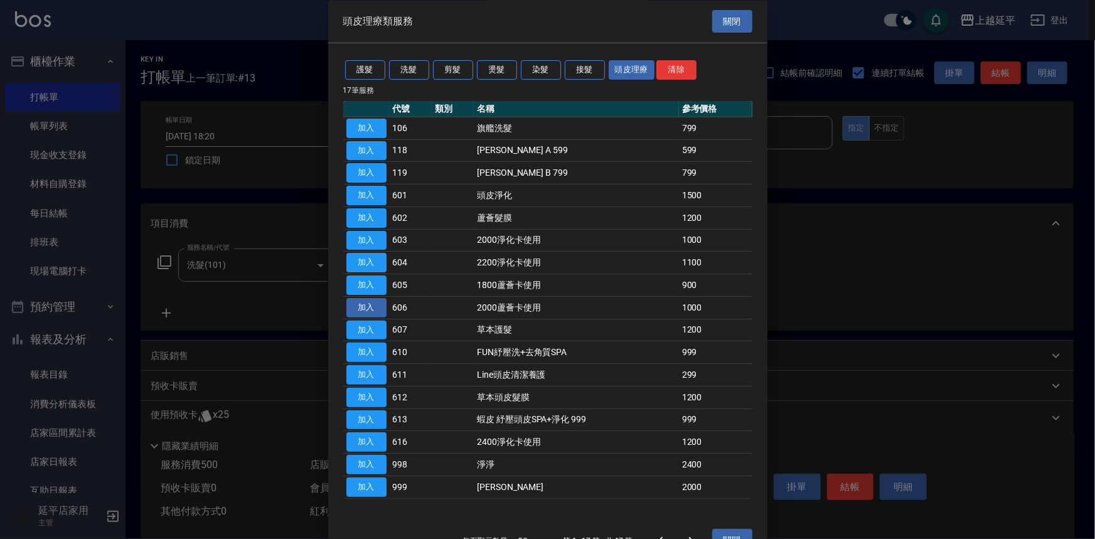
click at [371, 304] on button "加入" at bounding box center [366, 307] width 40 height 19
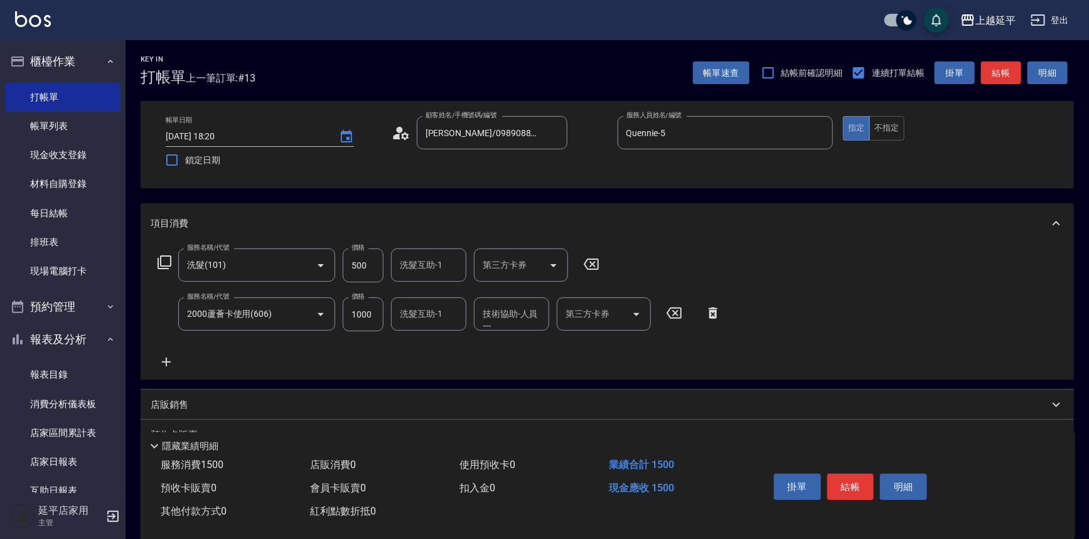
click at [166, 260] on icon at bounding box center [164, 262] width 15 height 15
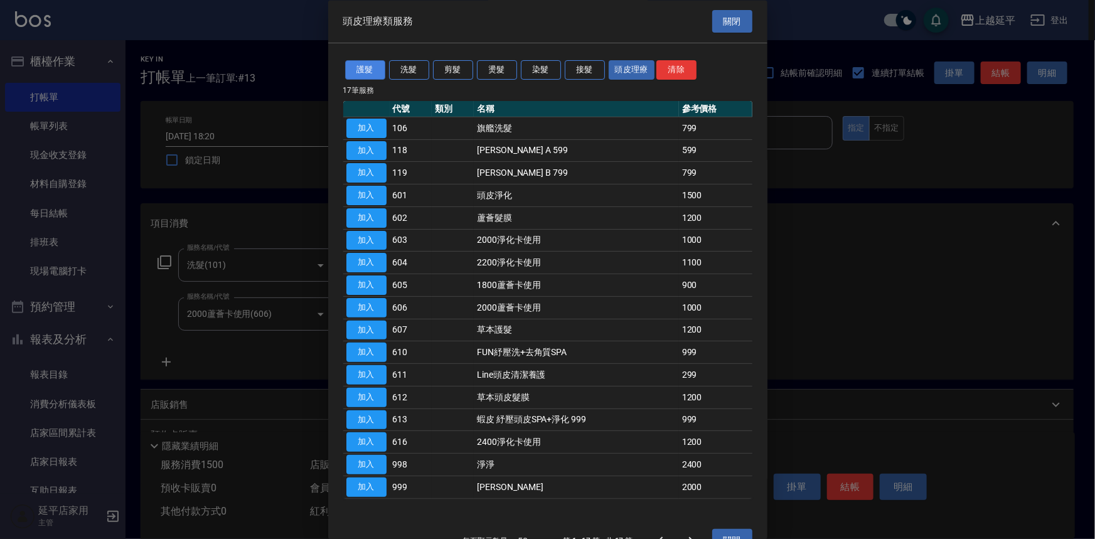
click at [374, 71] on button "護髮" at bounding box center [365, 70] width 40 height 19
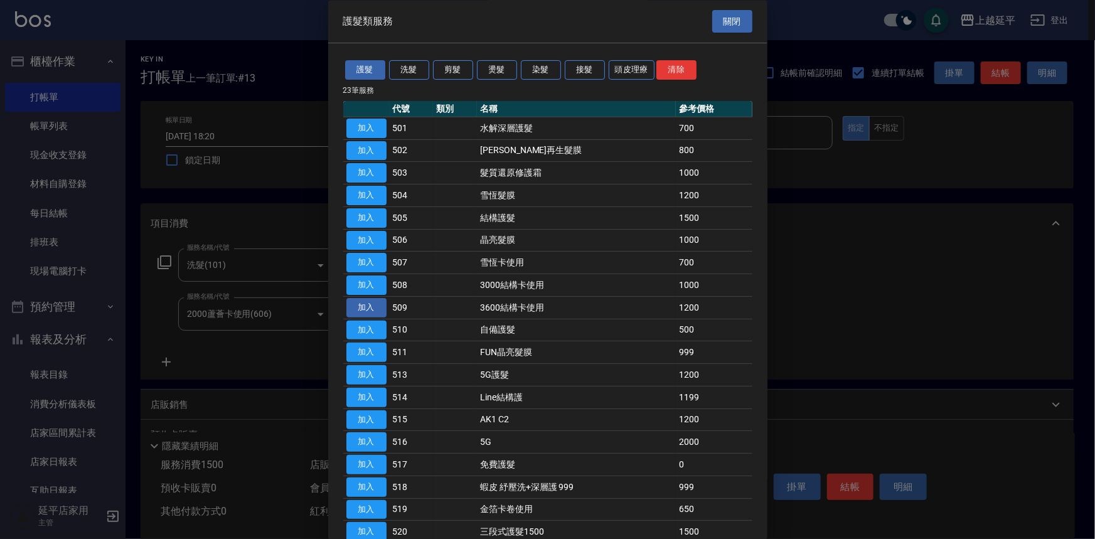
click at [355, 307] on button "加入" at bounding box center [366, 307] width 40 height 19
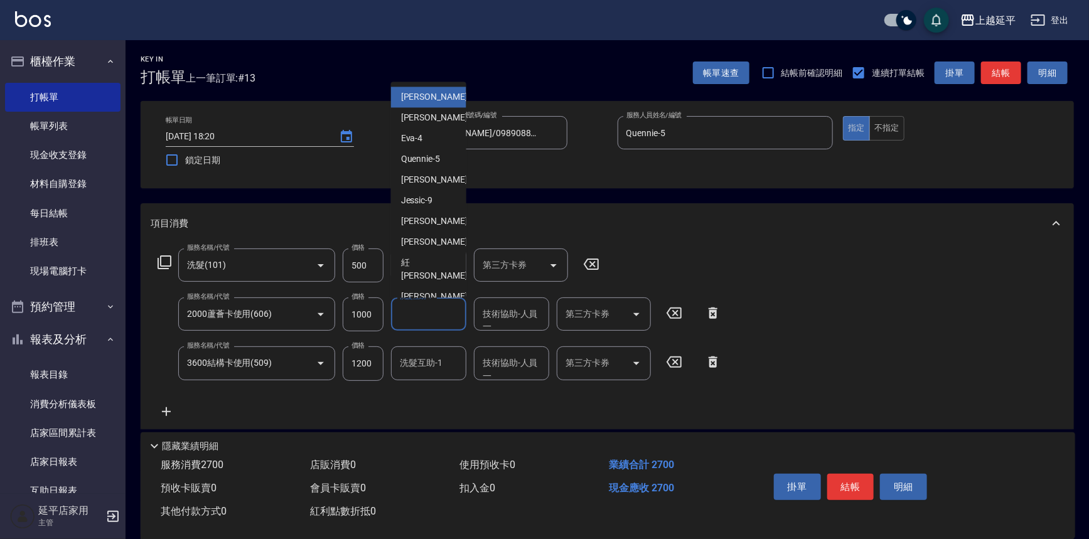
click at [420, 314] on input "洗髮互助-1" at bounding box center [429, 314] width 64 height 22
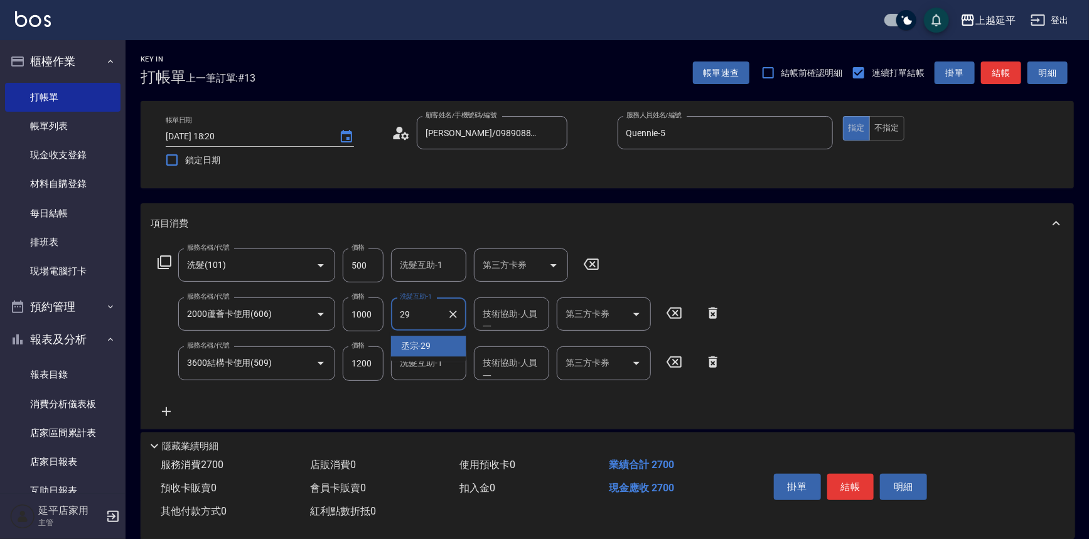
type input "丞宗-29"
click at [523, 360] on div "技術協助-人員一 技術協助-人員[PERSON_NAME]" at bounding box center [511, 362] width 75 height 33
type input "丞宗-29"
click at [638, 319] on icon "Open" at bounding box center [636, 314] width 15 height 15
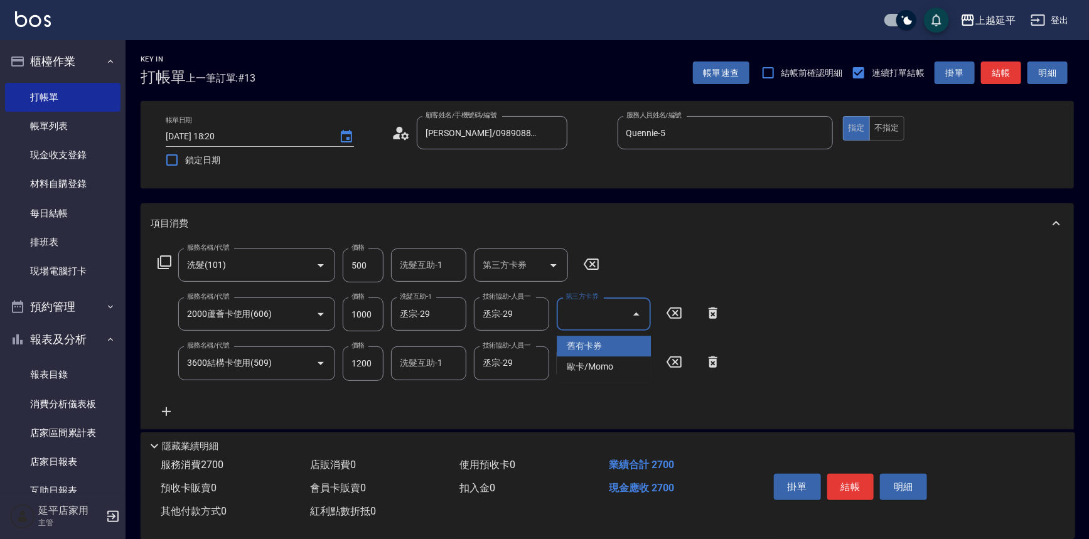
click at [626, 345] on span "舊有卡券" at bounding box center [604, 346] width 94 height 21
type input "舊有卡券"
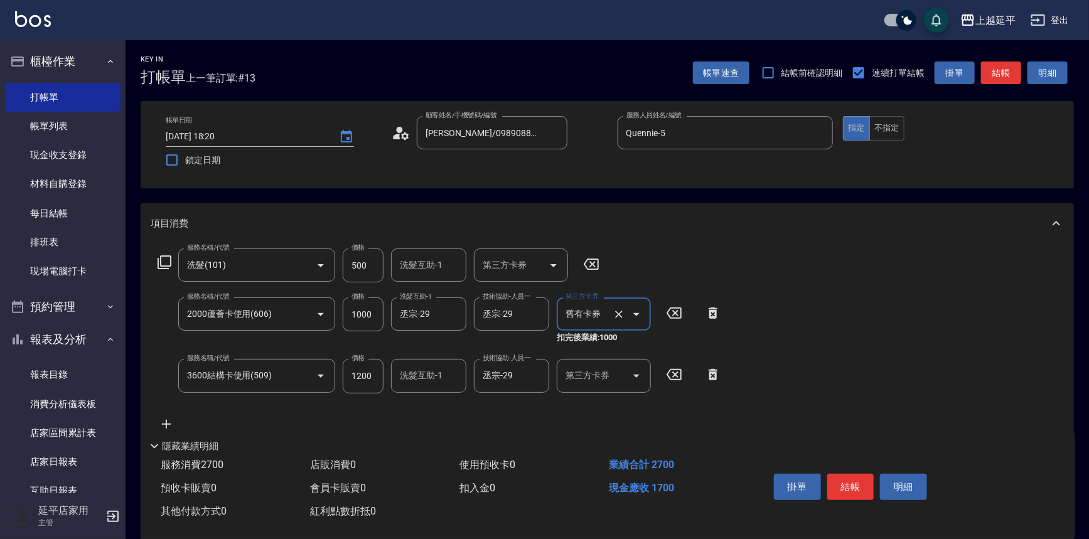
click at [637, 375] on icon "Open" at bounding box center [636, 376] width 6 height 3
click at [618, 398] on span "舊有卡券" at bounding box center [604, 407] width 94 height 21
type input "舊有卡券"
click at [862, 380] on div "服務名稱/代號 洗髮(101) 服務名稱/代號 價格 500 價格 洗髮互助-1 洗髮互助-1 第三方卡券 第三方卡券 服務名稱/代號 2000蘆薈卡使用(6…" at bounding box center [607, 349] width 933 height 210
click at [853, 488] on button "結帳" at bounding box center [850, 487] width 47 height 26
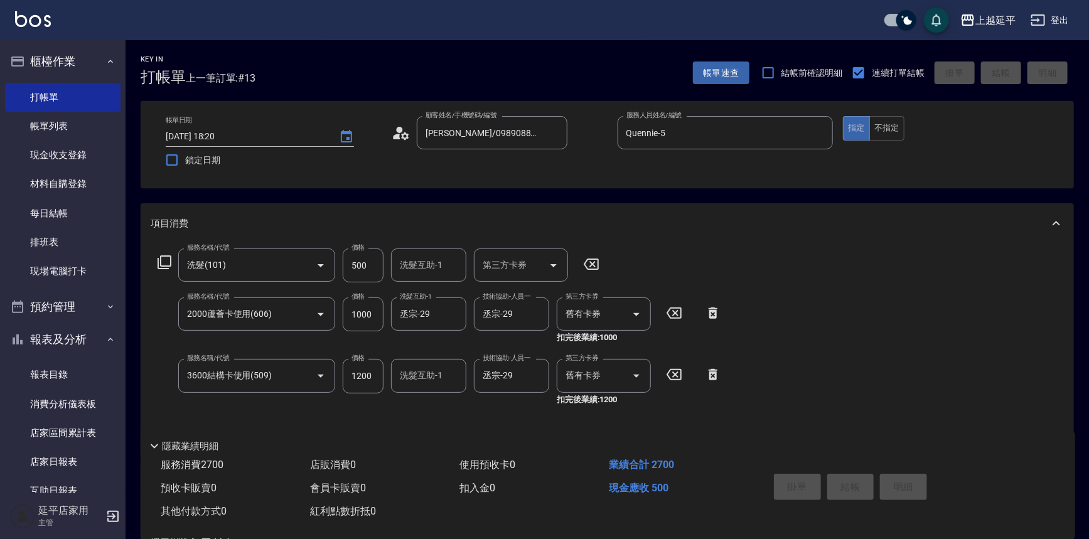
type input "[DATE] 18:21"
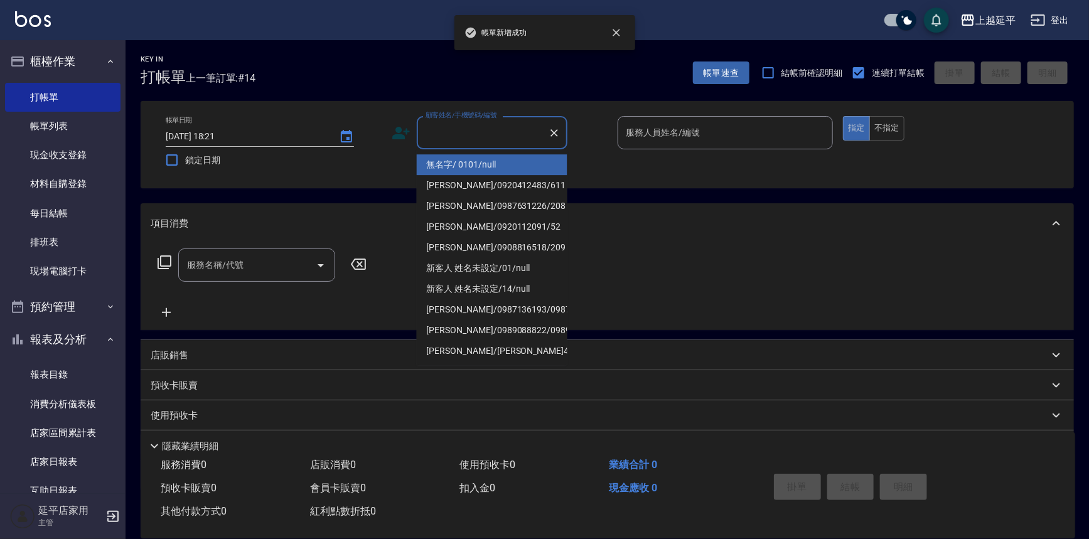
click at [447, 126] on input "顧客姓名/手機號碼/編號" at bounding box center [482, 133] width 120 height 22
click at [471, 166] on li "無名字/ 0101/null" at bounding box center [492, 164] width 151 height 21
type input "無名字/ 0101/null"
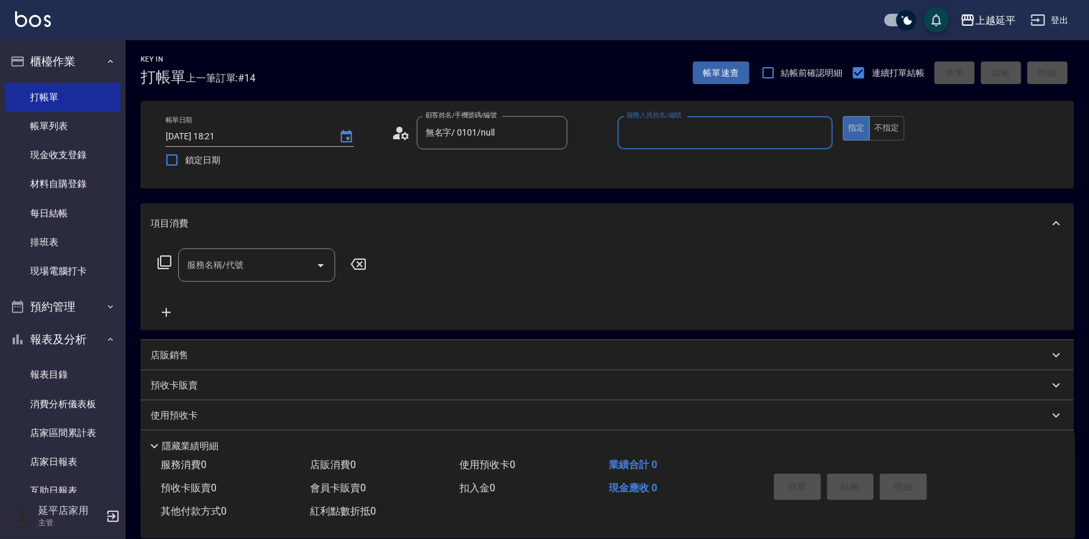
click at [663, 135] on input "服務人員姓名/編號" at bounding box center [725, 133] width 205 height 22
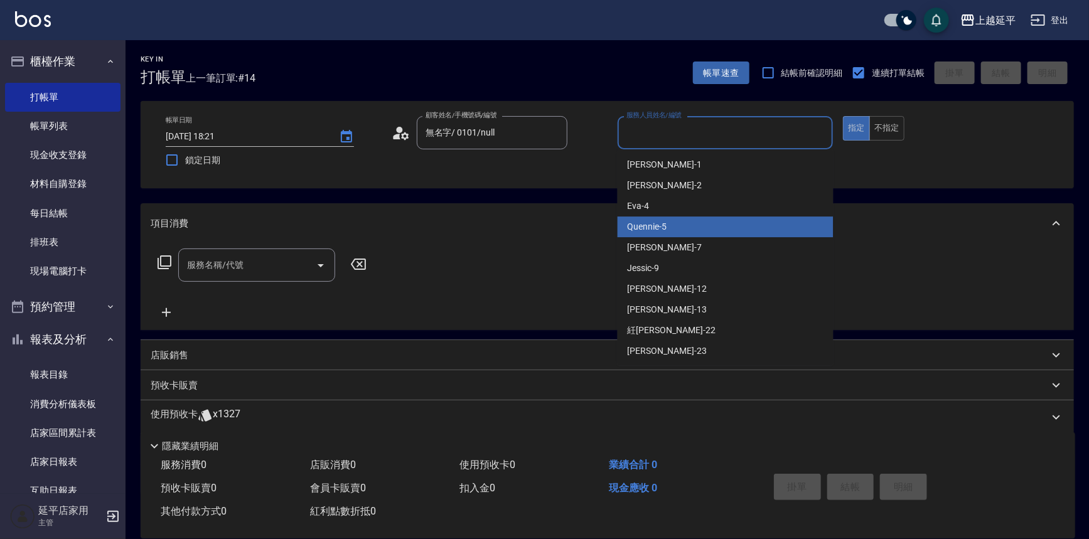
click at [670, 228] on div "Quennie -5" at bounding box center [726, 227] width 216 height 21
type input "Quennie-5"
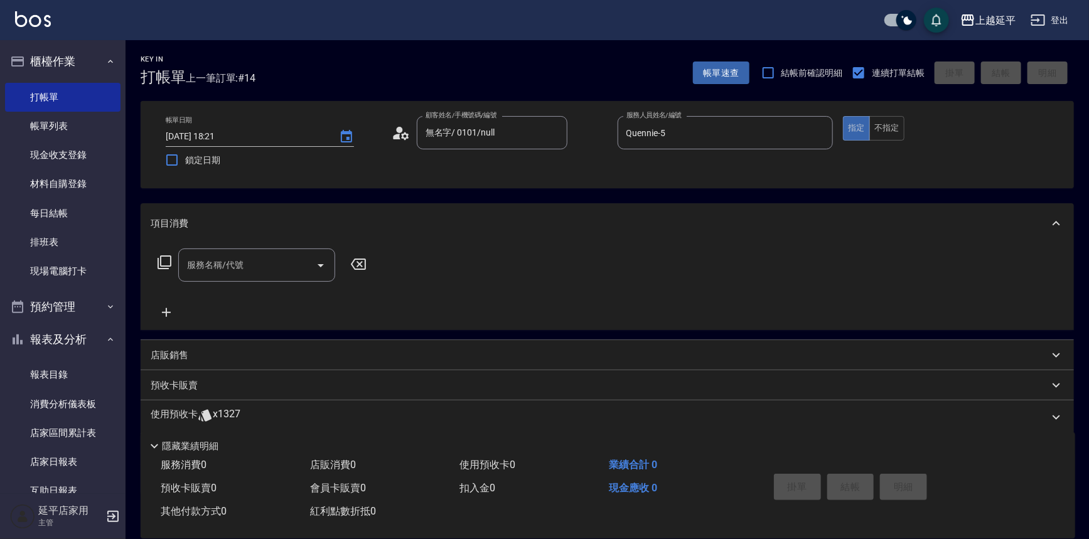
click at [164, 269] on icon at bounding box center [164, 262] width 15 height 15
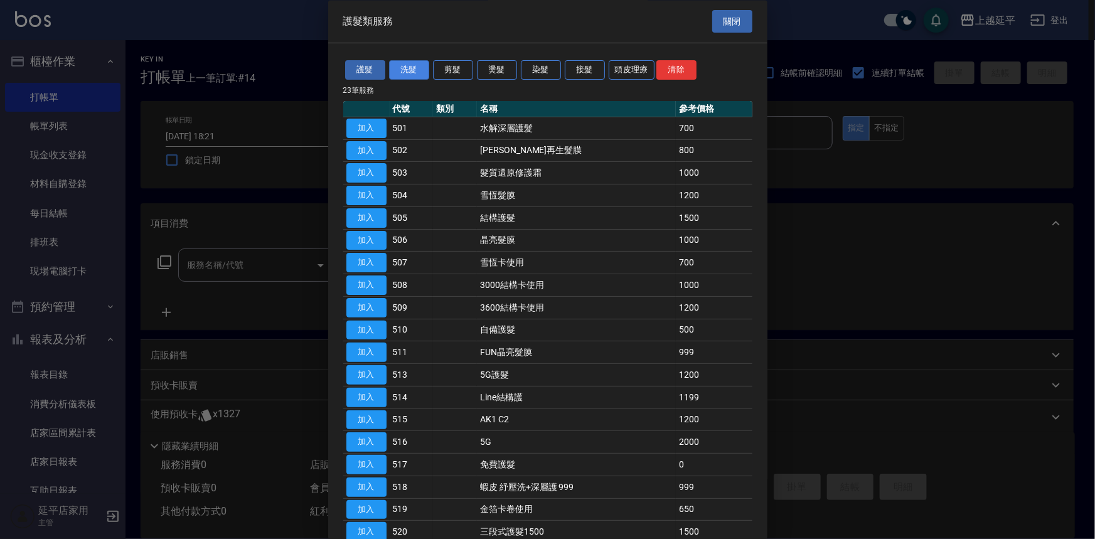
click at [404, 73] on button "洗髮" at bounding box center [409, 70] width 40 height 19
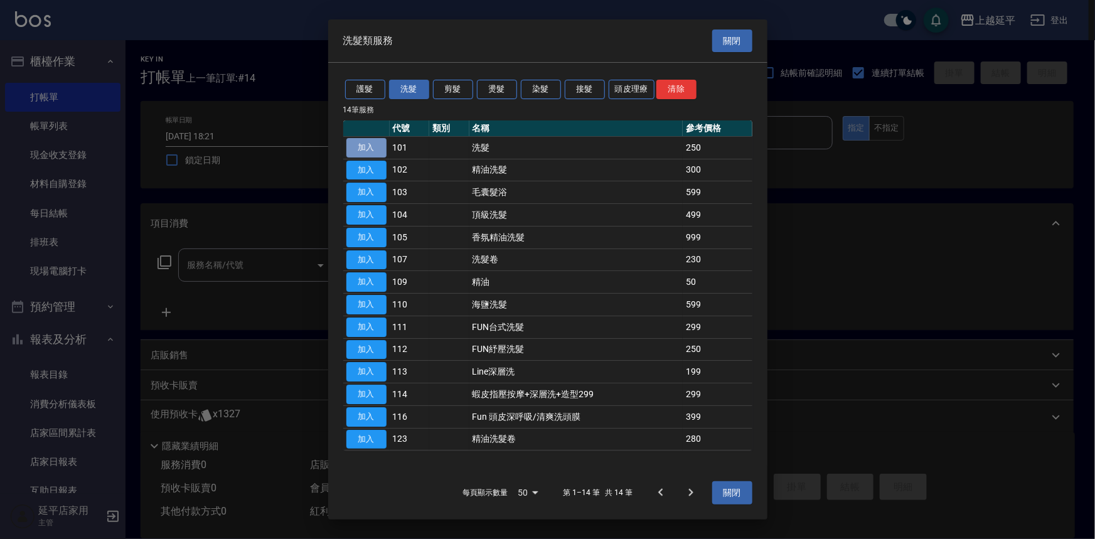
click at [353, 143] on button "加入" at bounding box center [366, 147] width 40 height 19
type input "洗髮(101)"
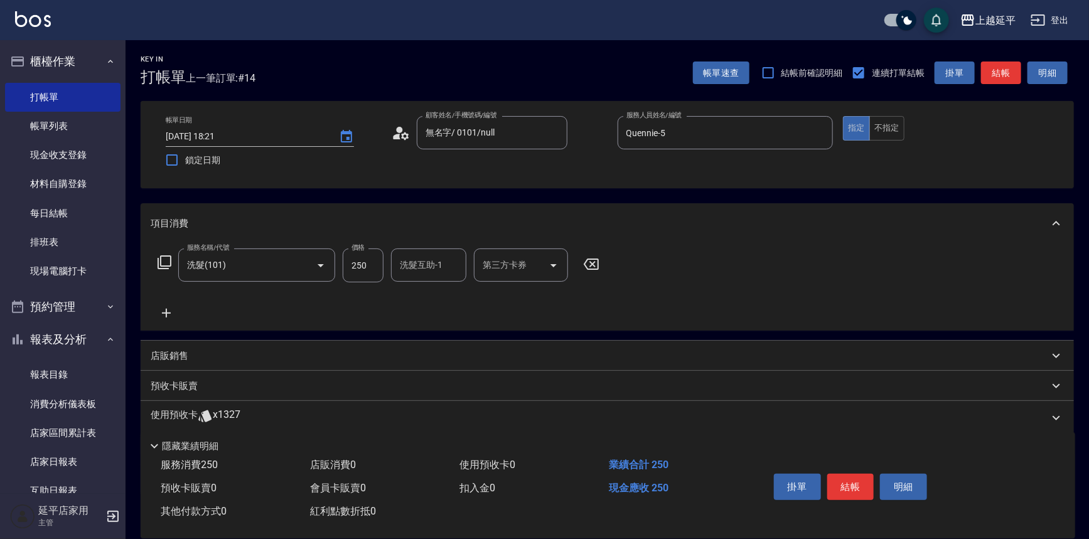
click at [370, 265] on input "250" at bounding box center [363, 266] width 41 height 34
type input "1200"
click at [161, 261] on icon at bounding box center [165, 262] width 14 height 14
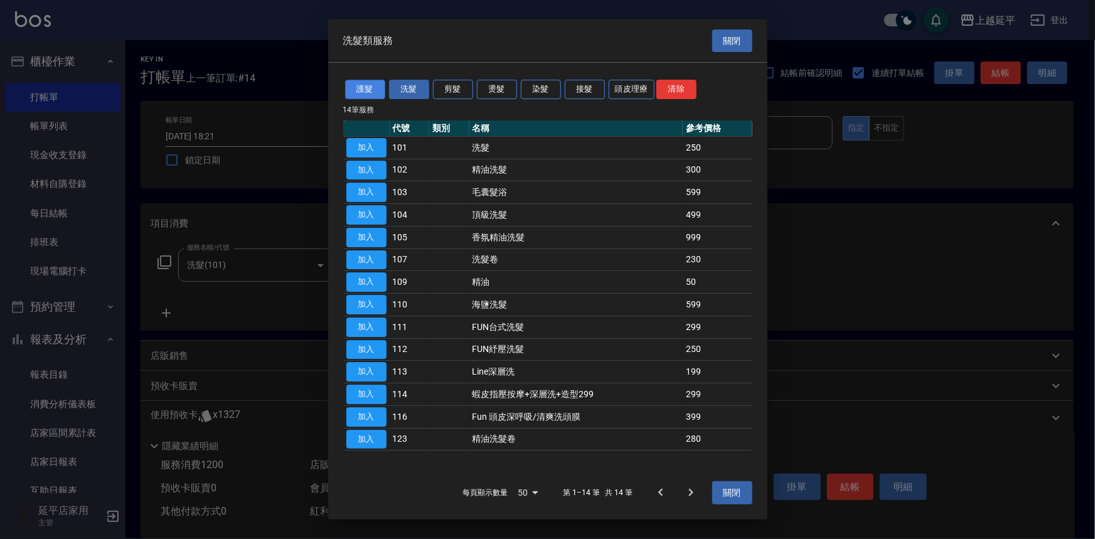
click at [353, 90] on button "護髮" at bounding box center [365, 89] width 40 height 19
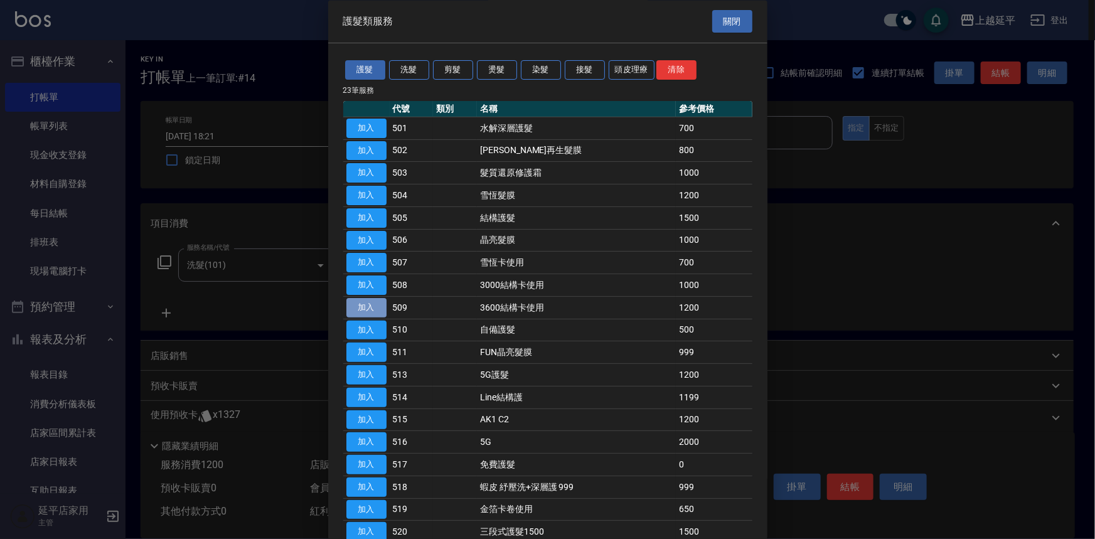
click at [368, 307] on button "加入" at bounding box center [366, 307] width 40 height 19
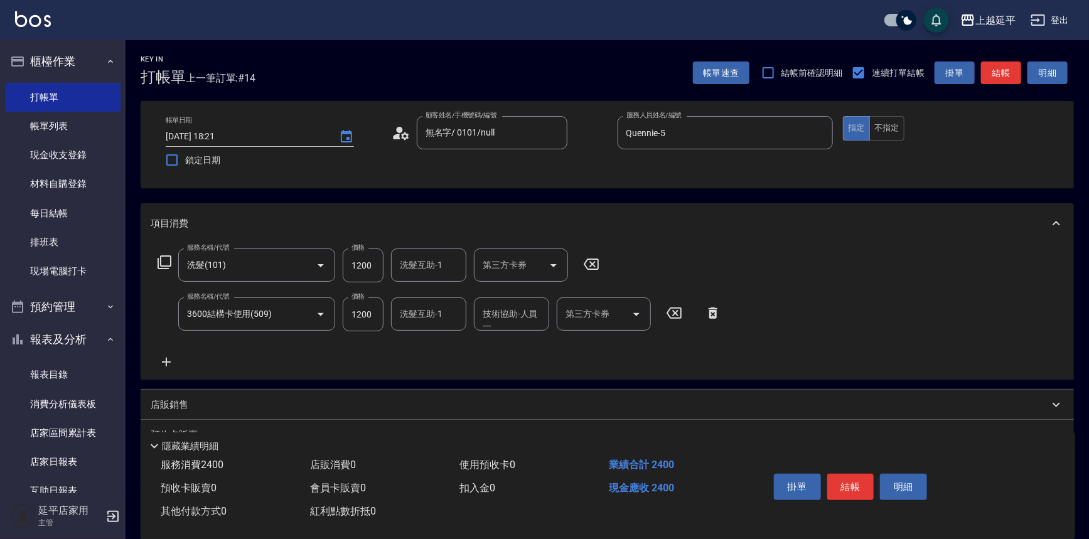
click at [417, 321] on input "洗髮互助-1" at bounding box center [429, 314] width 64 height 22
type input "丞宗-29"
click at [635, 313] on icon "Open" at bounding box center [636, 314] width 6 height 3
click at [629, 344] on span "舊有卡券" at bounding box center [604, 346] width 94 height 21
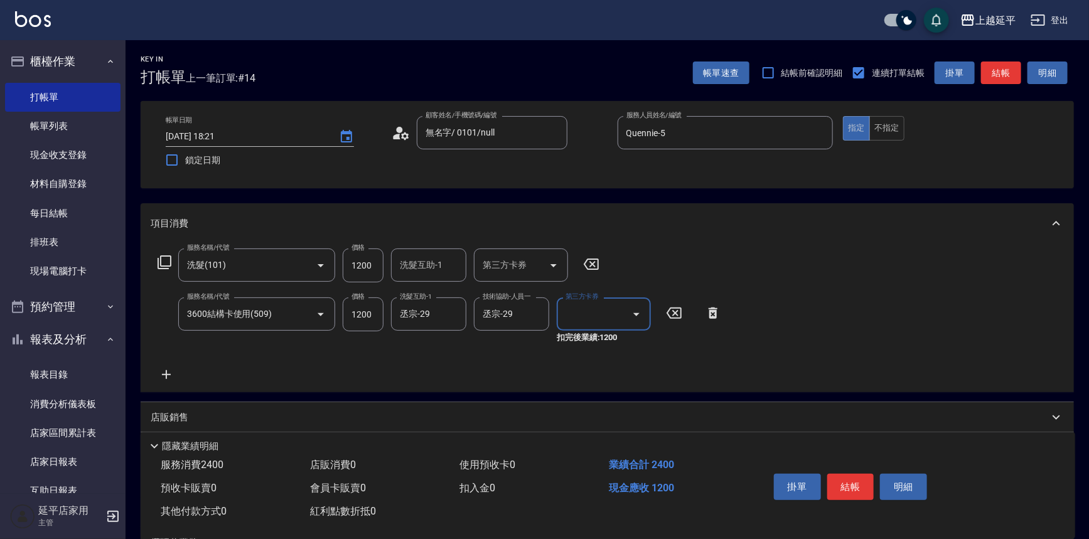
type input "舊有卡券"
click at [803, 337] on div "服務名稱/代號 洗髮(101) 服務名稱/代號 價格 1200 價格 洗髮互助-1 洗髮互助-1 第三方卡券 第三方卡券 服務名稱/代號 3600結構卡使用(…" at bounding box center [607, 318] width 933 height 149
click at [857, 484] on button "結帳" at bounding box center [850, 487] width 47 height 26
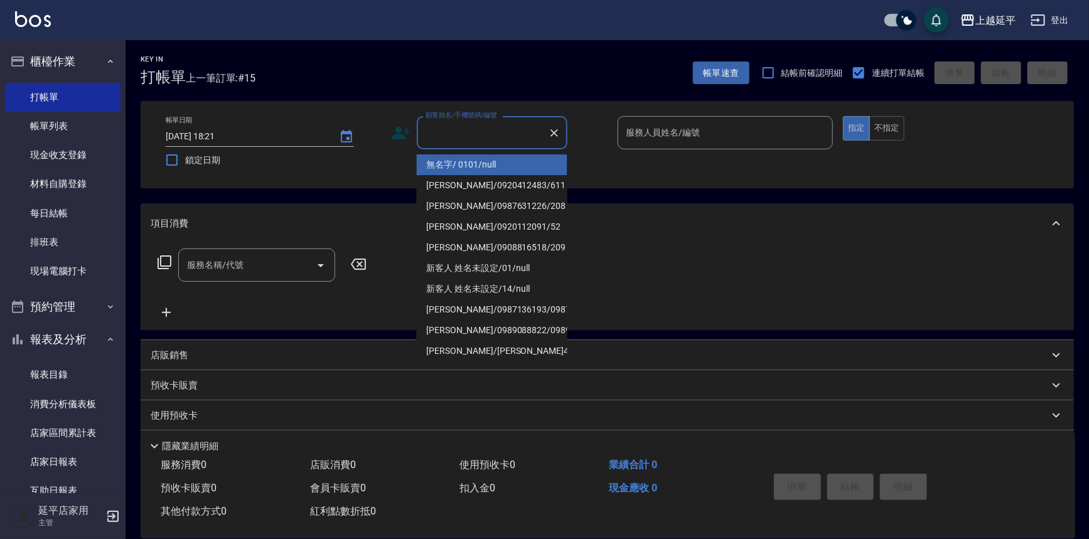
click at [486, 137] on input "顧客姓名/手機號碼/編號" at bounding box center [482, 133] width 120 height 22
click at [490, 164] on li "無名字/ 0101/null" at bounding box center [492, 164] width 151 height 21
type input "無名字/ 0101/null"
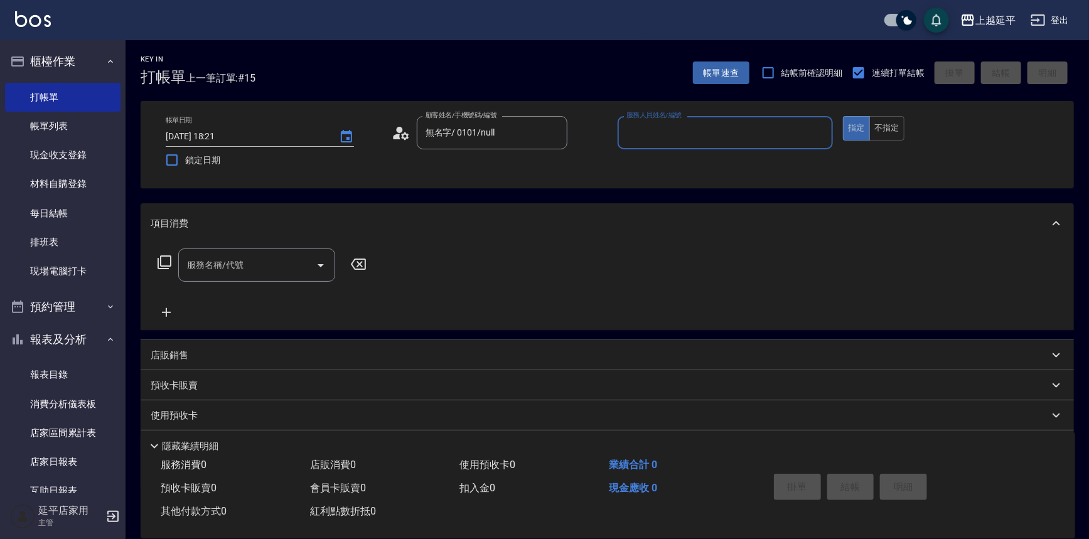
drag, startPoint x: 677, startPoint y: 137, endPoint x: 679, endPoint y: 149, distance: 11.5
click at [678, 137] on input "服務人員姓名/編號" at bounding box center [725, 133] width 205 height 22
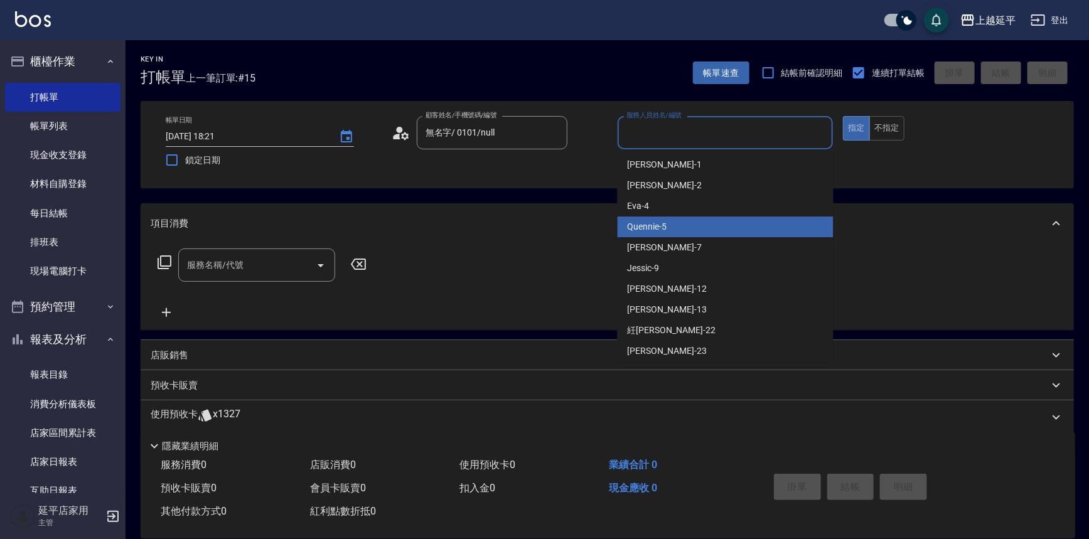
click at [697, 217] on div "Quennie -5" at bounding box center [726, 227] width 216 height 21
type input "Quennie-5"
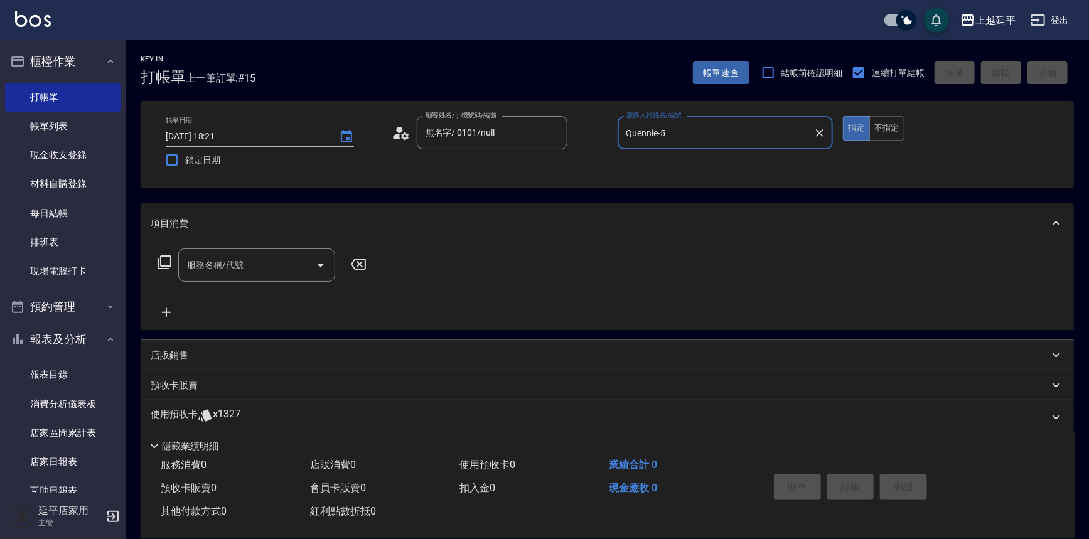
click at [166, 259] on icon at bounding box center [164, 262] width 15 height 15
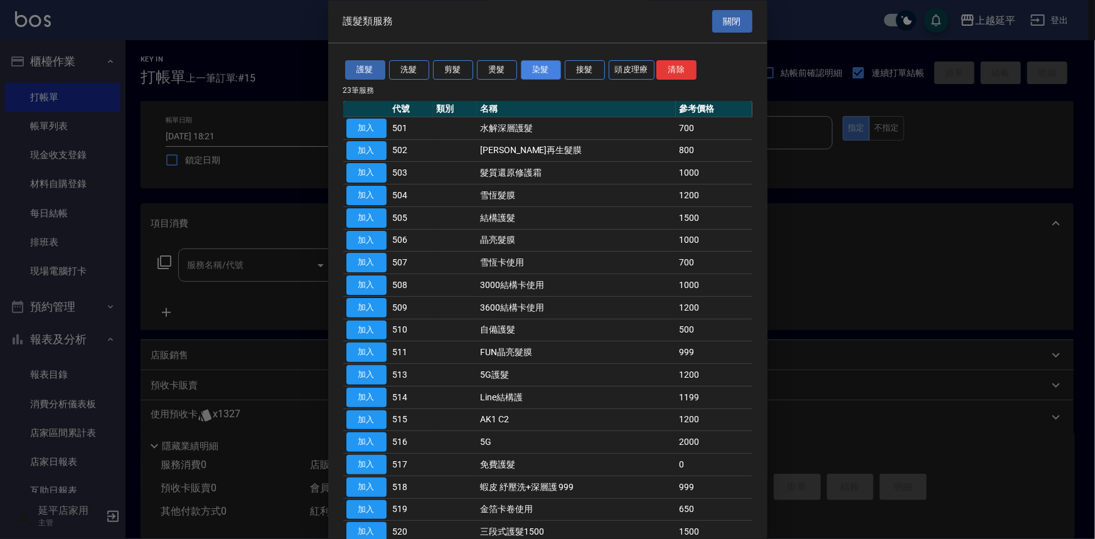
click at [536, 66] on button "染髮" at bounding box center [541, 70] width 40 height 19
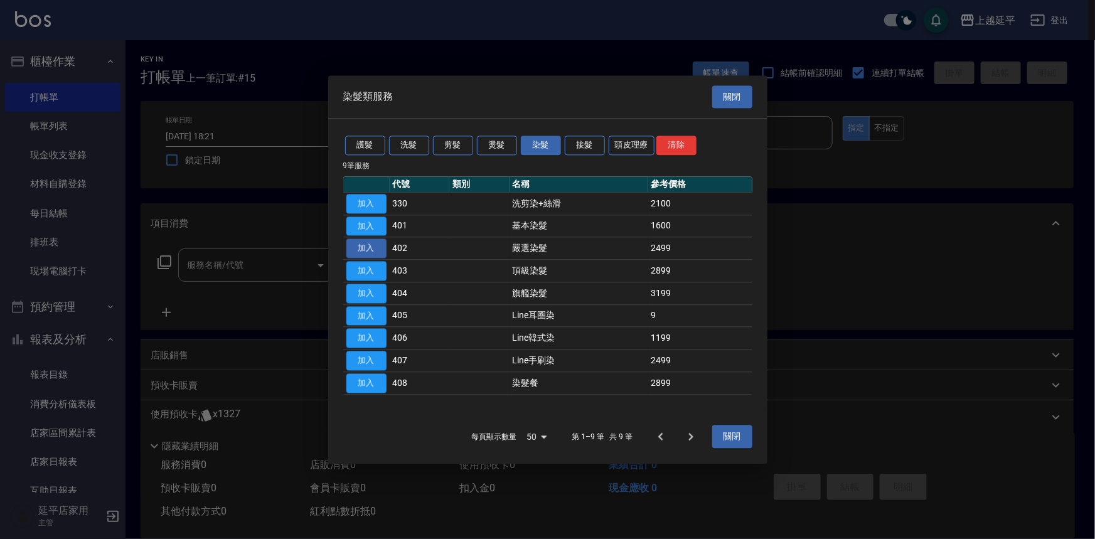
click at [363, 250] on button "加入" at bounding box center [366, 248] width 40 height 19
type input "嚴選染髮(402)"
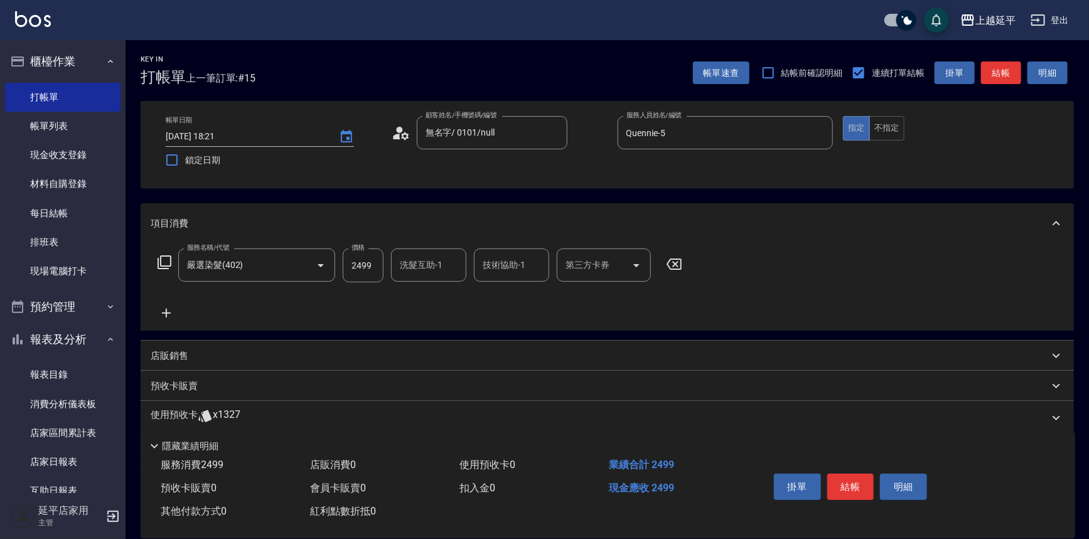
click at [426, 274] on input "洗髮互助-1" at bounding box center [429, 265] width 64 height 22
type input "丞宗-29"
click at [848, 486] on button "結帳" at bounding box center [850, 487] width 47 height 26
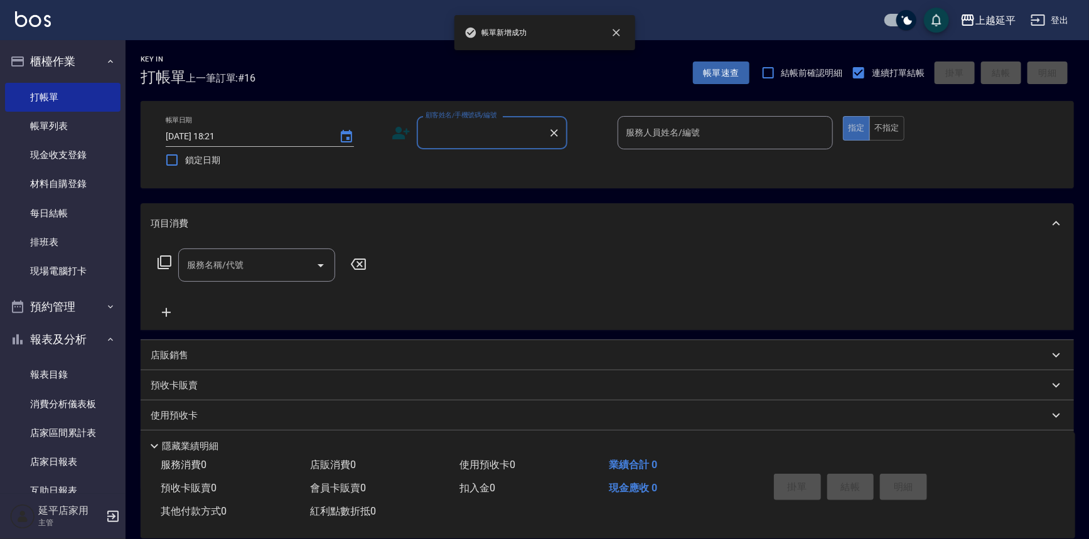
click at [478, 132] on input "顧客姓名/手機號碼/編號" at bounding box center [482, 133] width 120 height 22
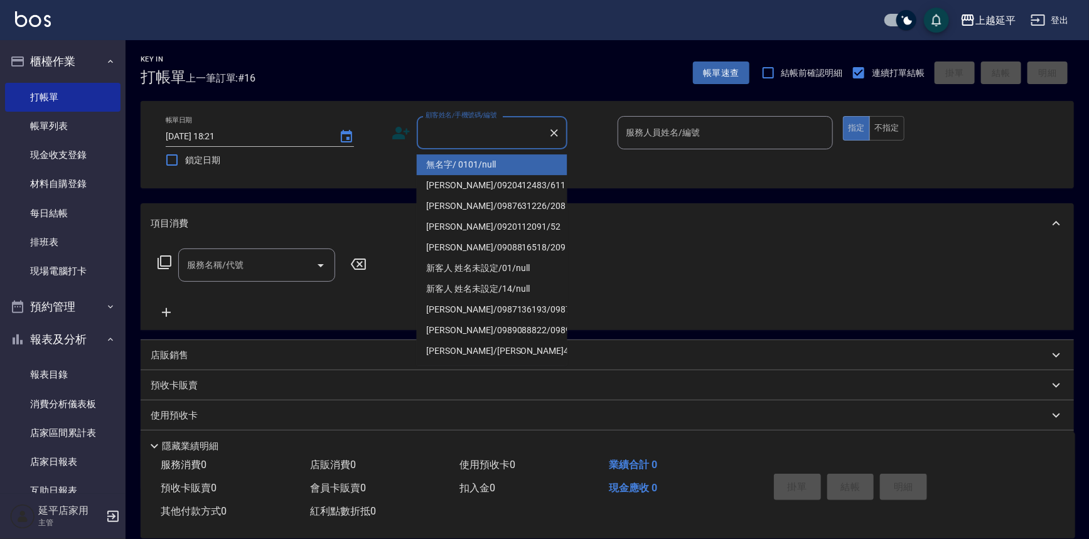
click at [487, 166] on li "無名字/ 0101/null" at bounding box center [492, 164] width 151 height 21
type input "無名字/ 0101/null"
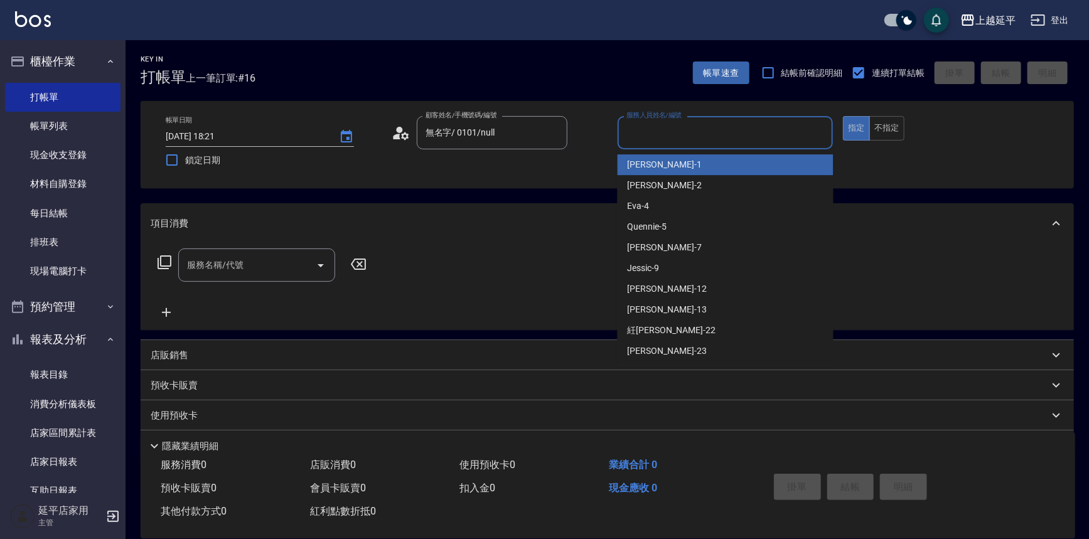
click at [690, 138] on input "服務人員姓名/編號" at bounding box center [725, 133] width 205 height 22
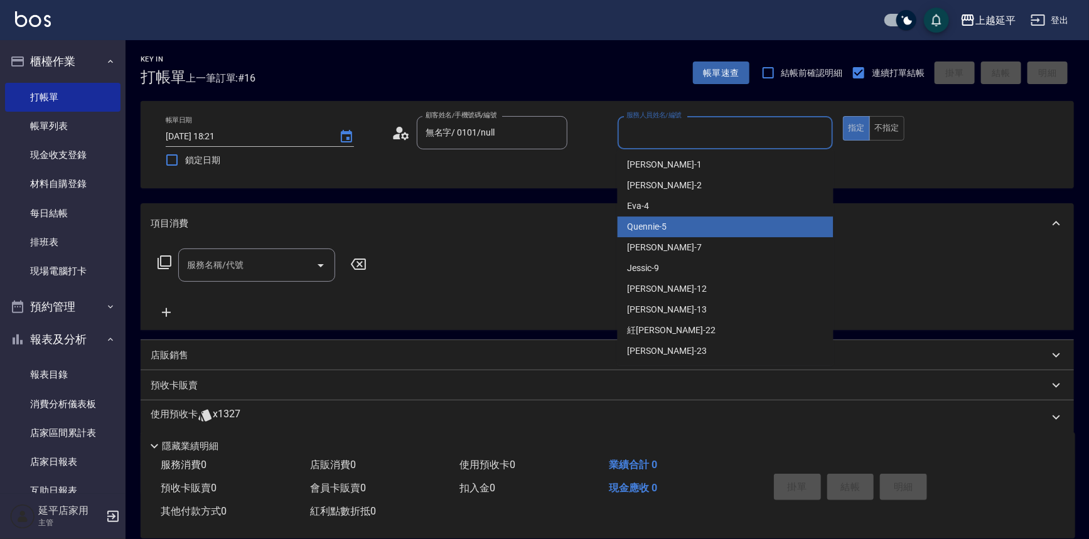
click at [701, 227] on div "Quennie -5" at bounding box center [726, 227] width 216 height 21
type input "Quennie-5"
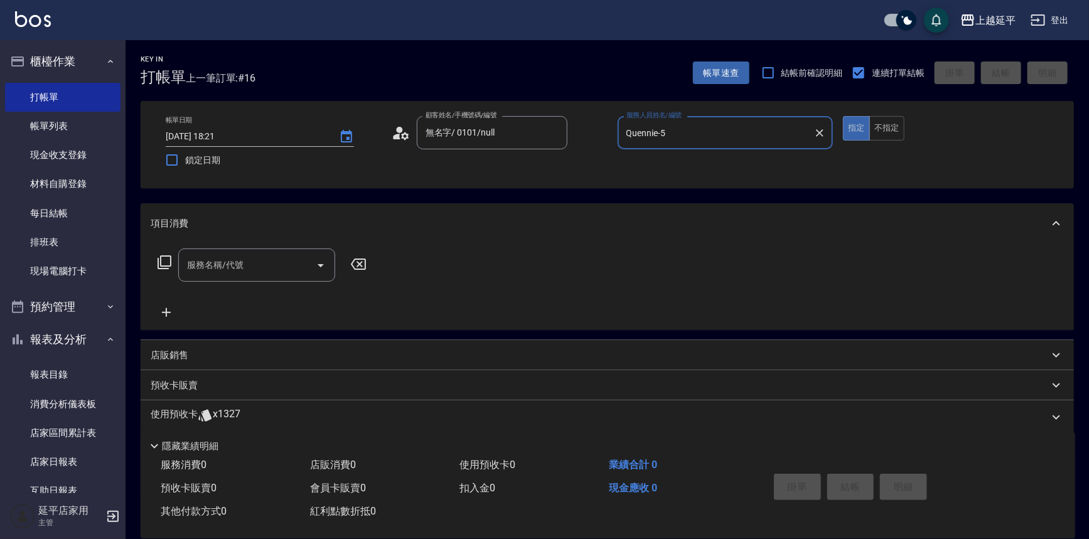
click at [155, 260] on div "服務名稱/代號 服務名稱/代號" at bounding box center [262, 265] width 223 height 33
click at [163, 262] on icon at bounding box center [164, 262] width 15 height 15
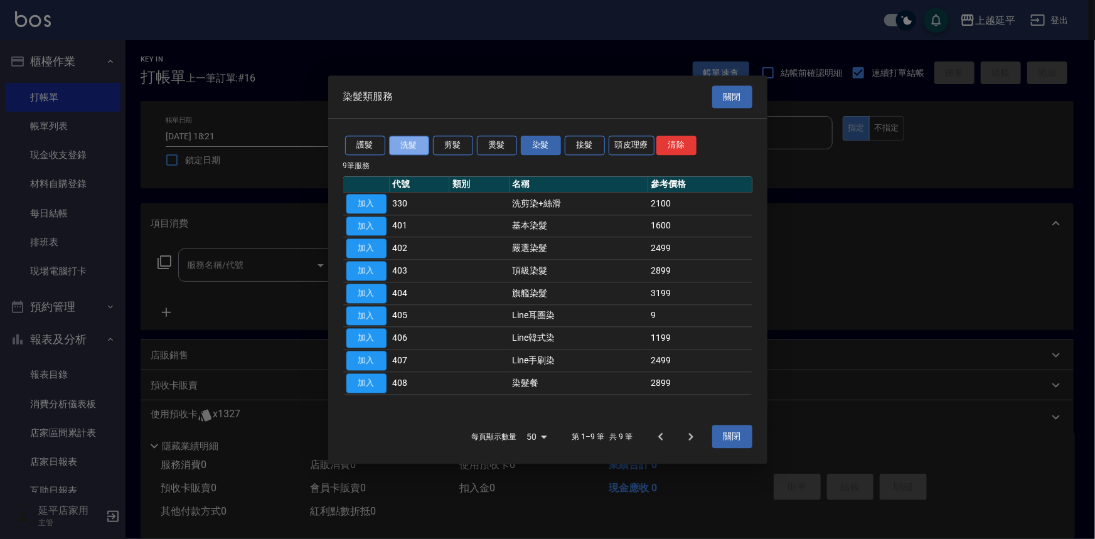
click at [407, 142] on button "洗髮" at bounding box center [409, 145] width 40 height 19
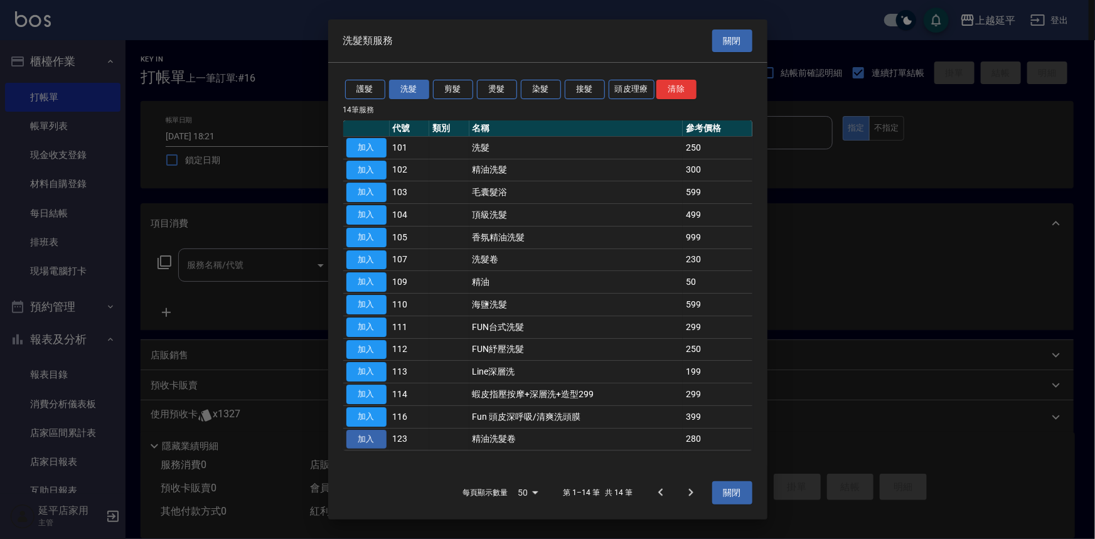
click at [365, 443] on button "加入" at bounding box center [366, 439] width 40 height 19
type input "精油洗髮卷(123)"
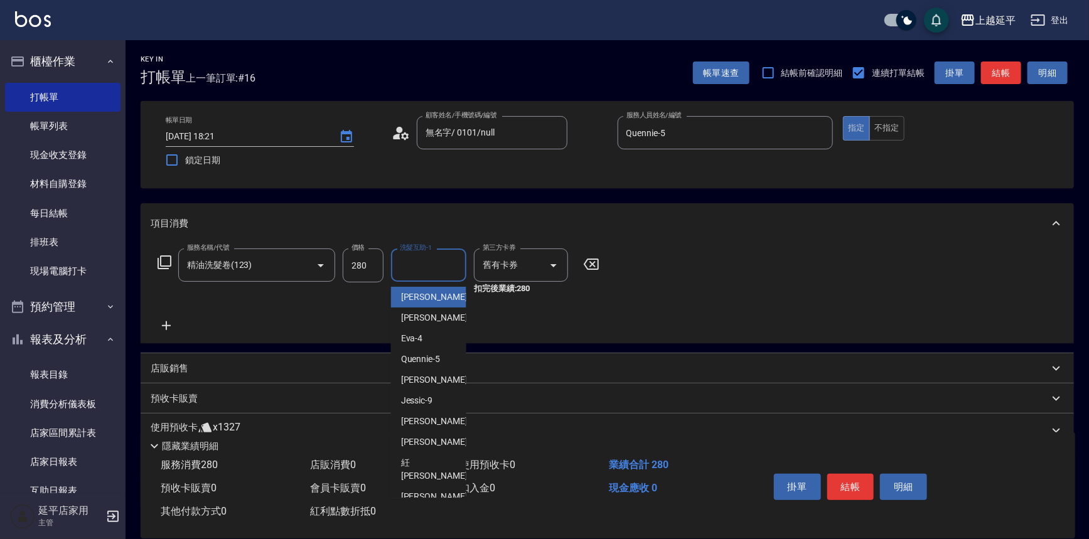
click at [431, 262] on div "洗髮互助-1 洗髮互助-1" at bounding box center [428, 265] width 75 height 33
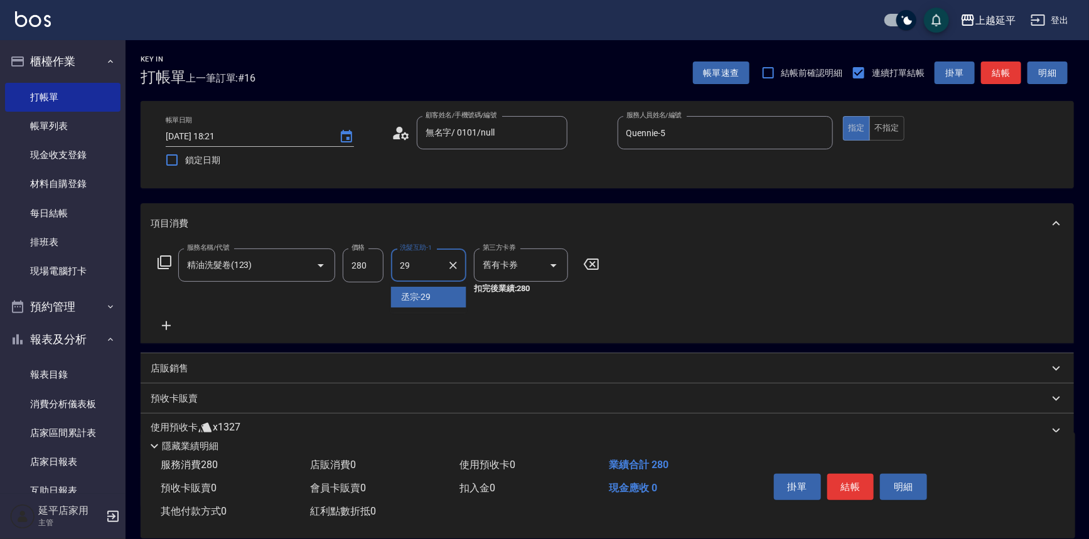
type input "丞宗-29"
click at [837, 489] on button "結帳" at bounding box center [850, 487] width 47 height 26
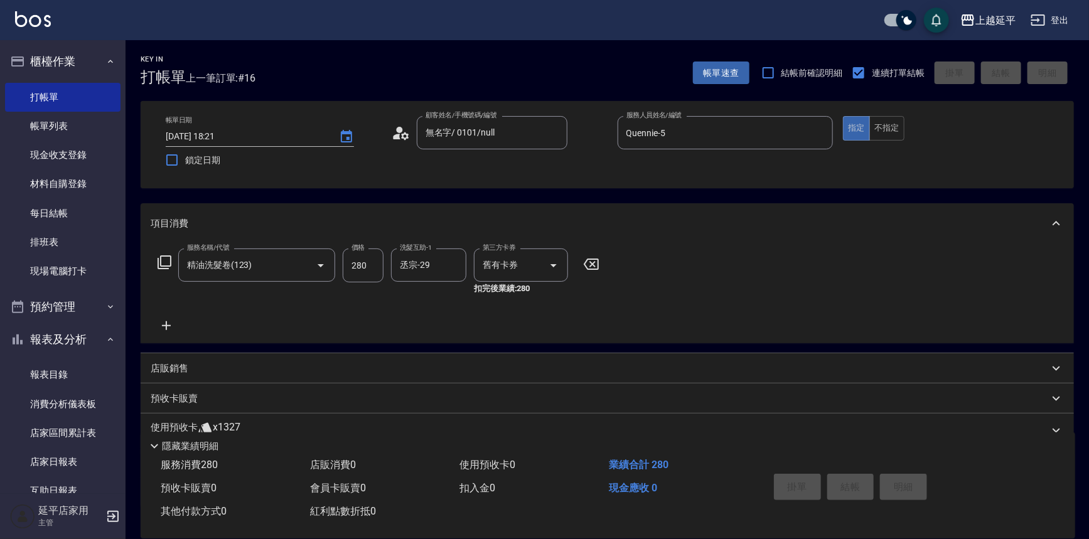
type input "[DATE] 18:22"
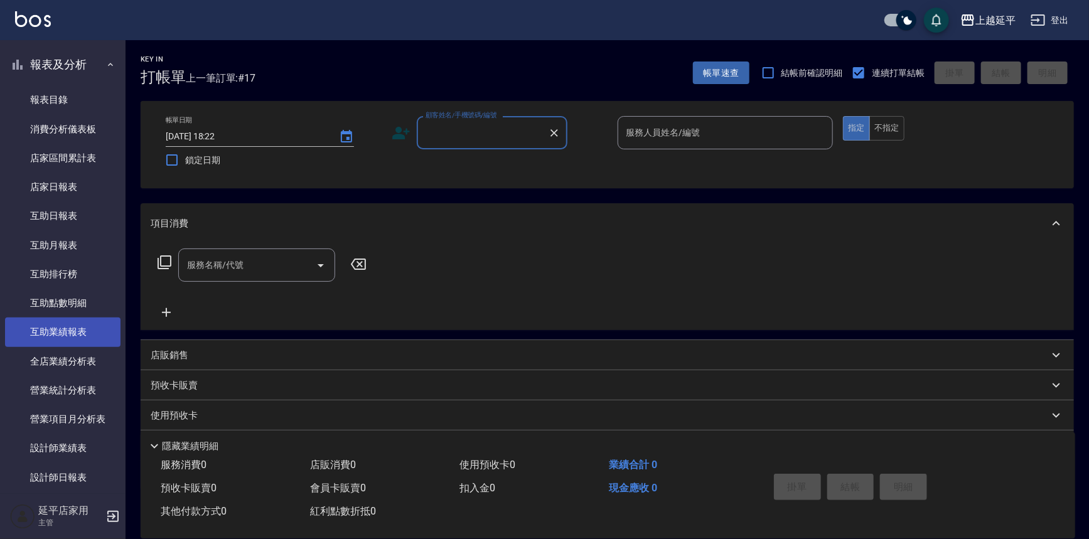
scroll to position [285, 0]
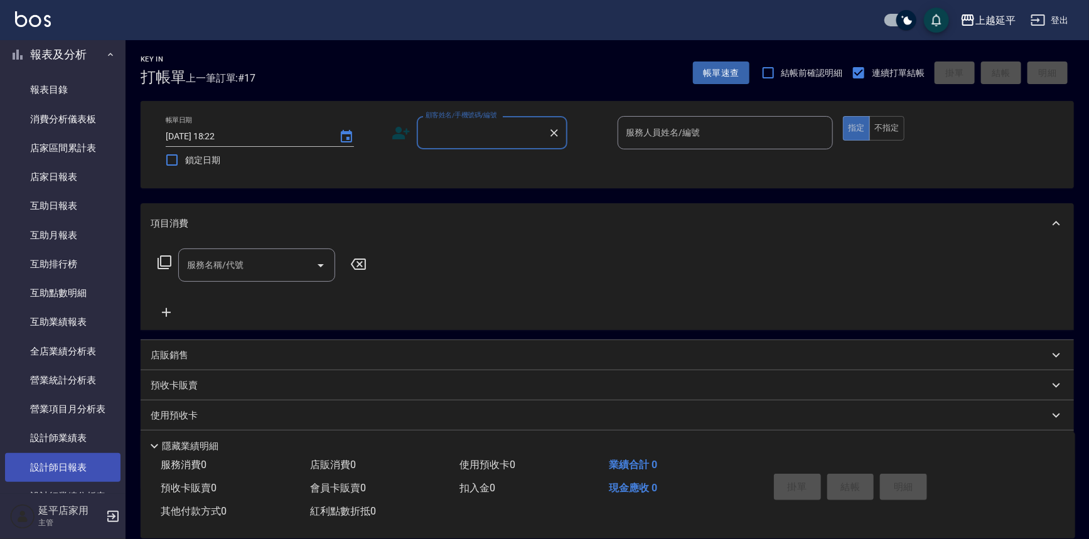
click at [80, 473] on link "設計師日報表" at bounding box center [62, 467] width 115 height 29
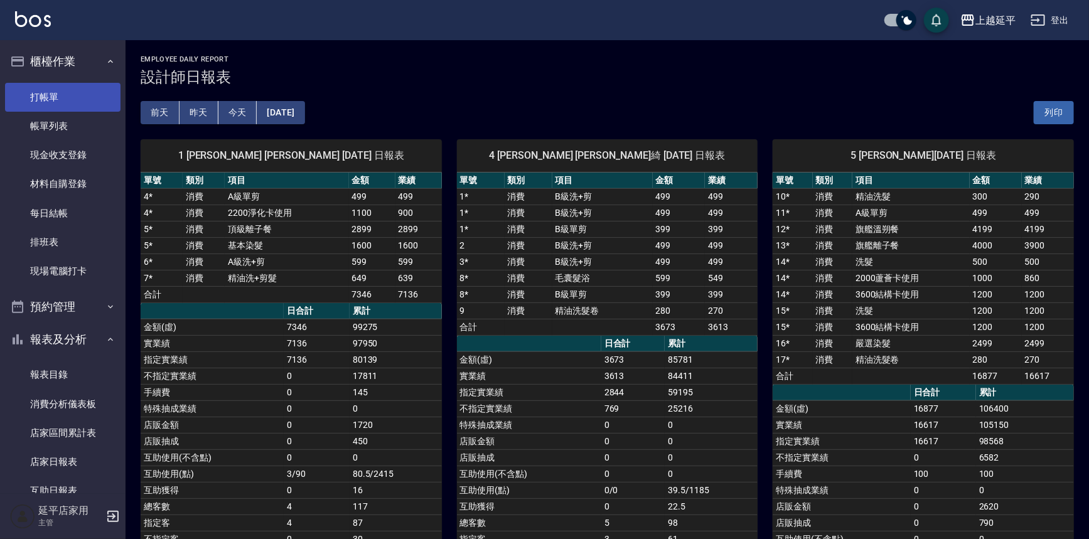
click at [70, 91] on link "打帳單" at bounding box center [62, 97] width 115 height 29
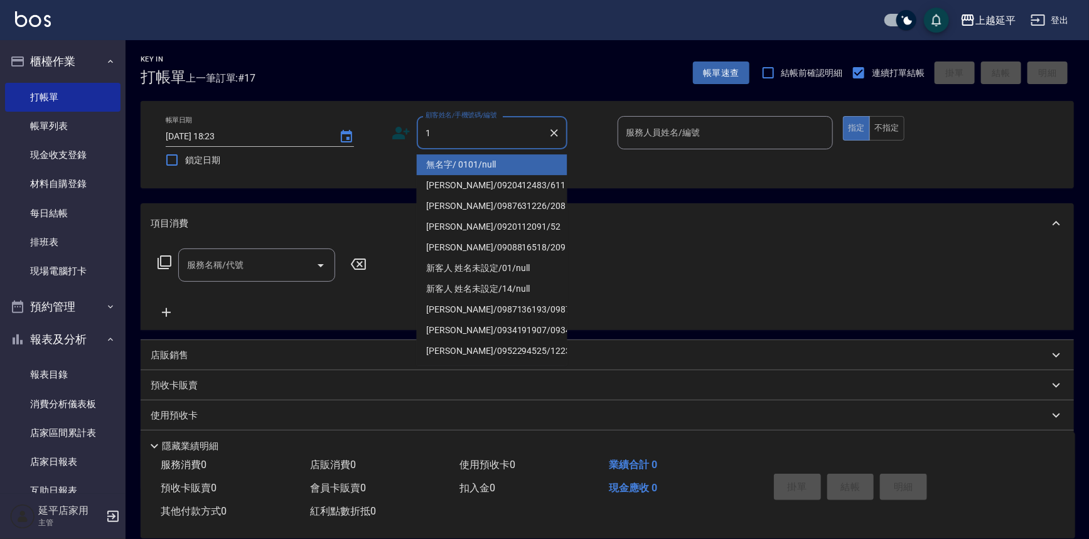
click at [435, 162] on li "無名字/ 0101/null" at bounding box center [492, 164] width 151 height 21
type input "無名字/ 0101/null"
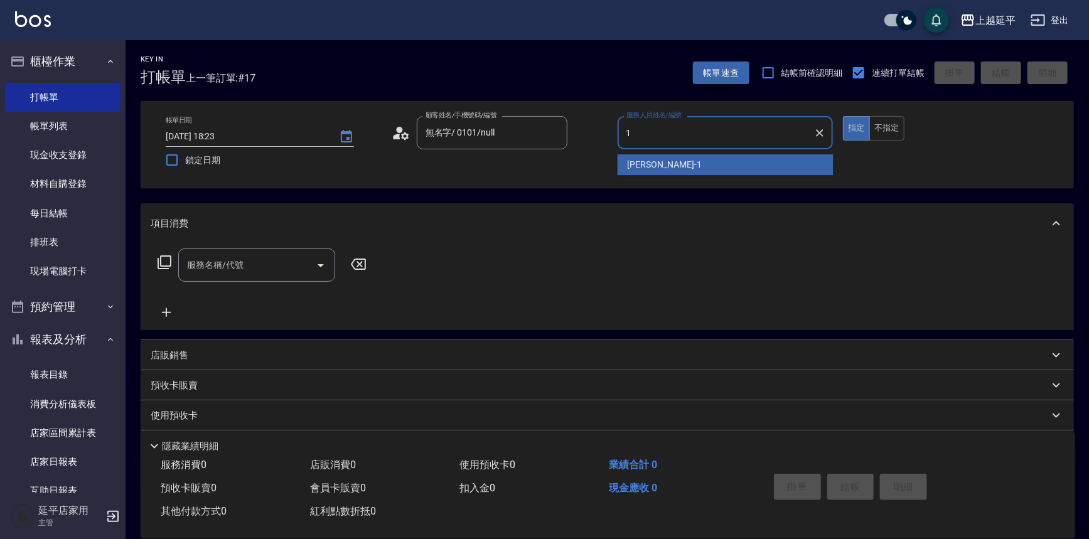
click at [672, 168] on div "[PERSON_NAME]-1" at bounding box center [726, 164] width 216 height 21
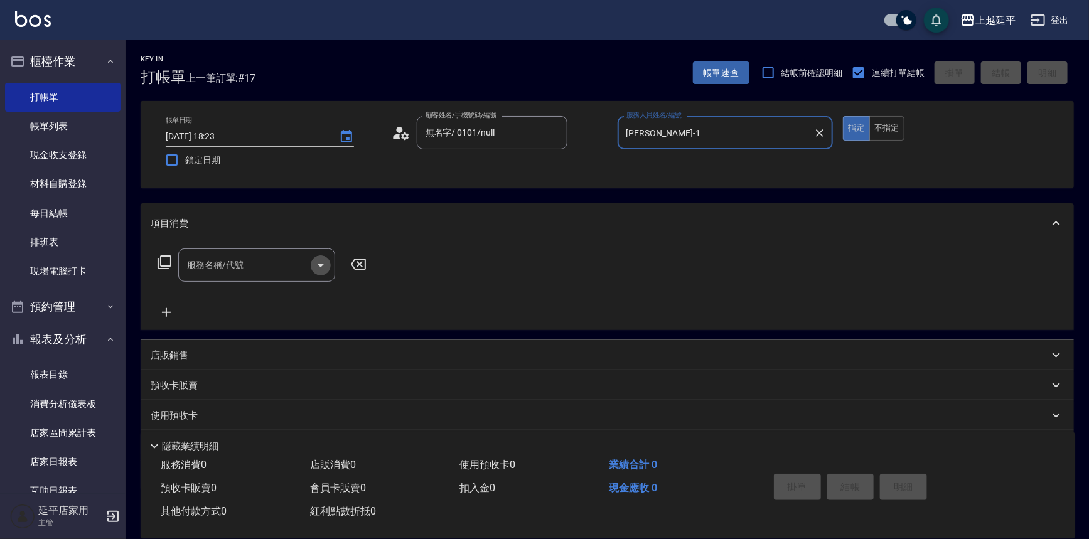
click at [319, 267] on icon "Open" at bounding box center [320, 265] width 15 height 15
type input "[PERSON_NAME]-1"
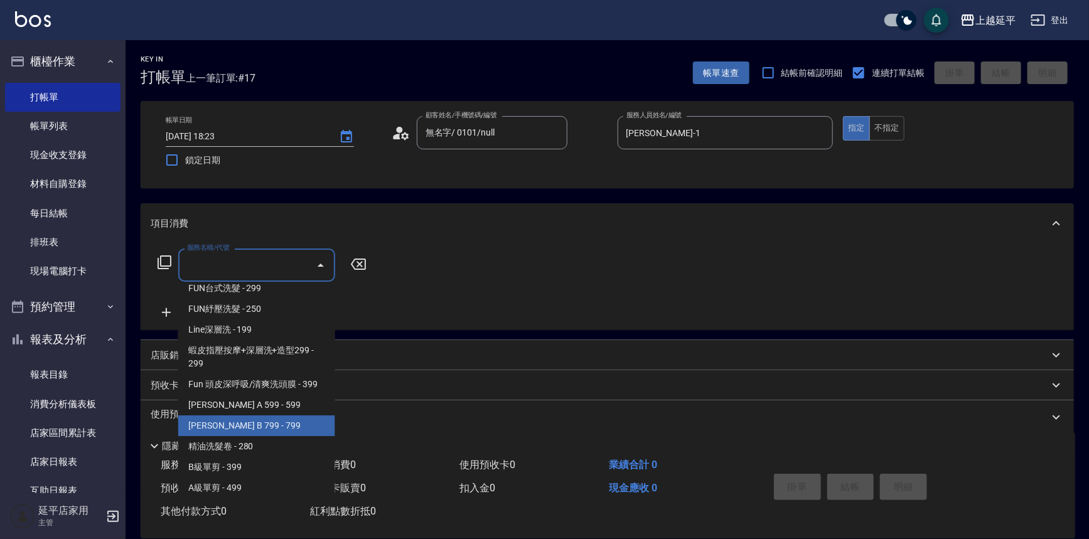
scroll to position [285, 0]
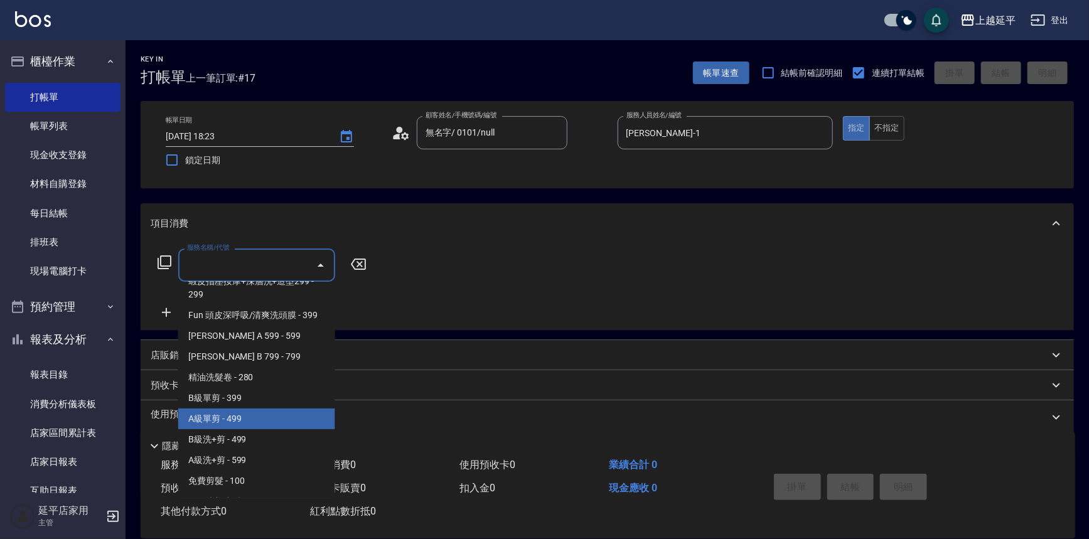
click at [217, 424] on span "A級單剪 - 499" at bounding box center [256, 419] width 157 height 21
type input "A級單剪(202)"
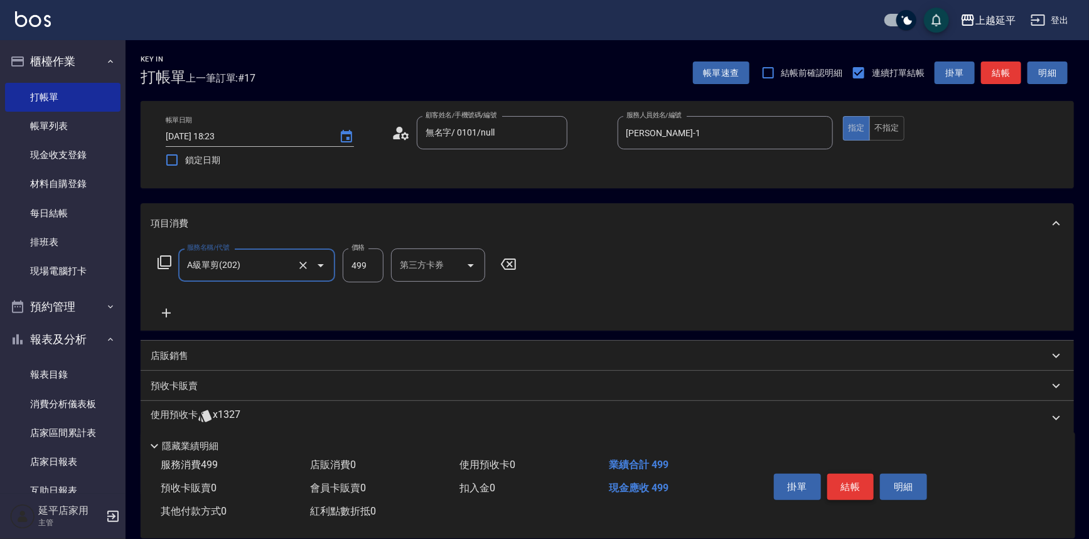
click at [868, 486] on button "結帳" at bounding box center [850, 487] width 47 height 26
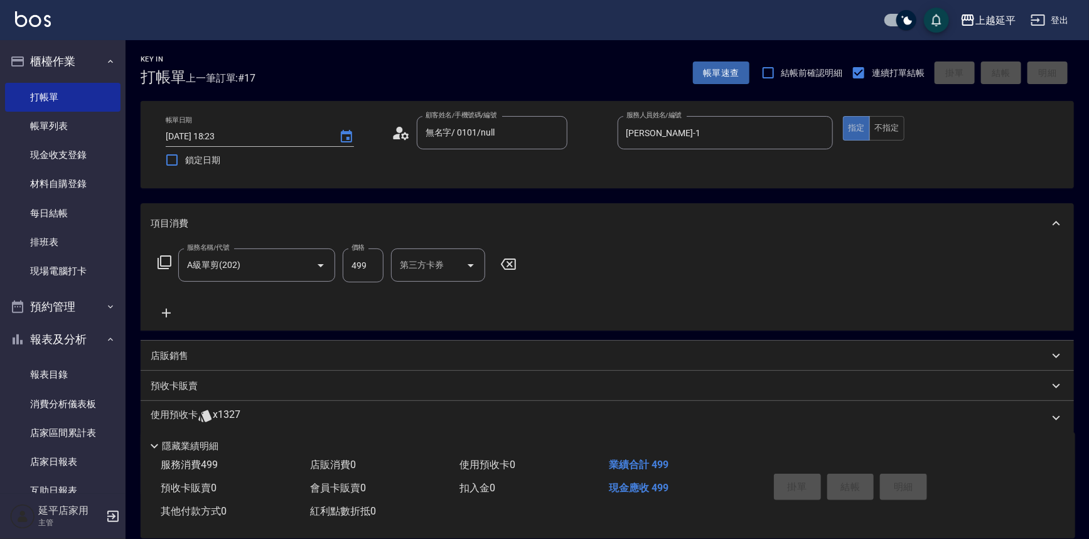
type input "[DATE] 18:30"
